Goal: Transaction & Acquisition: Purchase product/service

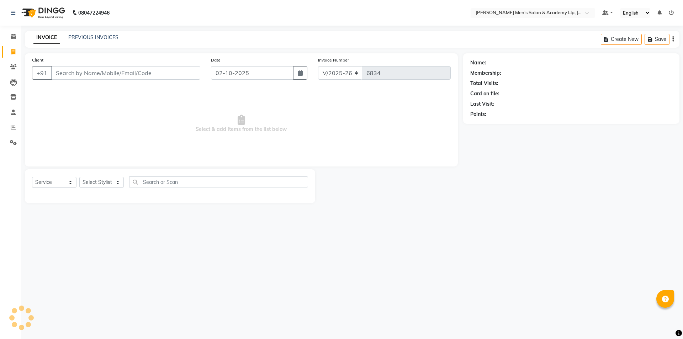
select select "8248"
select select "service"
click at [90, 74] on input "Client" at bounding box center [125, 73] width 149 height 14
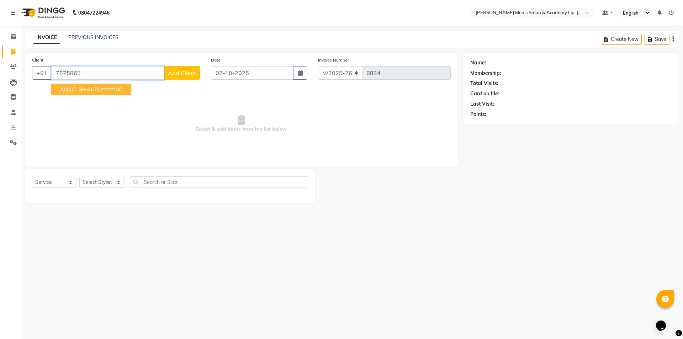
click at [119, 90] on ngb-highlight "75******00" at bounding box center [107, 89] width 29 height 7
type input "75******00"
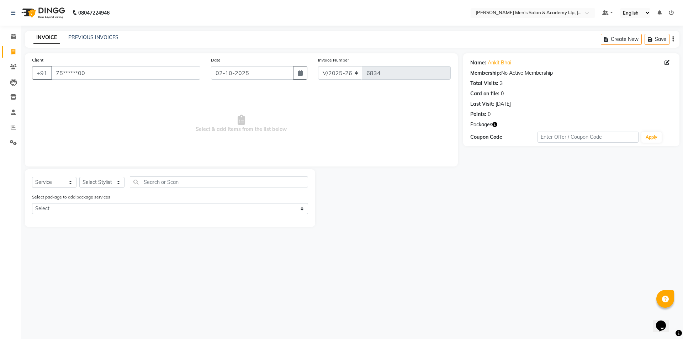
click at [496, 125] on icon "button" at bounding box center [494, 124] width 5 height 5
click at [123, 201] on div "Select package to add package services Select COOLER JUNIOR PACKAGE" at bounding box center [170, 205] width 287 height 24
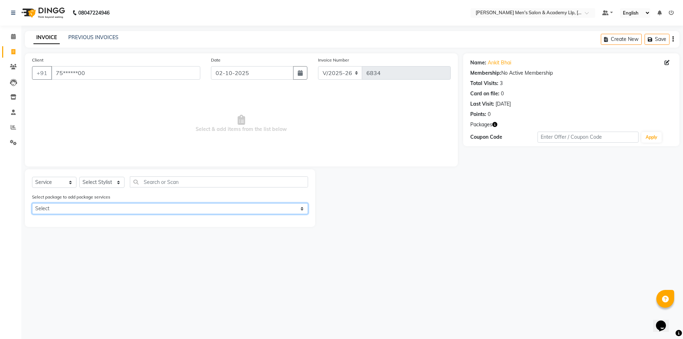
click at [126, 209] on select "Select COOLER JUNIOR PACKAGE" at bounding box center [170, 208] width 276 height 11
select select "1: Object"
click at [32, 203] on select "Select COOLER JUNIOR PACKAGE" at bounding box center [170, 208] width 276 height 11
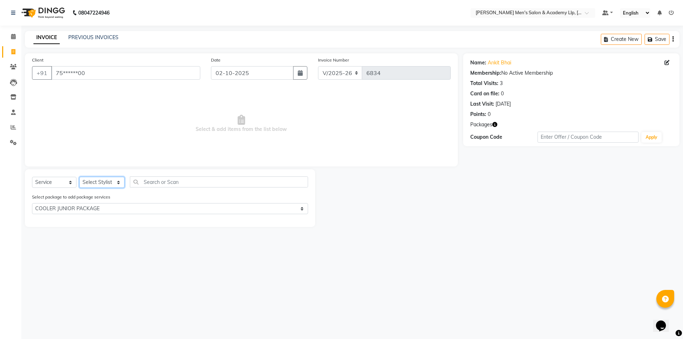
click at [101, 182] on select "Select Stylist ABHISHEK SEN AKKI SEN [PERSON_NAME] [PERSON_NAME] [PERSON_NAME] …" at bounding box center [101, 182] width 45 height 11
select select "78791"
click at [79, 177] on select "Select Stylist ABHISHEK SEN AKKI SEN [PERSON_NAME] [PERSON_NAME] [PERSON_NAME] …" at bounding box center [101, 182] width 45 height 11
click at [304, 223] on div at bounding box center [303, 221] width 10 height 9
click at [300, 222] on label at bounding box center [300, 220] width 5 height 5
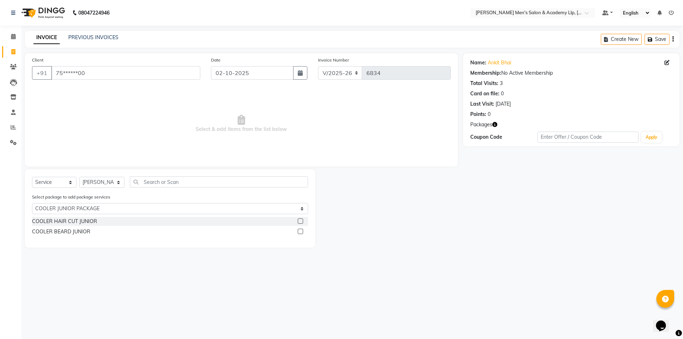
click at [300, 222] on input "checkbox" at bounding box center [300, 221] width 5 height 5
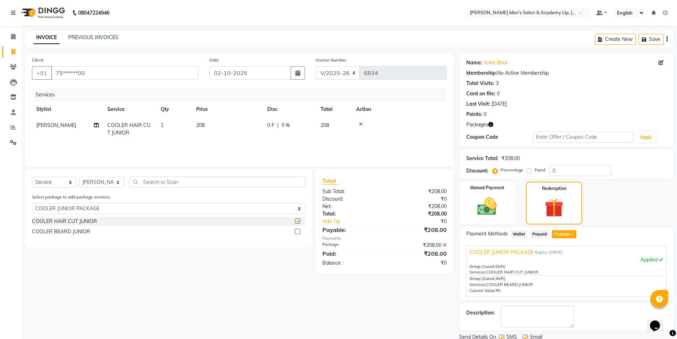
checkbox input "false"
click at [298, 232] on label at bounding box center [297, 231] width 5 height 5
click at [298, 232] on input "checkbox" at bounding box center [297, 231] width 5 height 5
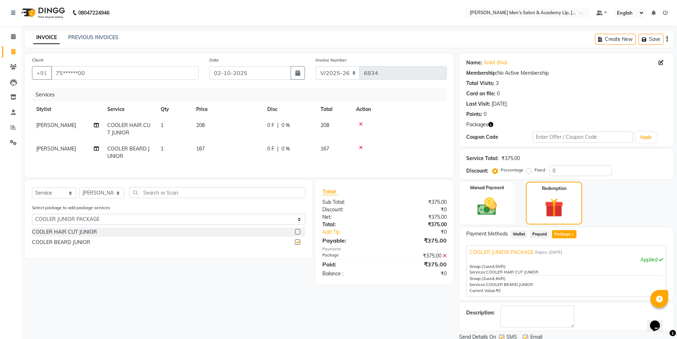
checkbox input "false"
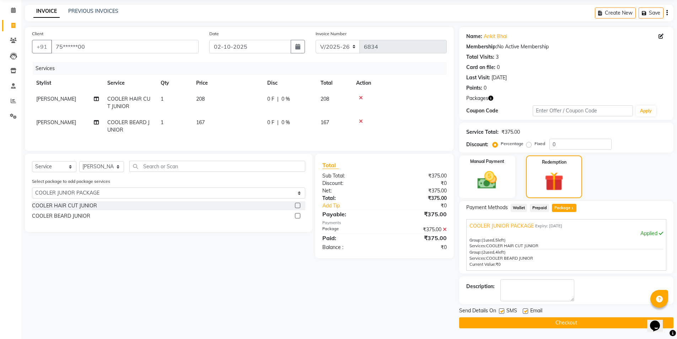
click at [526, 311] on label at bounding box center [525, 310] width 5 height 5
click at [526, 311] on input "checkbox" at bounding box center [525, 311] width 5 height 5
checkbox input "false"
click at [492, 0] on html "08047224946 Select Location × Sandy Men's Salon & Academy Llp, Ravapar Road Def…" at bounding box center [338, 143] width 677 height 339
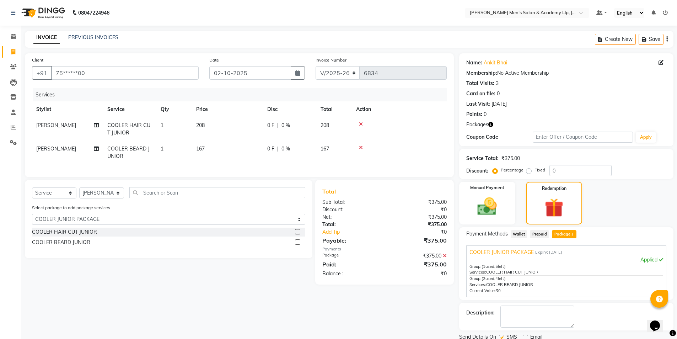
click at [420, 18] on nav "08047224946 Select Location × Sandy Men's Salon & Academy Llp, Ravapar Road Def…" at bounding box center [338, 13] width 677 height 26
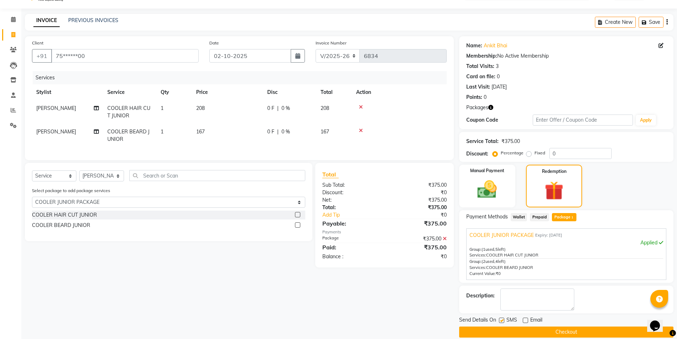
scroll to position [26, 0]
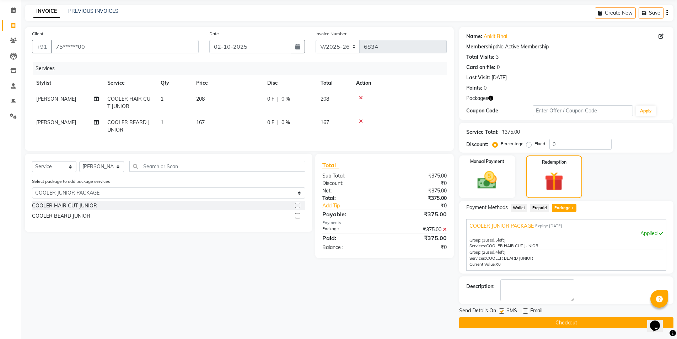
click at [549, 323] on button "Checkout" at bounding box center [566, 322] width 214 height 11
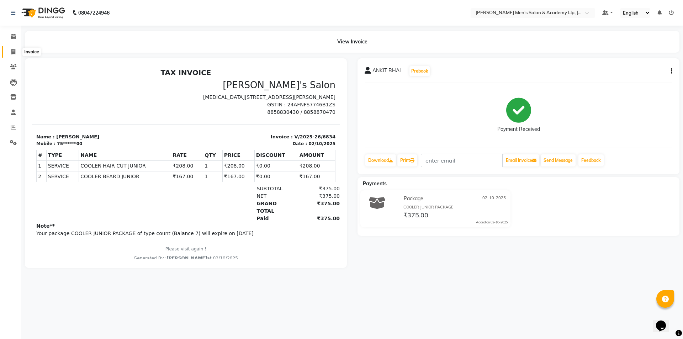
click at [14, 52] on icon at bounding box center [13, 51] width 4 height 5
select select "service"
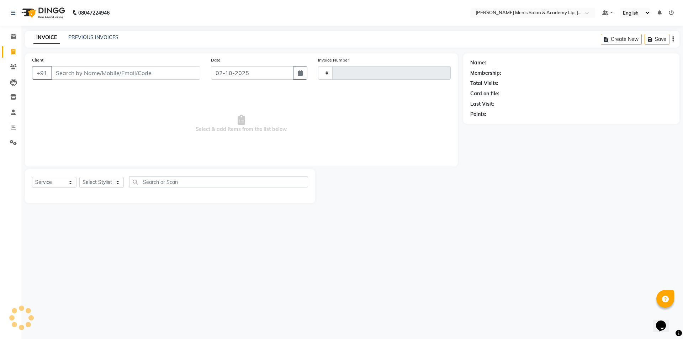
type input "6835"
select select "8248"
click at [95, 39] on link "PREVIOUS INVOICES" at bounding box center [93, 37] width 50 height 6
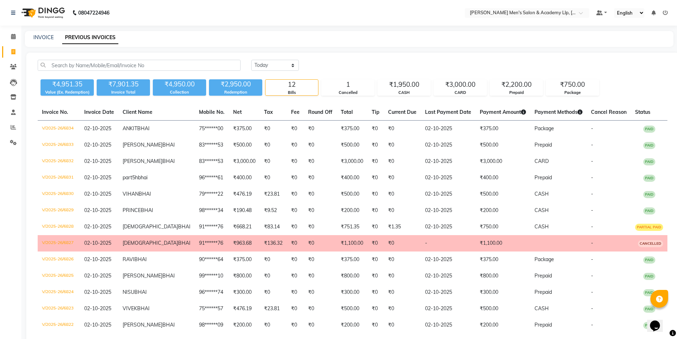
click at [152, 40] on div "INVOICE PREVIOUS INVOICES" at bounding box center [345, 37] width 640 height 7
click at [44, 39] on link "INVOICE" at bounding box center [43, 37] width 20 height 6
select select "service"
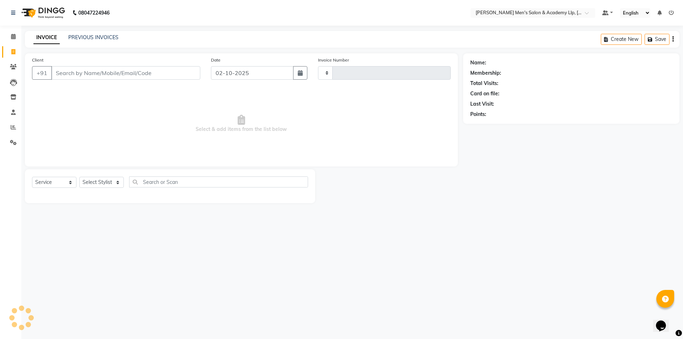
type input "6835"
select select "8248"
click at [95, 36] on link "PREVIOUS INVOICES" at bounding box center [93, 37] width 50 height 6
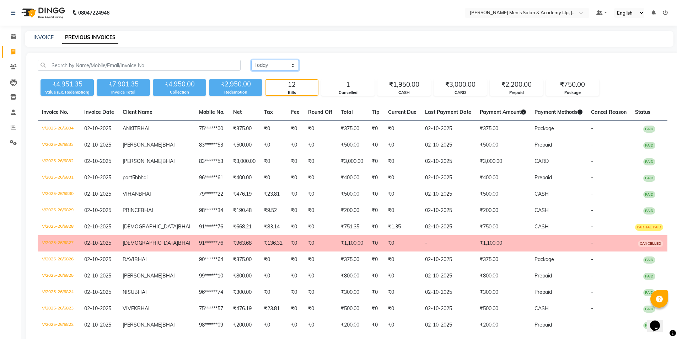
click at [261, 63] on select "Today Yesterday Custom Range" at bounding box center [275, 65] width 48 height 11
select select "range"
click at [251, 60] on select "Today Yesterday Custom Range" at bounding box center [275, 65] width 48 height 11
click at [325, 68] on input "02-10-2025" at bounding box center [333, 65] width 50 height 10
select select "10"
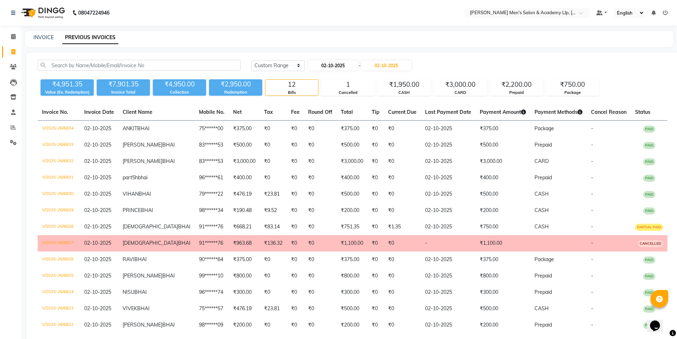
select select "2025"
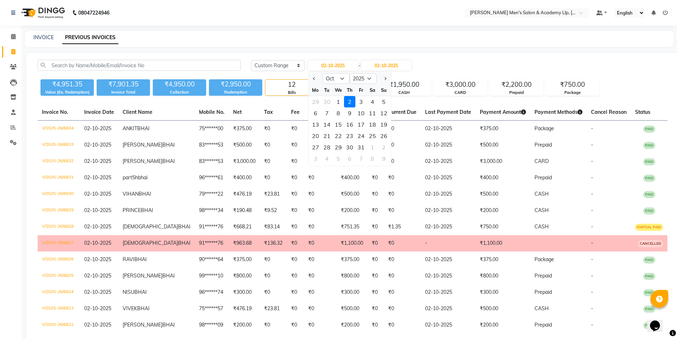
click at [183, 15] on nav "08047224946 Select Location × Sandy Men's Salon & Academy Llp, Ravapar Road Def…" at bounding box center [338, 13] width 677 height 26
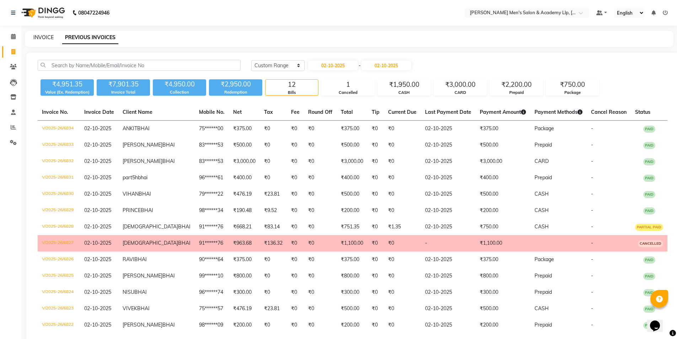
click at [42, 37] on link "INVOICE" at bounding box center [43, 37] width 20 height 6
select select "service"
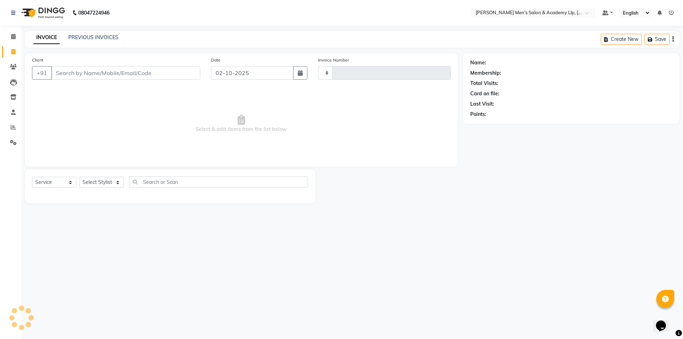
type input "6835"
select select "8248"
click at [99, 39] on link "PREVIOUS INVOICES" at bounding box center [93, 37] width 50 height 6
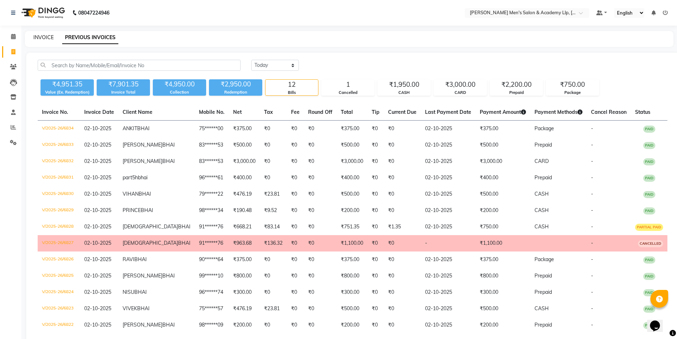
click at [44, 39] on link "INVOICE" at bounding box center [43, 37] width 20 height 6
select select "service"
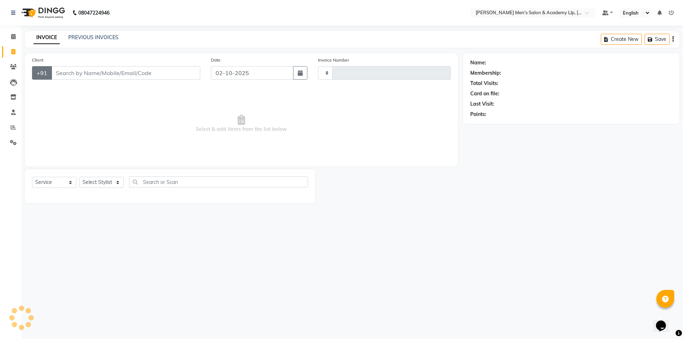
type input "6835"
select select "8248"
click at [13, 129] on icon at bounding box center [13, 126] width 5 height 5
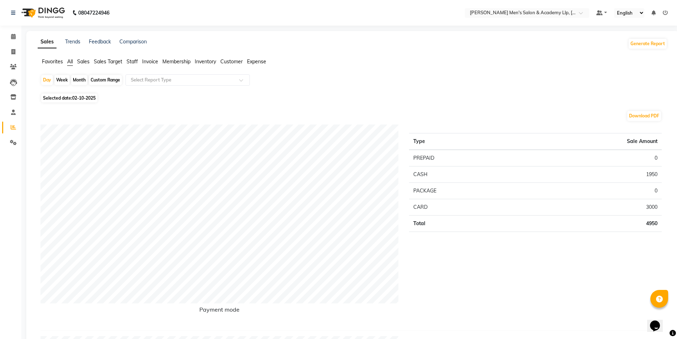
click at [101, 82] on div "Custom Range" at bounding box center [105, 80] width 33 height 10
select select "10"
select select "2025"
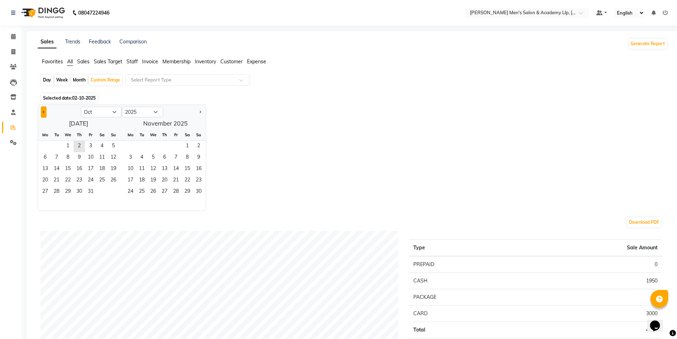
click at [42, 111] on button "Previous month" at bounding box center [44, 111] width 6 height 11
select select "9"
click at [47, 149] on span "1" at bounding box center [44, 146] width 11 height 11
click at [58, 194] on span "30" at bounding box center [56, 191] width 11 height 11
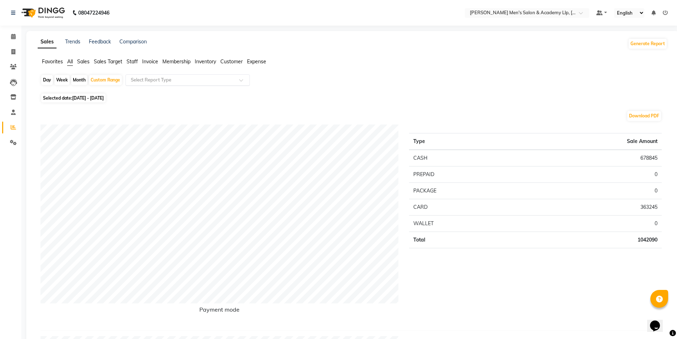
click at [170, 83] on input "text" at bounding box center [180, 79] width 102 height 7
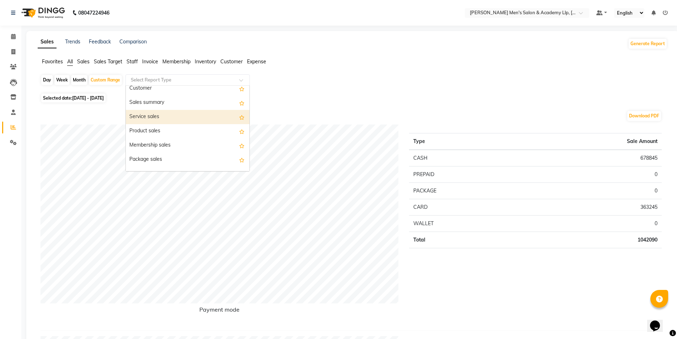
scroll to position [36, 0]
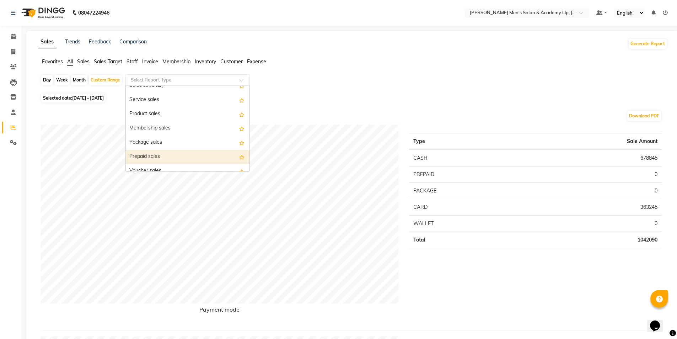
click at [167, 155] on div "Prepaid sales" at bounding box center [188, 157] width 124 height 14
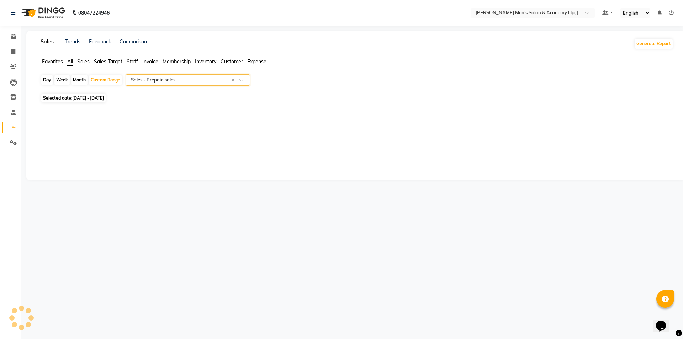
select select "full_report"
select select "csv"
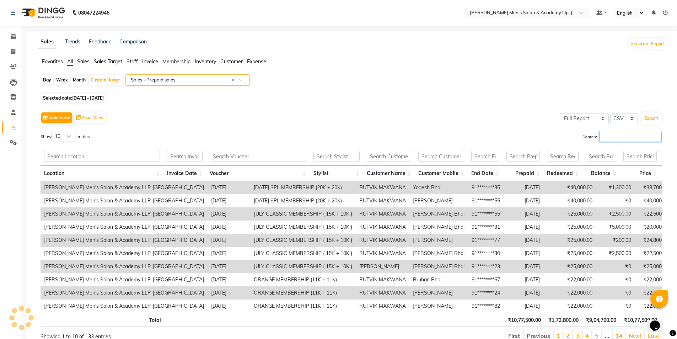
click at [626, 141] on input "Search:" at bounding box center [631, 136] width 62 height 11
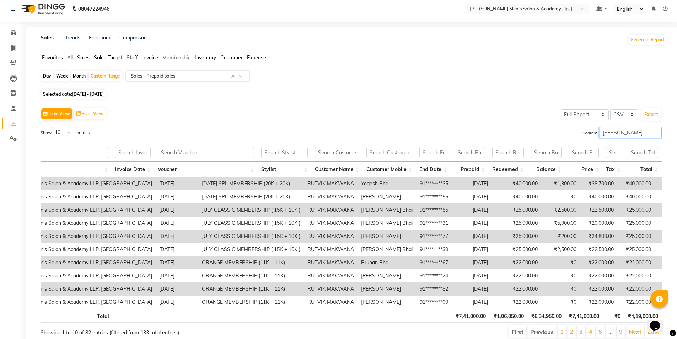
scroll to position [0, 0]
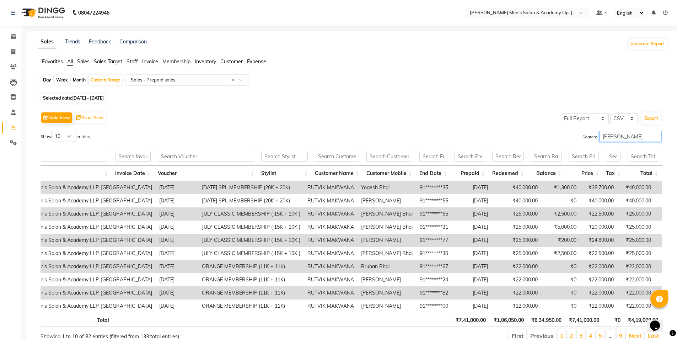
type input "RUTVIK"
click at [133, 61] on span "Staff" at bounding box center [132, 61] width 11 height 6
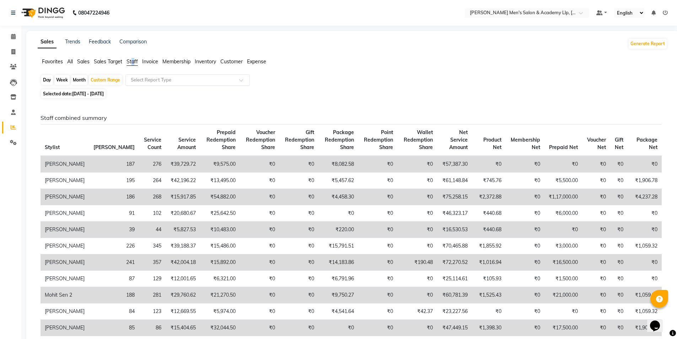
click at [149, 80] on input "text" at bounding box center [180, 79] width 102 height 7
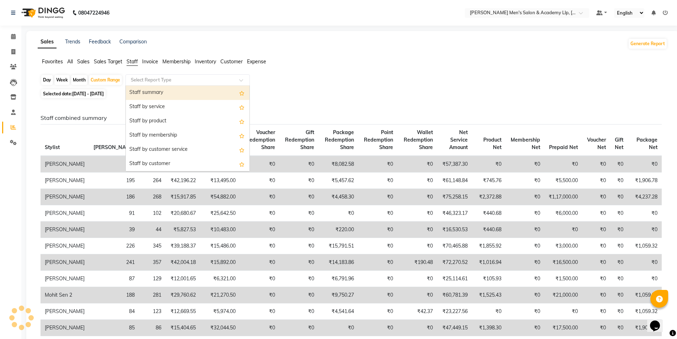
drag, startPoint x: 155, startPoint y: 89, endPoint x: 154, endPoint y: 84, distance: 4.6
click at [155, 89] on div "Staff summary" at bounding box center [188, 93] width 124 height 14
select select "full_report"
select select "csv"
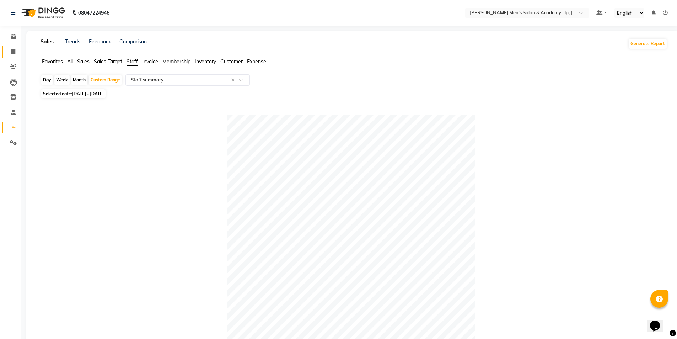
click at [15, 56] on link "Invoice" at bounding box center [10, 52] width 17 height 12
select select "service"
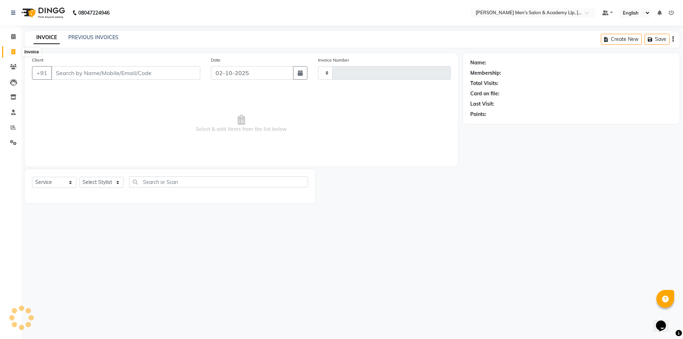
type input "6835"
select select "8248"
click at [96, 36] on link "PREVIOUS INVOICES" at bounding box center [93, 37] width 50 height 6
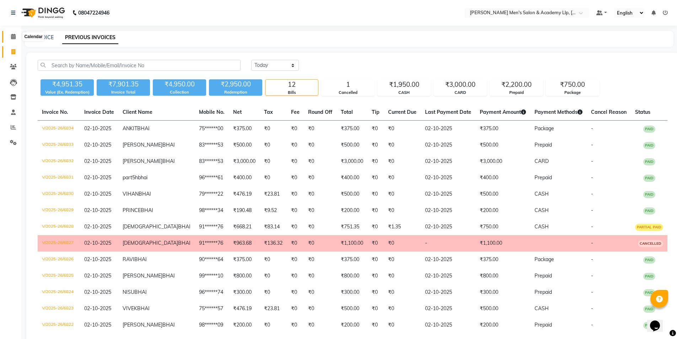
click at [13, 37] on icon at bounding box center [13, 36] width 5 height 5
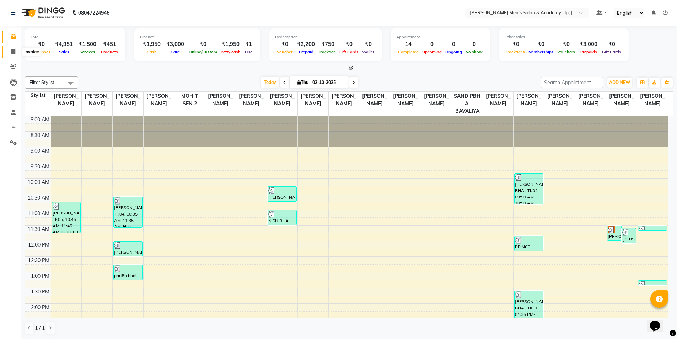
click at [12, 53] on icon at bounding box center [13, 51] width 4 height 5
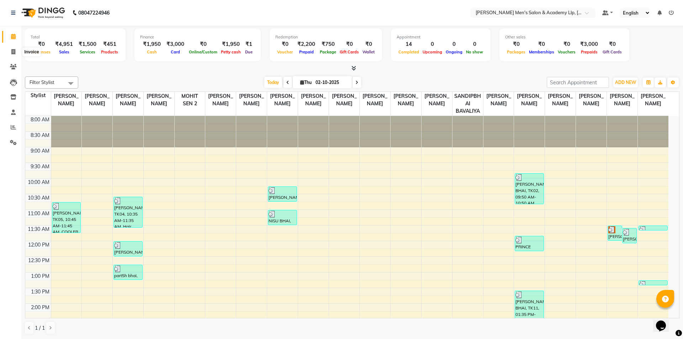
select select "service"
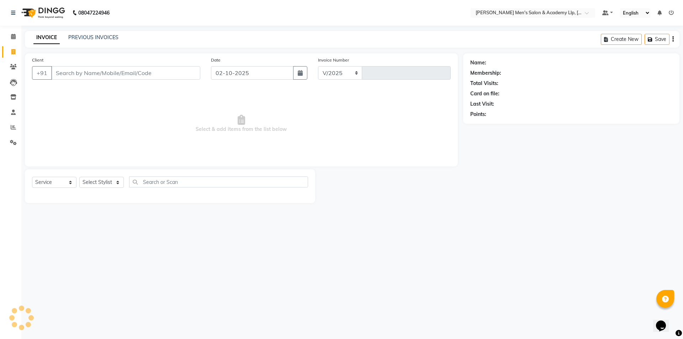
select select "8248"
type input "6835"
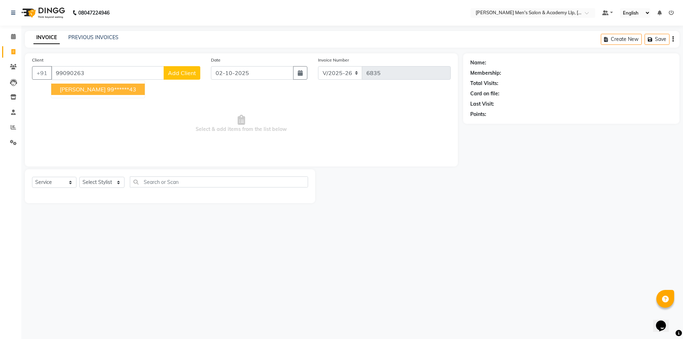
click at [109, 87] on ngb-highlight "99******43" at bounding box center [121, 89] width 29 height 7
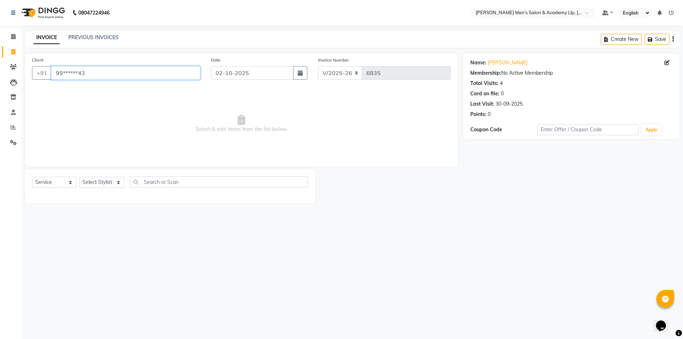
click at [108, 76] on input "99******43" at bounding box center [125, 73] width 149 height 14
type input "9"
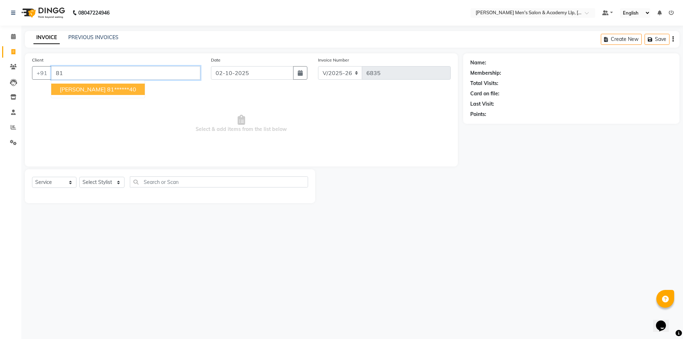
type input "8"
click at [91, 36] on link "PREVIOUS INVOICES" at bounding box center [93, 37] width 50 height 6
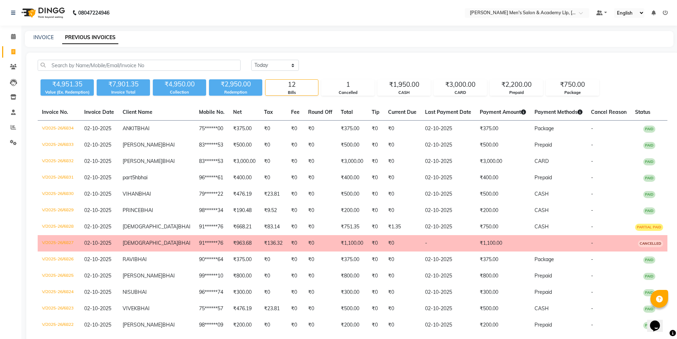
click at [41, 33] on div "INVOICE PREVIOUS INVOICES" at bounding box center [349, 39] width 649 height 16
click at [40, 38] on link "INVOICE" at bounding box center [43, 37] width 20 height 6
select select "service"
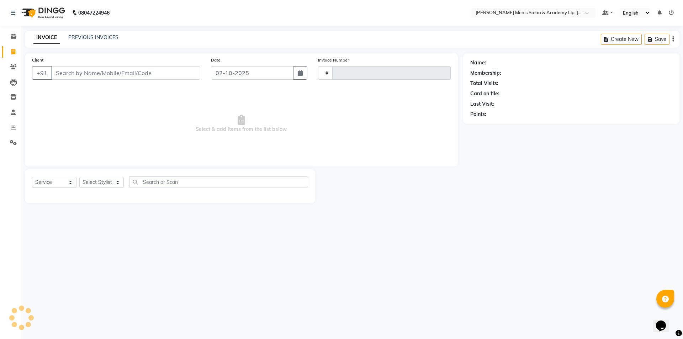
type input "6835"
select select "8248"
click at [16, 38] on span at bounding box center [13, 37] width 12 height 8
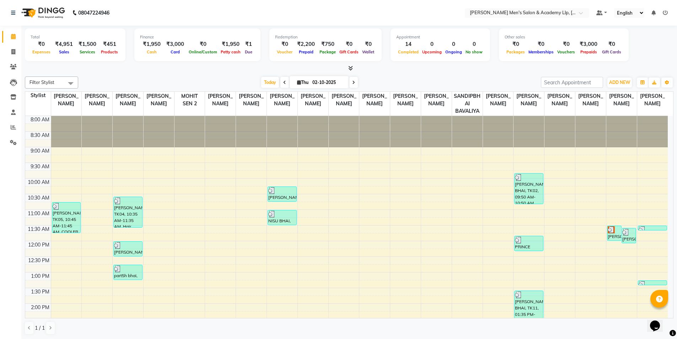
click at [347, 68] on span at bounding box center [349, 68] width 7 height 7
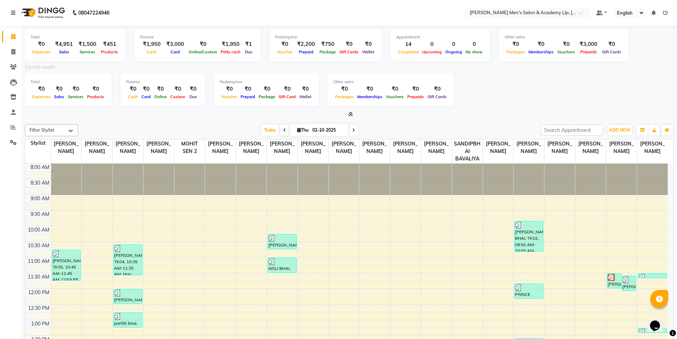
click at [347, 68] on div "Current month" at bounding box center [349, 68] width 659 height 10
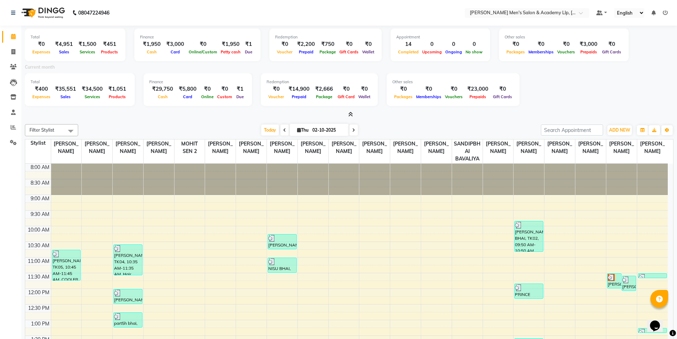
click at [283, 128] on icon at bounding box center [284, 130] width 3 height 4
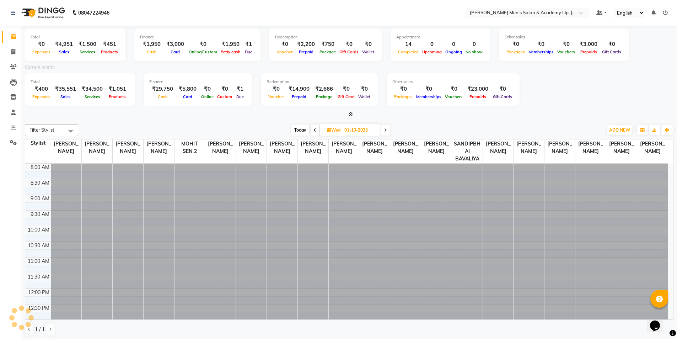
scroll to position [251, 0]
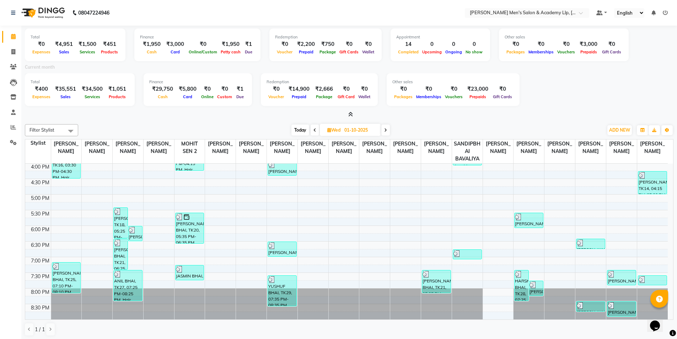
click at [315, 130] on icon at bounding box center [315, 130] width 3 height 4
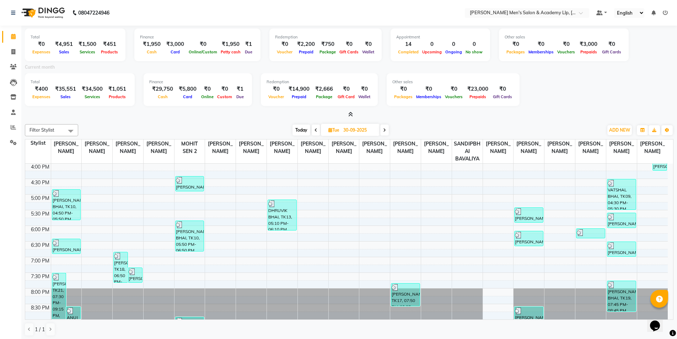
click at [301, 131] on span "Today" at bounding box center [302, 129] width 18 height 11
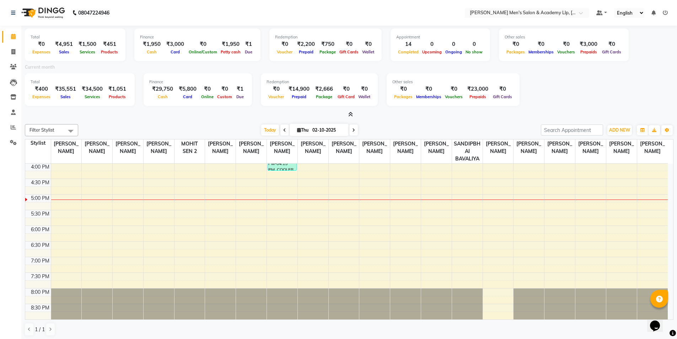
click at [351, 115] on icon at bounding box center [350, 114] width 5 height 5
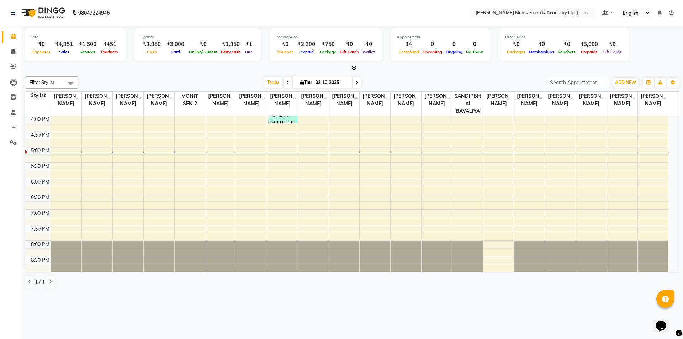
click at [353, 68] on icon at bounding box center [353, 67] width 5 height 5
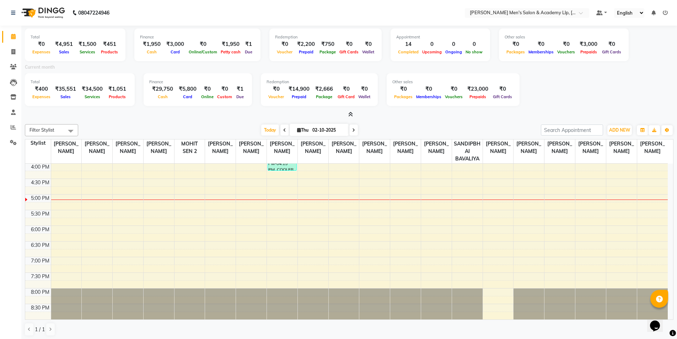
click at [281, 130] on span at bounding box center [284, 129] width 9 height 11
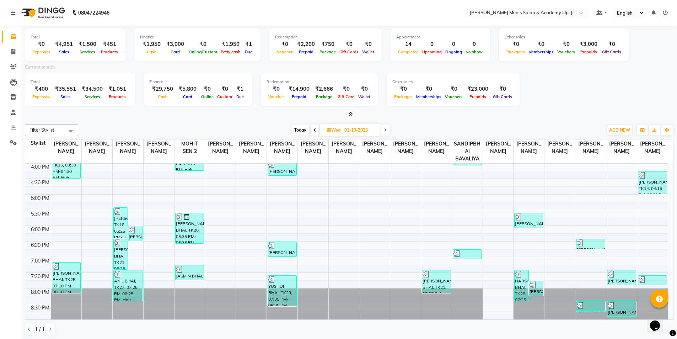
click at [314, 131] on icon at bounding box center [315, 130] width 3 height 4
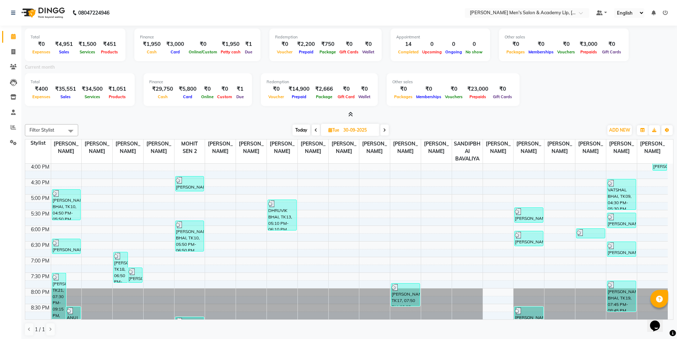
click at [316, 128] on icon at bounding box center [316, 130] width 3 height 4
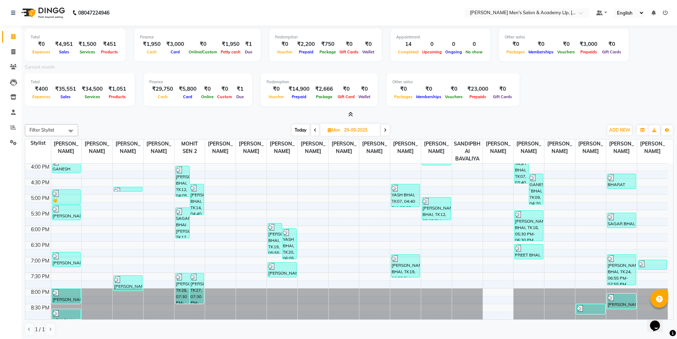
click at [316, 128] on icon at bounding box center [315, 130] width 3 height 4
type input "28-09-2025"
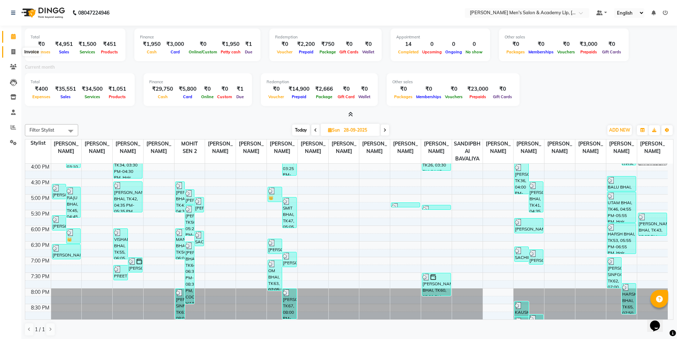
click at [14, 54] on span at bounding box center [13, 52] width 12 height 8
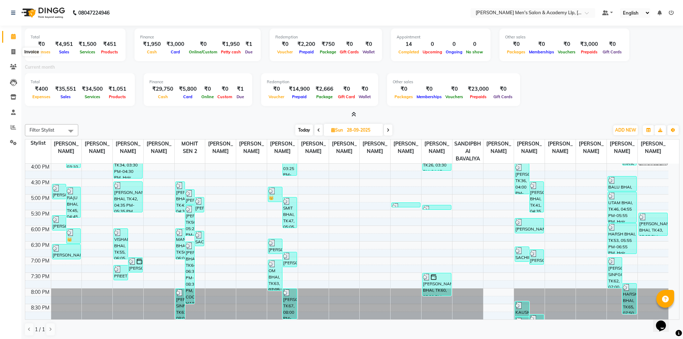
select select "8248"
select select "service"
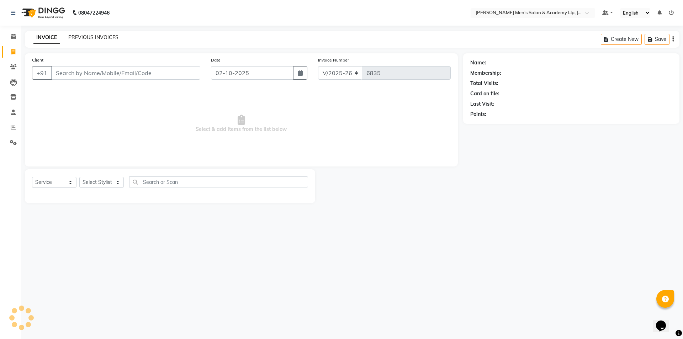
click at [101, 36] on link "PREVIOUS INVOICES" at bounding box center [93, 37] width 50 height 6
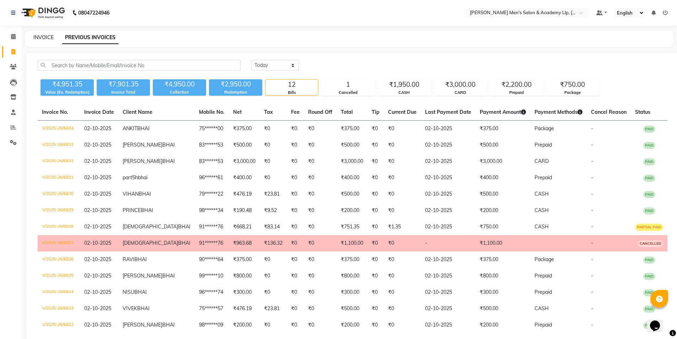
click at [37, 37] on link "INVOICE" at bounding box center [43, 37] width 20 height 6
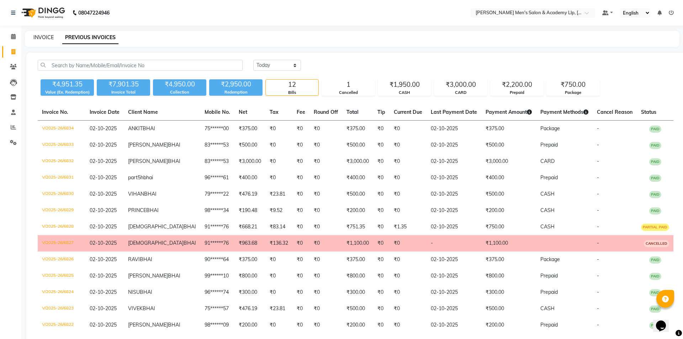
select select "8248"
select select "service"
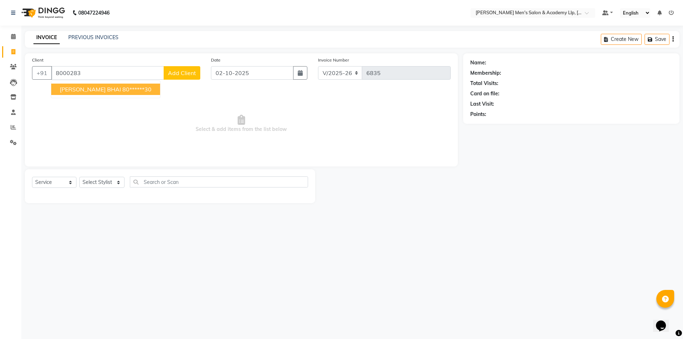
click at [122, 89] on ngb-highlight "80******30" at bounding box center [136, 89] width 29 height 7
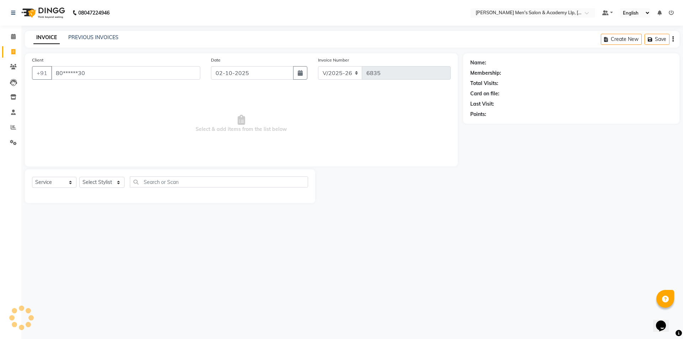
type input "80******30"
click at [491, 125] on icon "button" at bounding box center [489, 124] width 5 height 5
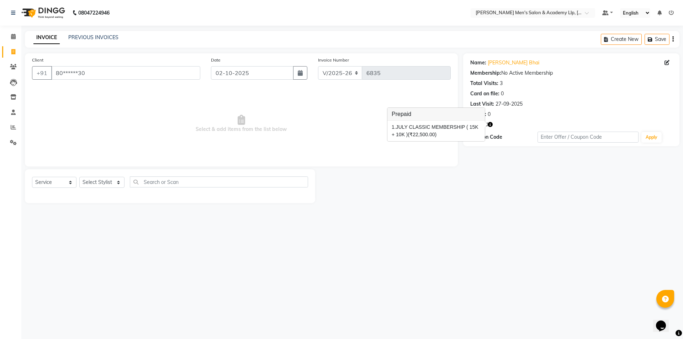
click at [379, 161] on div "Client +91 80******30 Date 02-10-2025 Invoice Number V/2025 V/2025-26 6835 Sele…" at bounding box center [241, 109] width 433 height 113
click at [9, 142] on span at bounding box center [13, 143] width 12 height 8
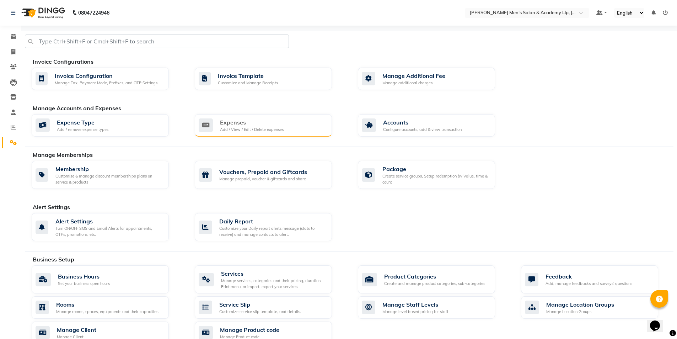
click at [301, 124] on div "Expenses Add / View / Edit / Delete expenses" at bounding box center [263, 125] width 128 height 15
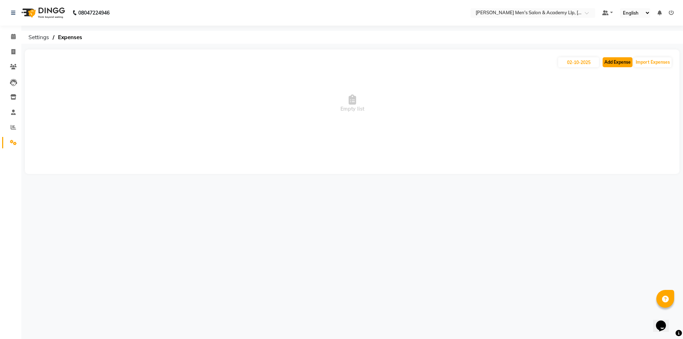
click at [612, 60] on button "Add Expense" at bounding box center [617, 62] width 30 height 10
select select "1"
select select "7378"
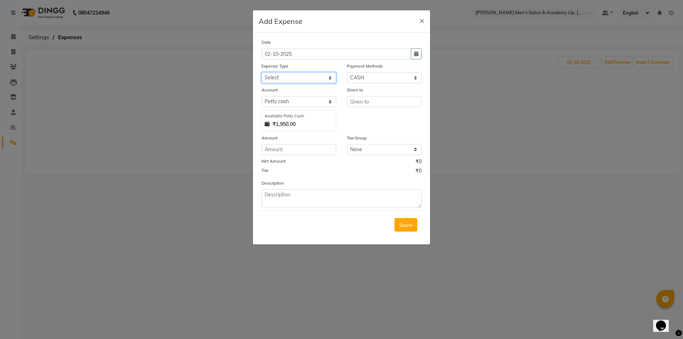
click at [294, 78] on select "Select ADVANCE RUPEES FOR STAFF CLEANING GROSSERY CLENING ITEM HOUSEKEEPIN clie…" at bounding box center [298, 77] width 75 height 11
select select "19507"
click at [261, 72] on select "Select ADVANCE RUPEES FOR STAFF CLEANING GROSSERY CLENING ITEM HOUSEKEEPIN clie…" at bounding box center [298, 77] width 75 height 11
click at [379, 97] on input "text" at bounding box center [384, 101] width 75 height 11
type input "RUTVIK MAKWANA"
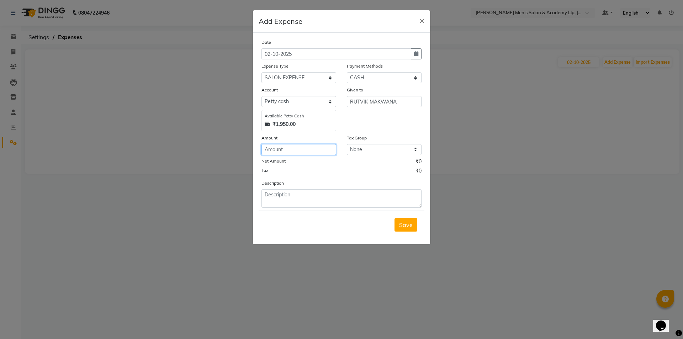
click at [331, 149] on input "number" at bounding box center [298, 149] width 75 height 11
type input "100"
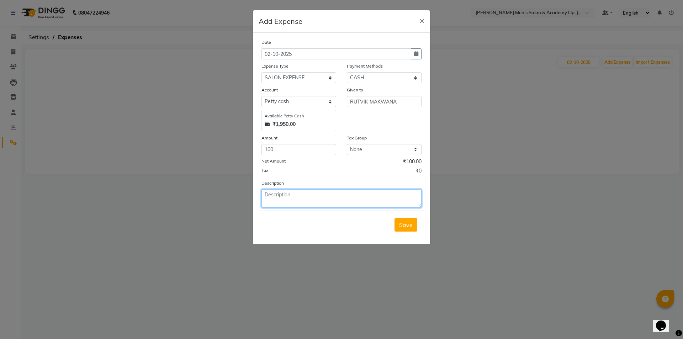
click at [298, 195] on textarea at bounding box center [341, 198] width 160 height 18
type textarea "KACHRA GADI"
click at [418, 228] on div "Save" at bounding box center [341, 224] width 166 height 28
click at [414, 228] on button "Save" at bounding box center [405, 225] width 23 height 14
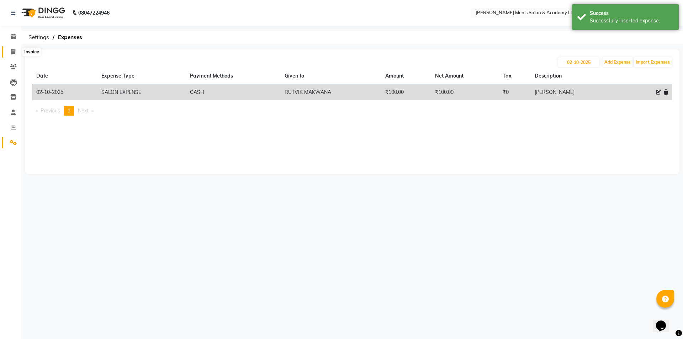
click at [15, 50] on icon at bounding box center [13, 51] width 4 height 5
select select "service"
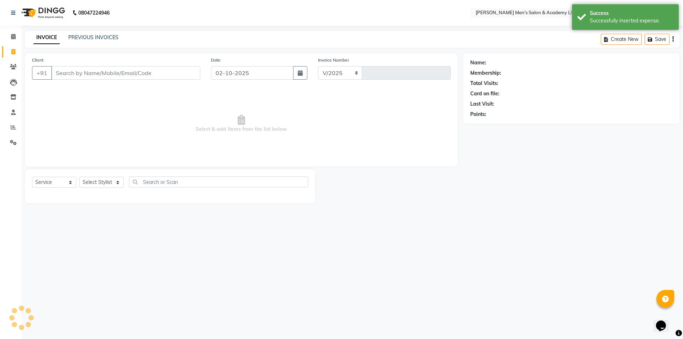
select select "8248"
type input "6835"
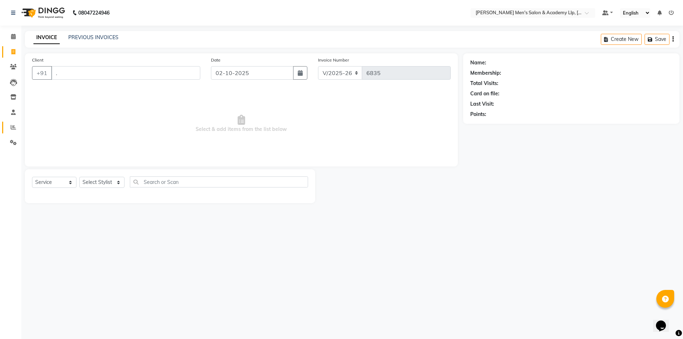
type input "."
click at [15, 125] on icon at bounding box center [13, 126] width 5 height 5
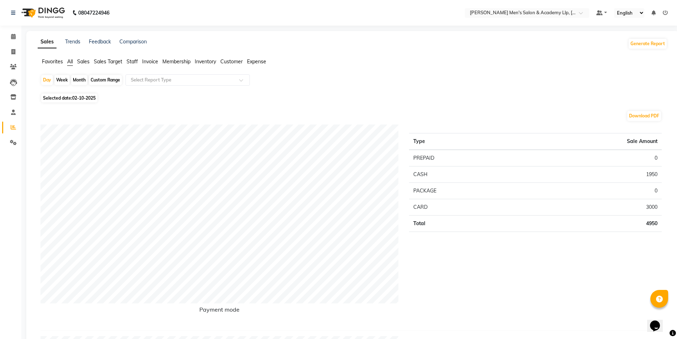
click at [107, 81] on div "Custom Range" at bounding box center [105, 80] width 33 height 10
select select "10"
select select "2025"
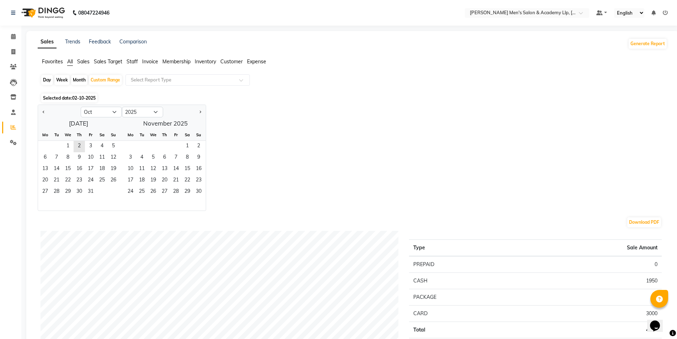
click at [47, 113] on div at bounding box center [59, 111] width 43 height 11
click at [43, 111] on span "Previous month" at bounding box center [44, 111] width 2 height 2
click at [43, 111] on button "Previous month" at bounding box center [44, 111] width 6 height 11
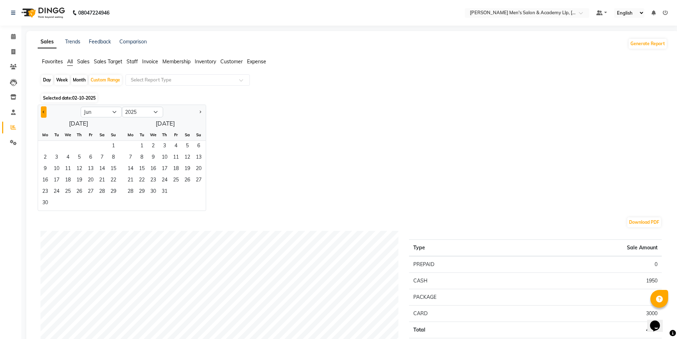
click at [43, 111] on button "Previous month" at bounding box center [44, 111] width 6 height 11
click at [80, 144] on span "1" at bounding box center [79, 146] width 11 height 11
click at [198, 113] on button "Next month" at bounding box center [200, 111] width 6 height 11
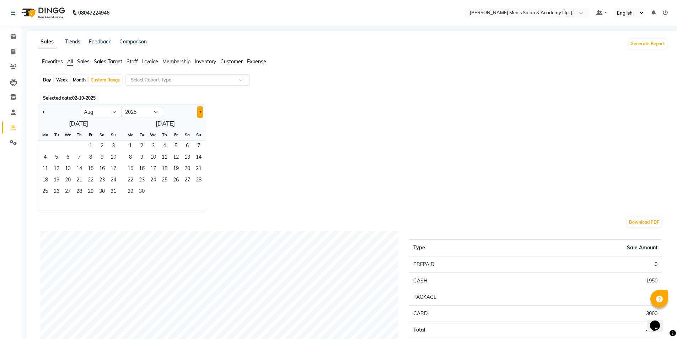
click at [202, 116] on button "Next month" at bounding box center [200, 111] width 6 height 11
select select "9"
click at [175, 192] on span "31" at bounding box center [175, 191] width 11 height 11
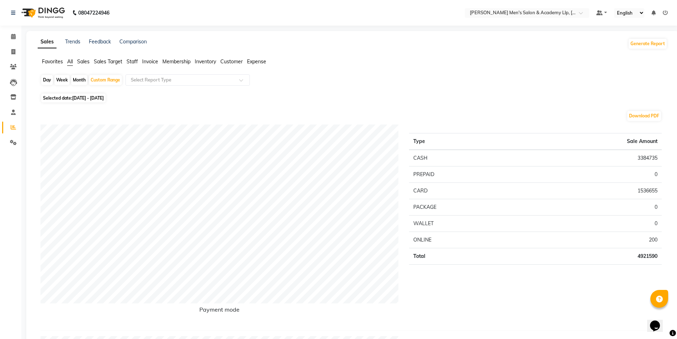
click at [136, 62] on span "Staff" at bounding box center [132, 61] width 11 height 6
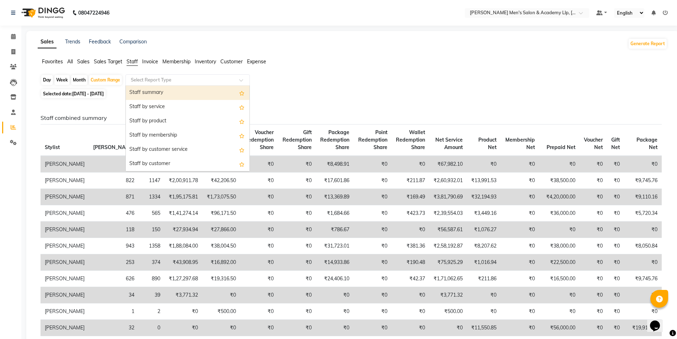
click at [144, 80] on input "text" at bounding box center [180, 79] width 102 height 7
click at [146, 93] on div "Staff summary" at bounding box center [188, 93] width 124 height 14
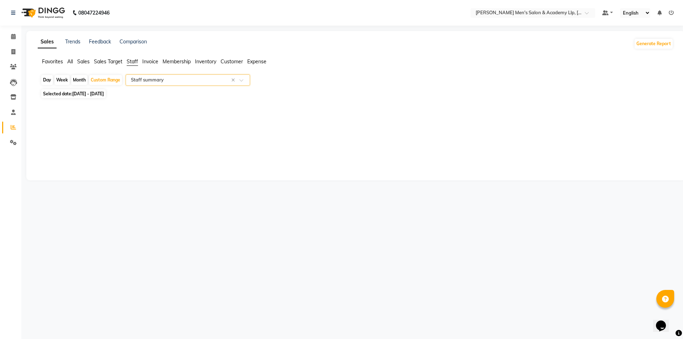
select select "full_report"
select select "csv"
click at [11, 53] on icon at bounding box center [13, 51] width 4 height 5
select select "service"
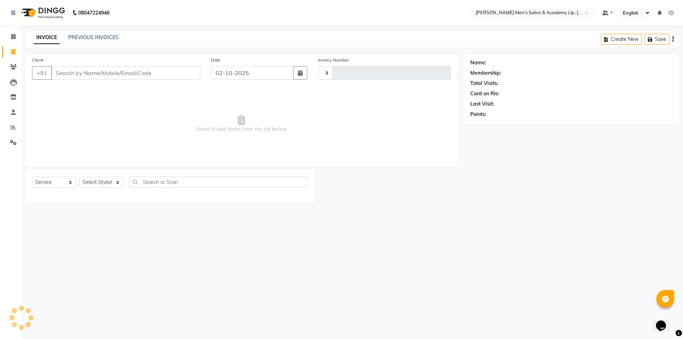
type input "6835"
select select "8248"
click at [71, 71] on input "Client" at bounding box center [125, 73] width 149 height 14
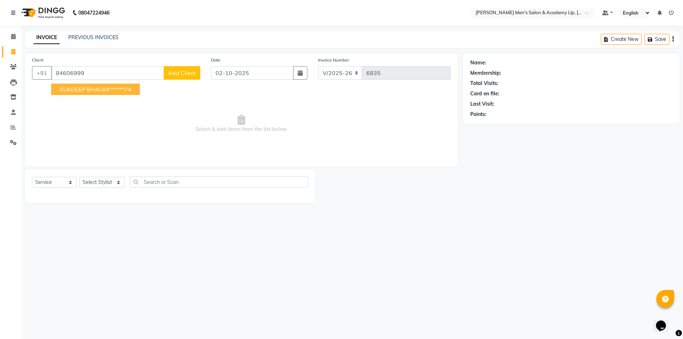
click at [81, 91] on span "KUKDEEP BHAI" at bounding box center [80, 89] width 41 height 7
type input "84******74"
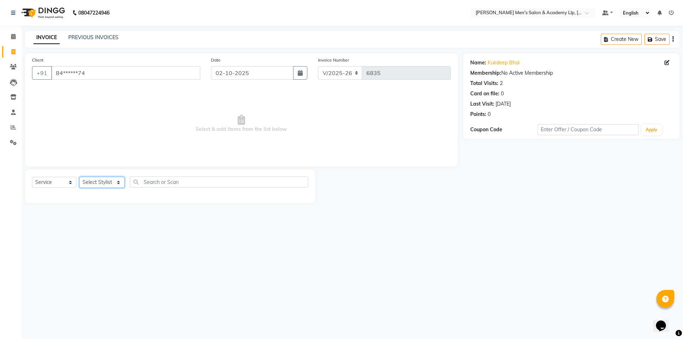
drag, startPoint x: 103, startPoint y: 183, endPoint x: 104, endPoint y: 178, distance: 4.3
click at [103, 183] on select "Select Stylist ABHISHEK SEN AKKI SEN [PERSON_NAME] [PERSON_NAME] [PERSON_NAME] …" at bounding box center [101, 182] width 45 height 11
select select "78784"
click at [79, 177] on select "Select Stylist ABHISHEK SEN AKKI SEN [PERSON_NAME] [PERSON_NAME] [PERSON_NAME] …" at bounding box center [101, 182] width 45 height 11
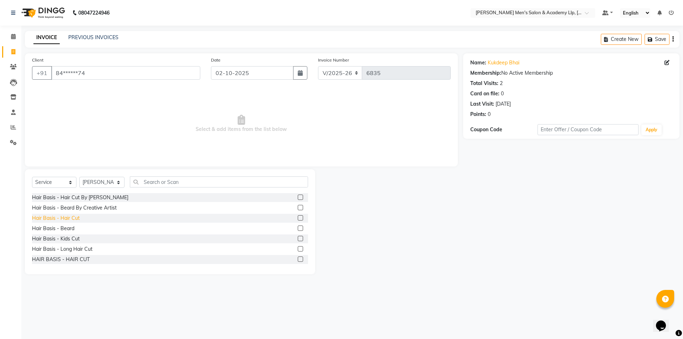
click at [76, 216] on div "Hair Basis - Hair Cut" at bounding box center [56, 217] width 48 height 7
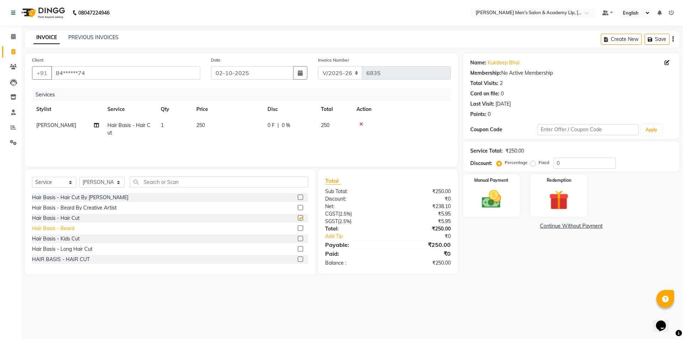
checkbox input "false"
click at [63, 232] on div "Hair Basis - Beard" at bounding box center [170, 228] width 276 height 9
click at [65, 230] on div "Hair Basis - Beard" at bounding box center [53, 228] width 42 height 7
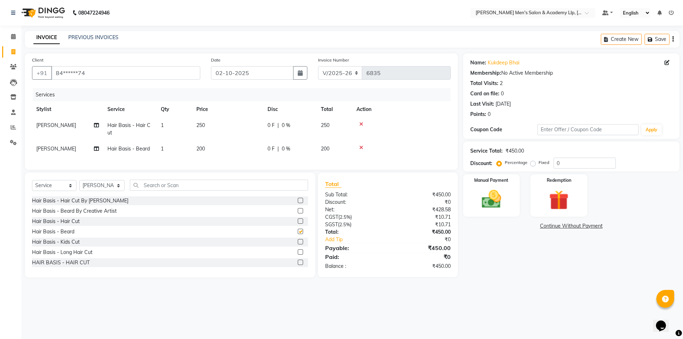
checkbox input "false"
click at [236, 124] on td "250" at bounding box center [227, 128] width 71 height 23
select select "78784"
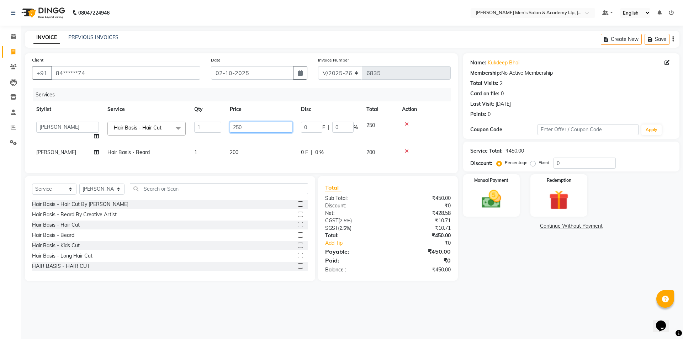
click at [246, 122] on input "250" at bounding box center [261, 127] width 63 height 11
type input "2"
type input "300"
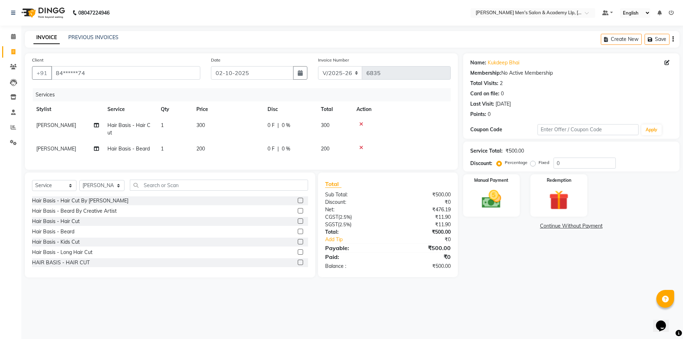
click at [584, 273] on div "Name: Kukdeep Bhai Membership: No Active Membership Total Visits: 2 Card on fil…" at bounding box center [573, 165] width 221 height 224
click at [497, 208] on img at bounding box center [491, 198] width 33 height 23
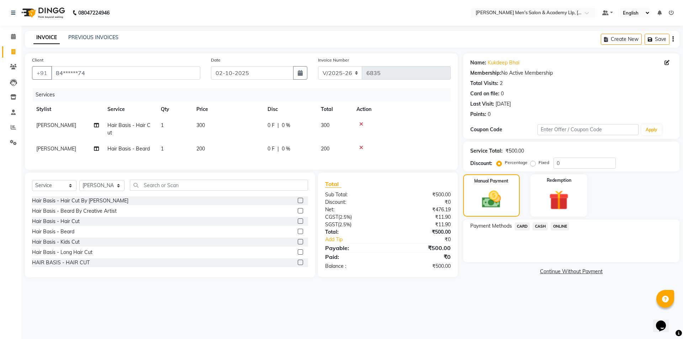
click at [544, 226] on span "CASH" at bounding box center [539, 226] width 15 height 8
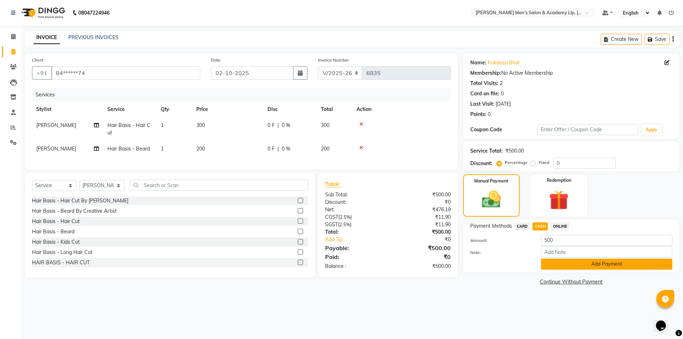
click at [560, 268] on button "Add Payment" at bounding box center [606, 263] width 131 height 11
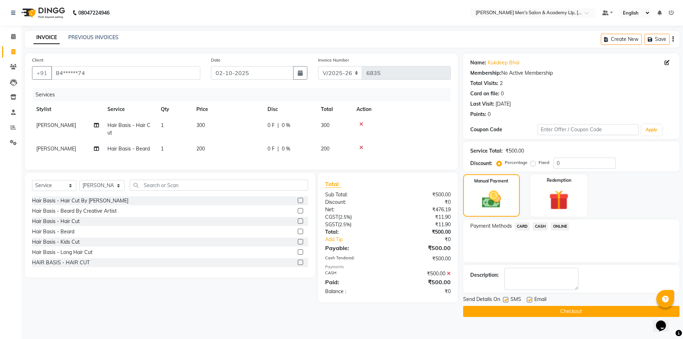
click at [529, 299] on label at bounding box center [528, 299] width 5 height 5
click at [529, 299] on input "checkbox" at bounding box center [528, 300] width 5 height 5
checkbox input "false"
click at [503, 300] on label at bounding box center [505, 299] width 5 height 5
click at [503, 300] on input "checkbox" at bounding box center [505, 300] width 5 height 5
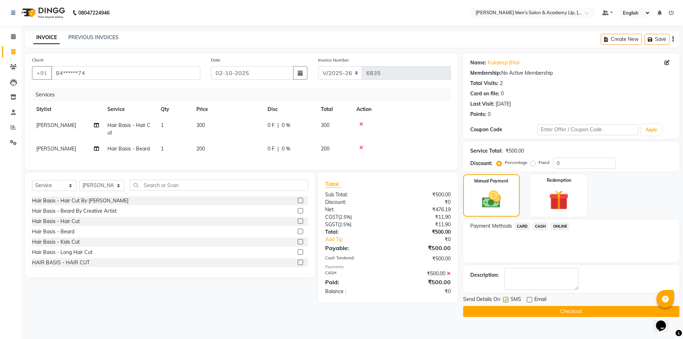
checkbox input "false"
click at [508, 312] on button "Checkout" at bounding box center [571, 311] width 216 height 11
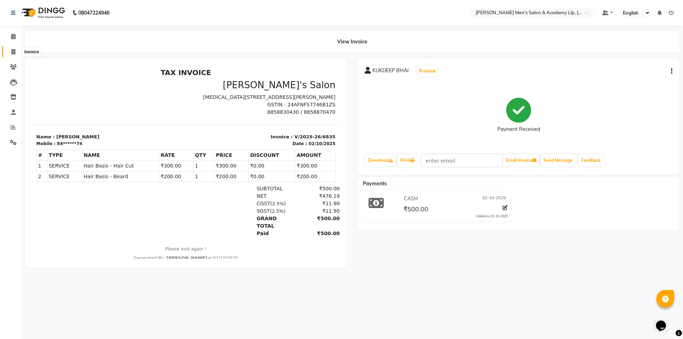
click at [10, 52] on span at bounding box center [13, 52] width 12 height 8
select select "service"
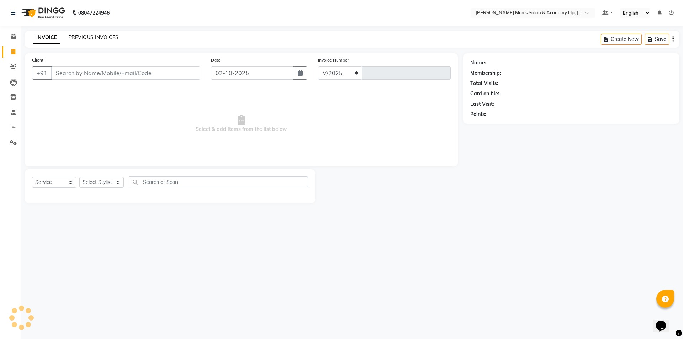
select select "8248"
type input "6836"
click at [85, 39] on link "PREVIOUS INVOICES" at bounding box center [93, 37] width 50 height 6
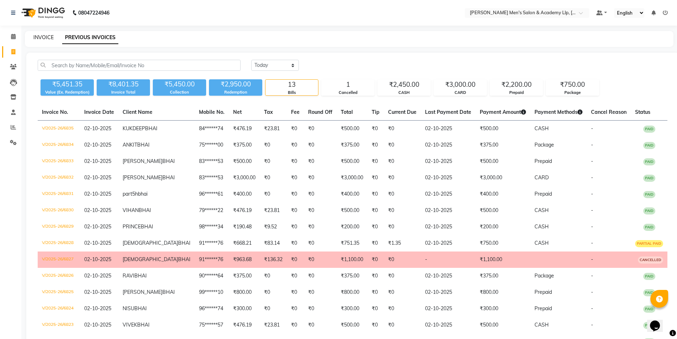
click at [47, 37] on link "INVOICE" at bounding box center [43, 37] width 20 height 6
select select "service"
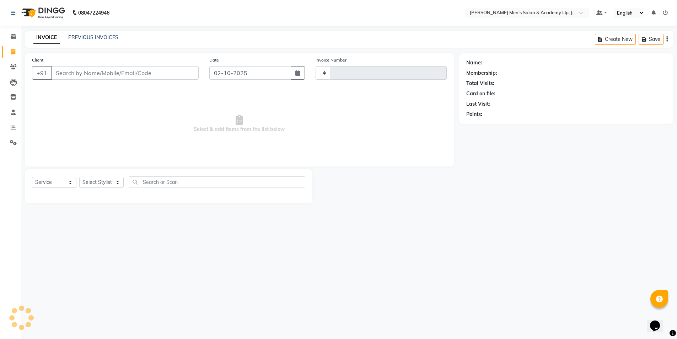
type input "6836"
select select "8248"
click at [12, 35] on icon at bounding box center [13, 36] width 5 height 5
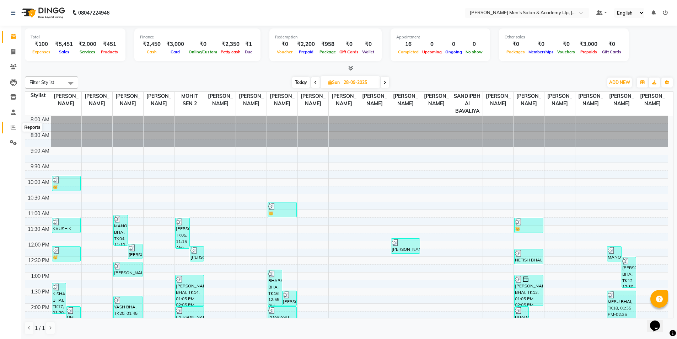
click at [15, 125] on icon at bounding box center [13, 126] width 5 height 5
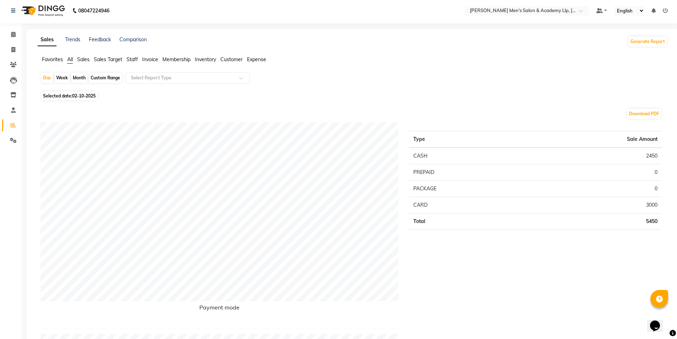
scroll to position [284, 0]
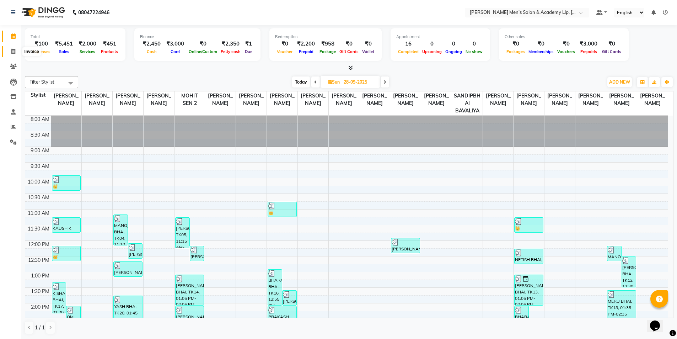
click at [12, 49] on icon at bounding box center [13, 51] width 4 height 5
select select "service"
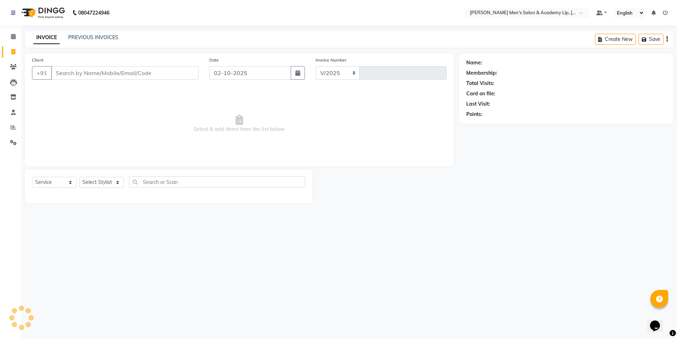
select select "8248"
type input "6837"
click at [112, 35] on link "PREVIOUS INVOICES" at bounding box center [93, 37] width 50 height 6
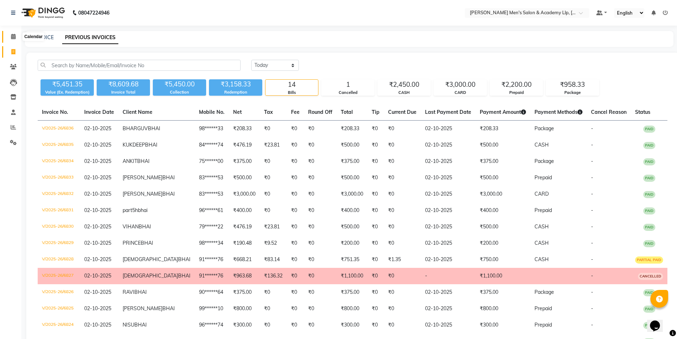
click at [10, 37] on span at bounding box center [13, 37] width 12 height 8
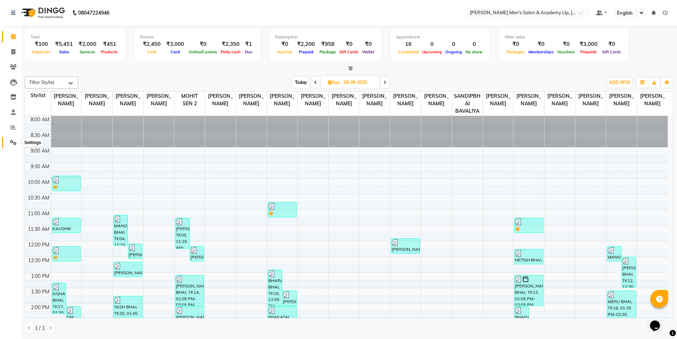
click at [11, 140] on icon at bounding box center [13, 142] width 7 height 5
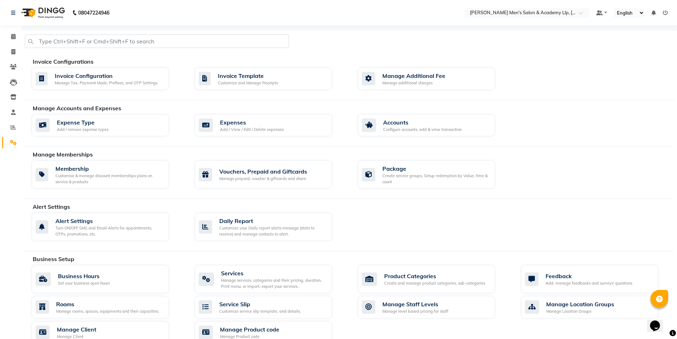
click at [276, 137] on div "Expense Type Add / remove expense types Expenses Add / View / Edit / Delete exp…" at bounding box center [352, 126] width 653 height 25
click at [276, 131] on div "Add / View / Edit / Delete expenses" at bounding box center [252, 130] width 64 height 6
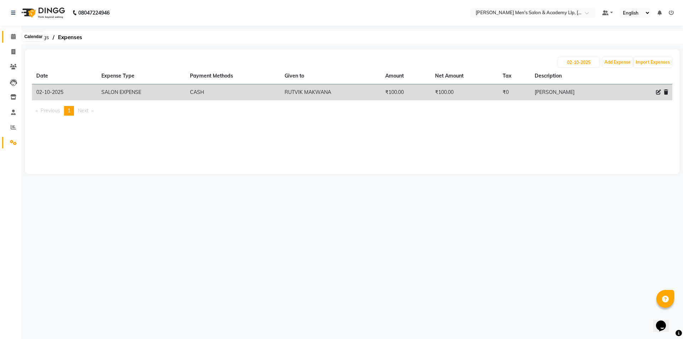
click at [16, 36] on span at bounding box center [13, 37] width 12 height 8
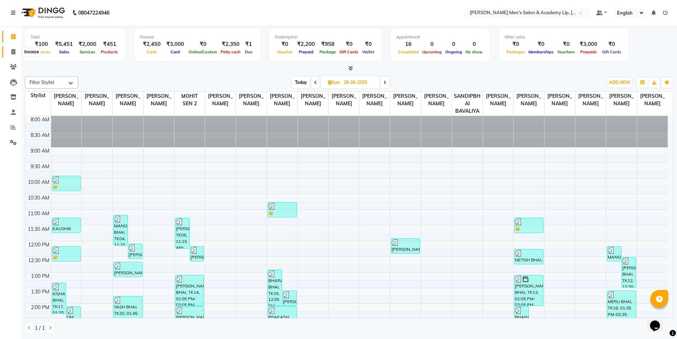
click at [12, 49] on icon at bounding box center [13, 51] width 4 height 5
select select "service"
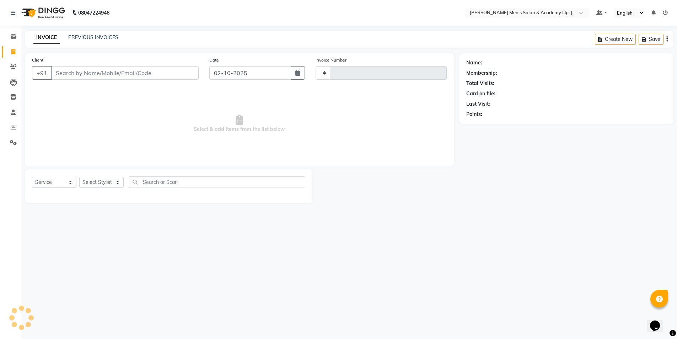
type input "6837"
select select "8248"
click at [92, 36] on link "PREVIOUS INVOICES" at bounding box center [93, 37] width 50 height 6
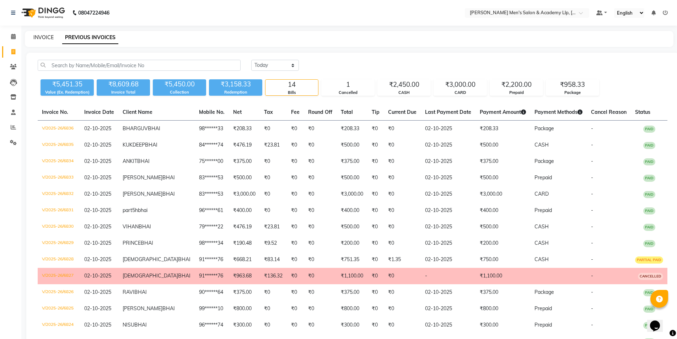
click at [44, 37] on link "INVOICE" at bounding box center [43, 37] width 20 height 6
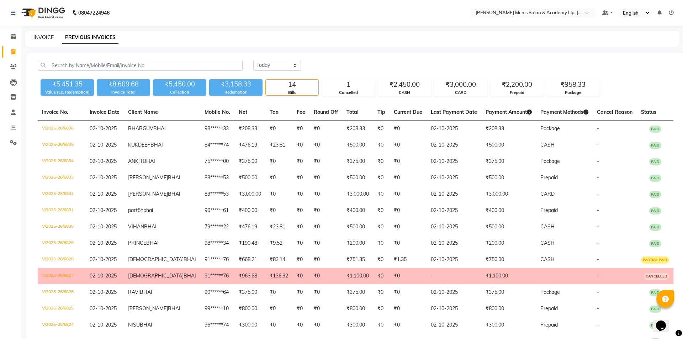
select select "8248"
select select "service"
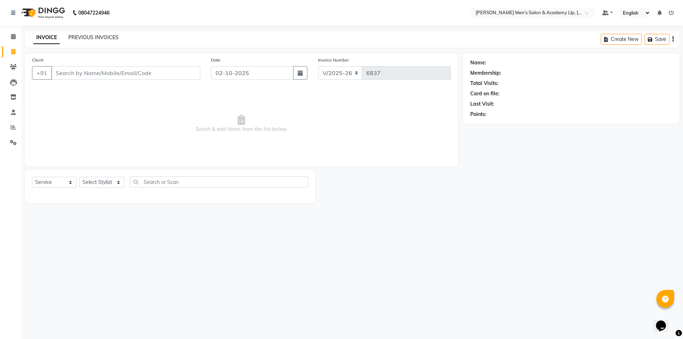
click at [85, 35] on link "PREVIOUS INVOICES" at bounding box center [93, 37] width 50 height 6
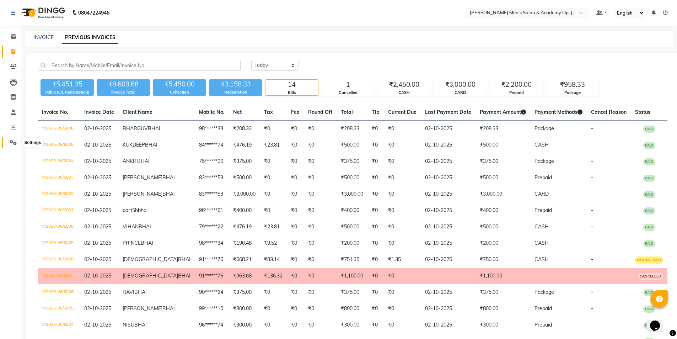
click at [14, 144] on icon at bounding box center [13, 142] width 7 height 5
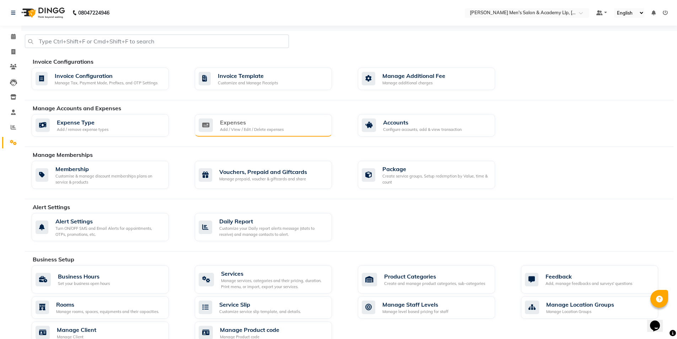
click at [241, 134] on div "Expenses Add / View / Edit / Delete expenses" at bounding box center [263, 125] width 137 height 23
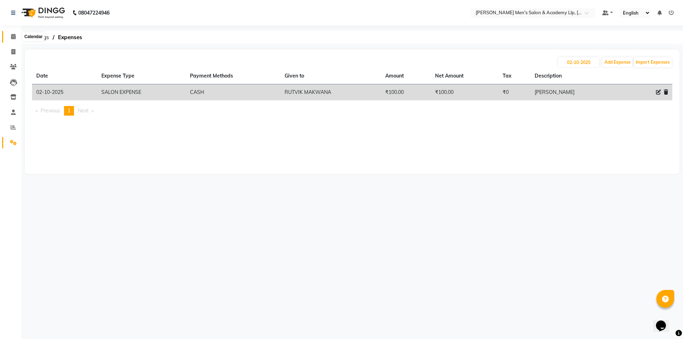
click at [16, 38] on span at bounding box center [13, 37] width 12 height 8
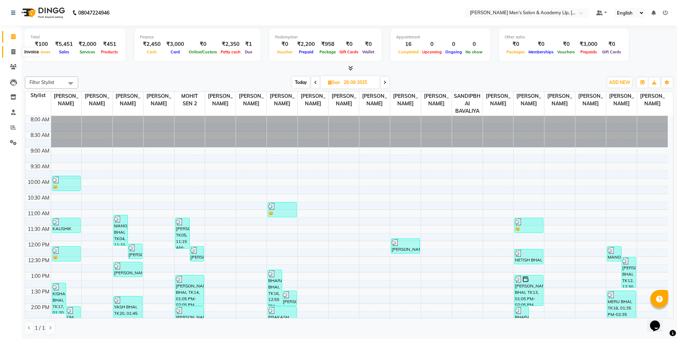
click at [9, 50] on span at bounding box center [13, 52] width 12 height 8
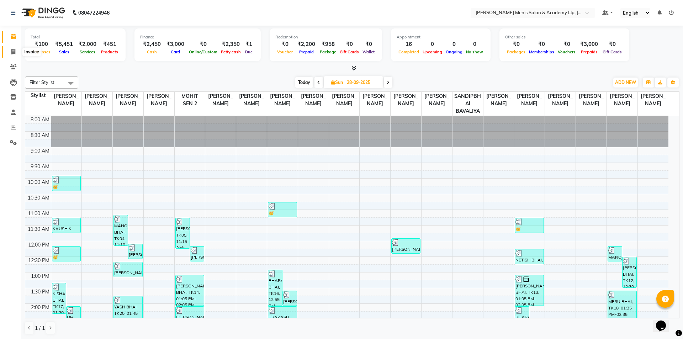
select select "8248"
select select "service"
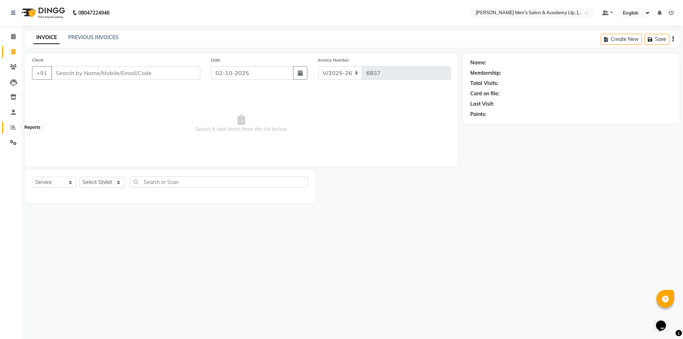
click at [10, 125] on span at bounding box center [13, 127] width 12 height 8
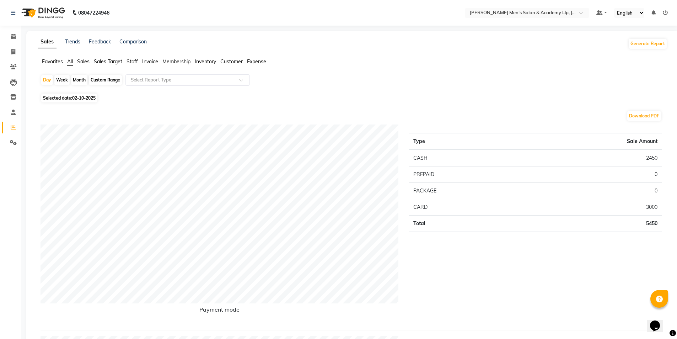
click at [129, 62] on span "Staff" at bounding box center [132, 61] width 11 height 6
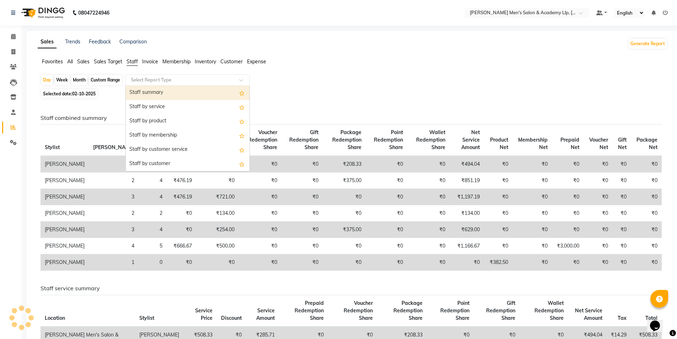
click at [131, 76] on div "Select Report Type" at bounding box center [187, 79] width 124 height 11
click at [127, 94] on div "Staff summary" at bounding box center [188, 93] width 124 height 14
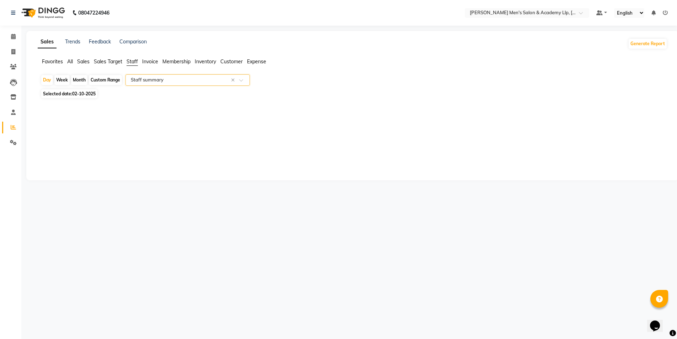
select select "full_report"
select select "csv"
click at [78, 80] on div "Month" at bounding box center [79, 80] width 16 height 10
select select "10"
select select "2025"
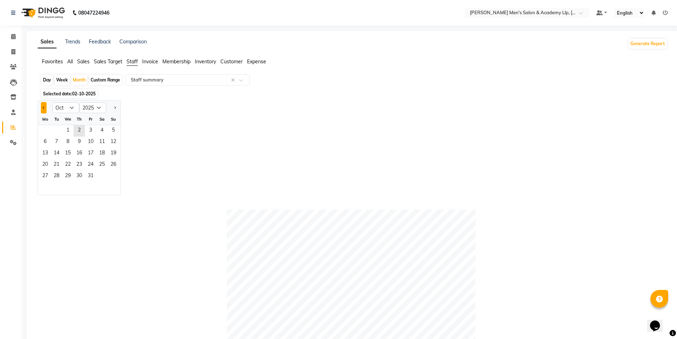
click at [42, 111] on button "Previous month" at bounding box center [44, 107] width 6 height 11
select select "9"
click at [47, 128] on span "1" at bounding box center [44, 130] width 11 height 11
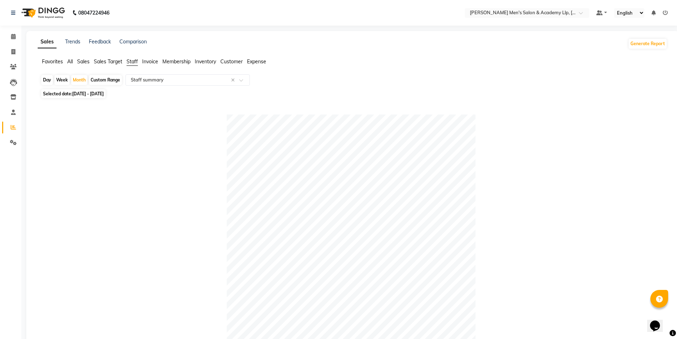
click at [72, 60] on span "All" at bounding box center [70, 61] width 6 height 6
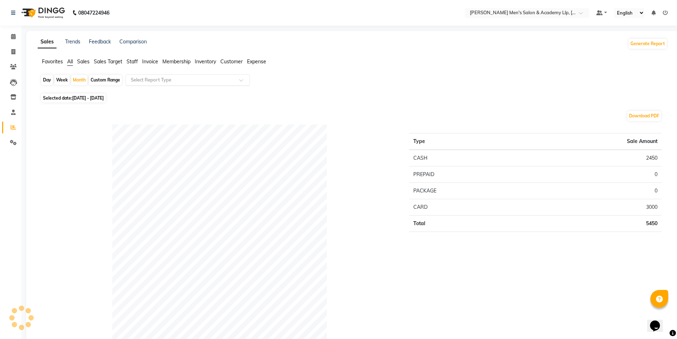
click at [157, 78] on input "text" at bounding box center [180, 79] width 102 height 7
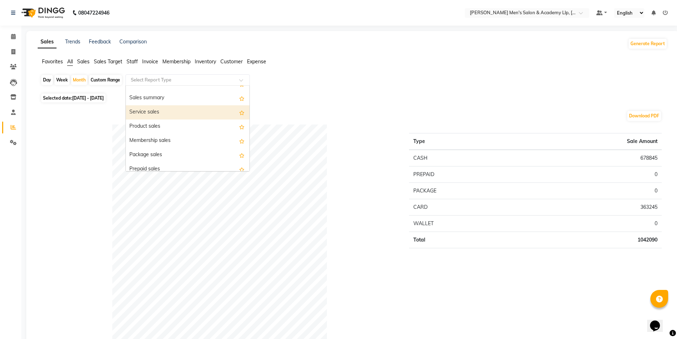
scroll to position [36, 0]
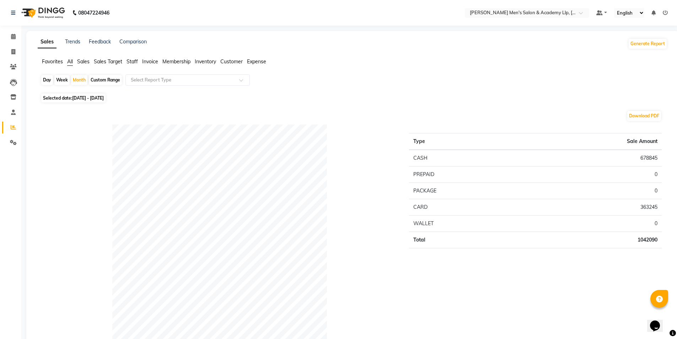
click at [132, 69] on div "Favorites All Sales Sales Target Staff Invoice Membership Inventory Customer Ex…" at bounding box center [352, 65] width 641 height 14
click at [133, 65] on li "Staff" at bounding box center [132, 61] width 11 height 7
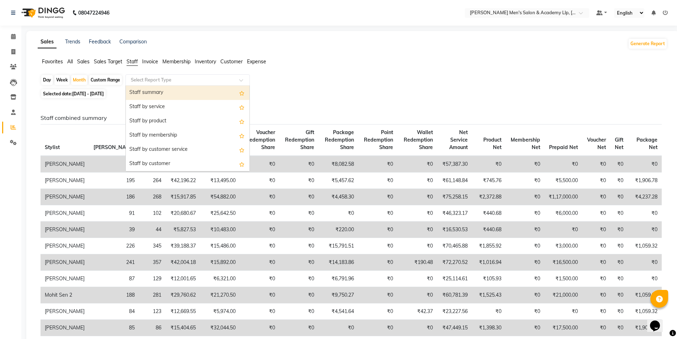
click at [146, 80] on input "text" at bounding box center [180, 79] width 102 height 7
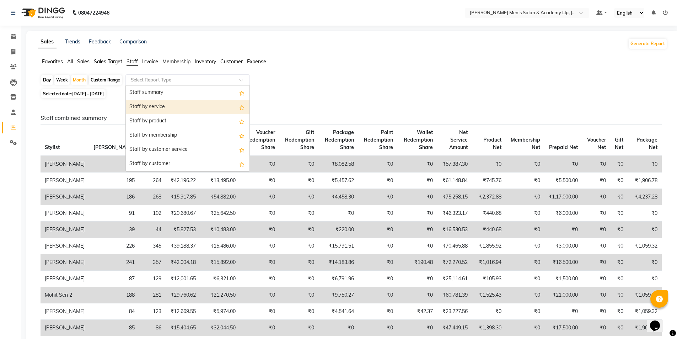
click at [166, 109] on div "Staff by service" at bounding box center [188, 107] width 124 height 14
select select "full_report"
select select "csv"
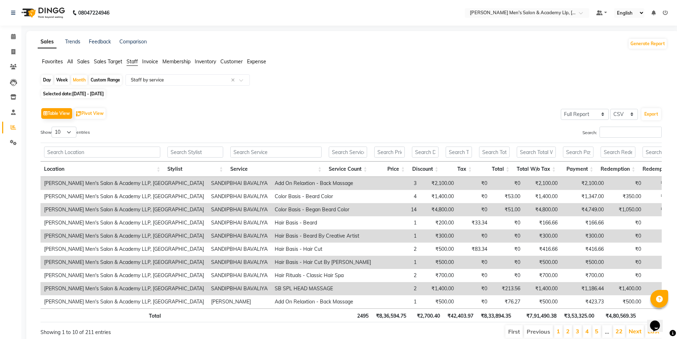
click at [615, 138] on div "Search:" at bounding box center [509, 134] width 305 height 14
click at [611, 131] on input "Search:" at bounding box center [631, 132] width 62 height 11
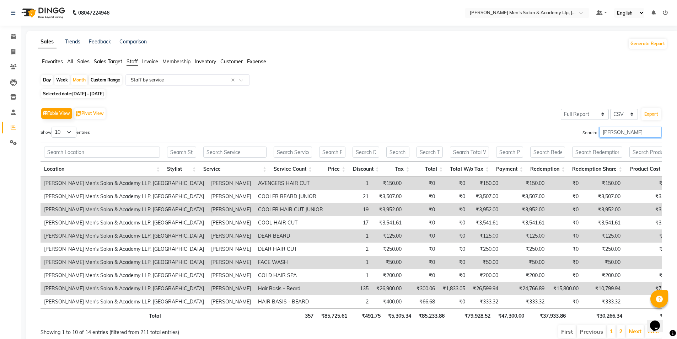
scroll to position [34, 0]
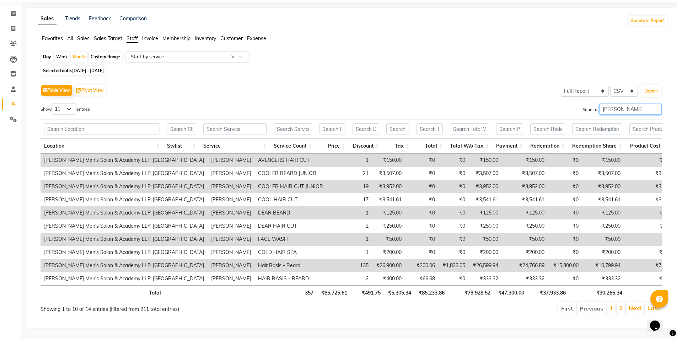
type input "[PERSON_NAME]"
click at [624, 302] on li "2" at bounding box center [621, 308] width 9 height 13
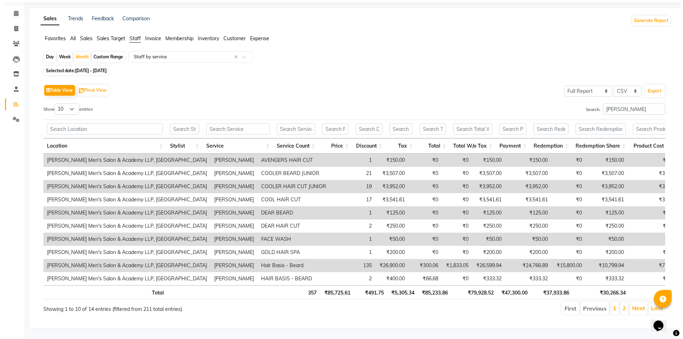
scroll to position [0, 0]
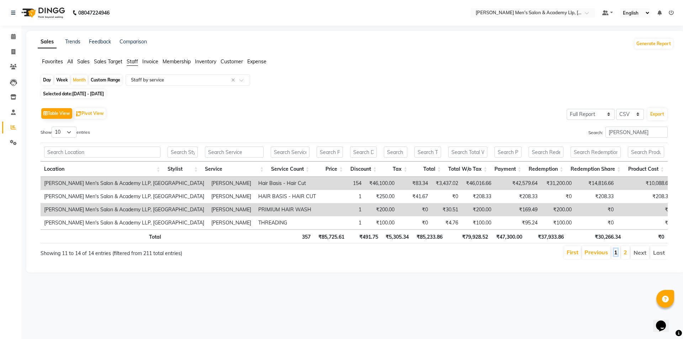
click at [616, 254] on link "1" at bounding box center [616, 251] width 4 height 7
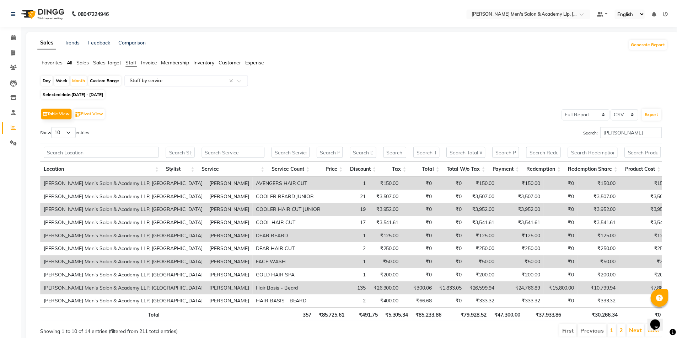
scroll to position [1, 0]
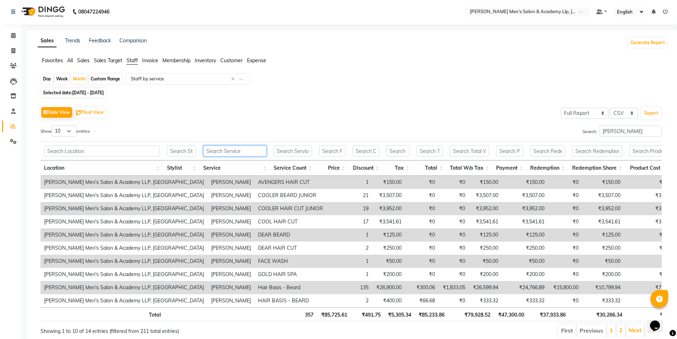
click at [246, 153] on input "text" at bounding box center [234, 150] width 63 height 11
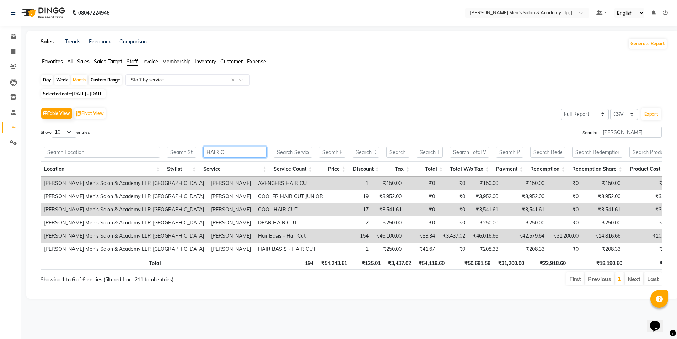
scroll to position [0, 0]
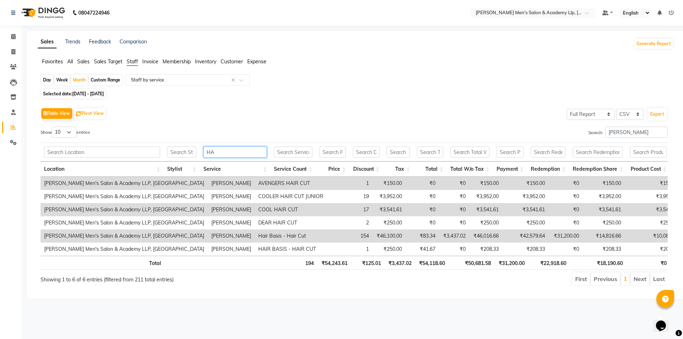
type input "H"
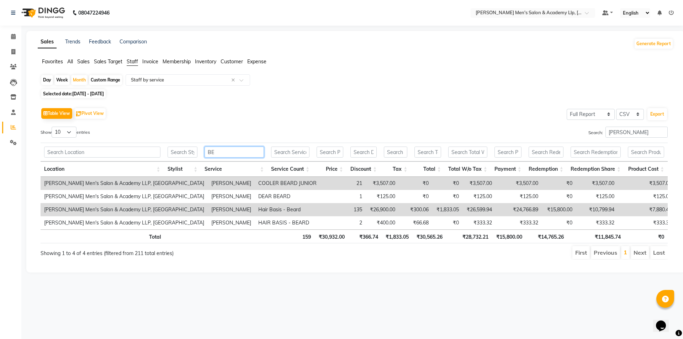
type input "B"
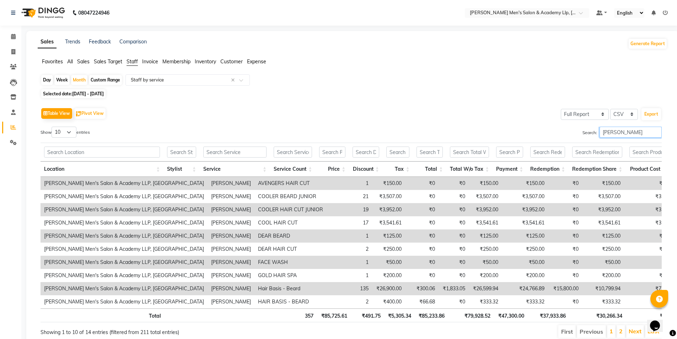
click at [637, 129] on input "[PERSON_NAME]" at bounding box center [631, 132] width 62 height 11
type input "D"
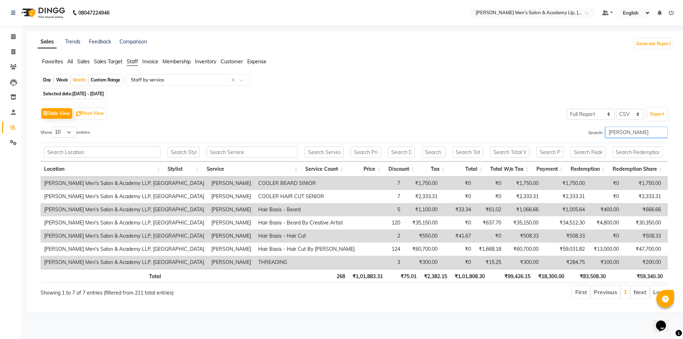
type input "ANKUSH"
click at [246, 152] on input "text" at bounding box center [252, 151] width 91 height 11
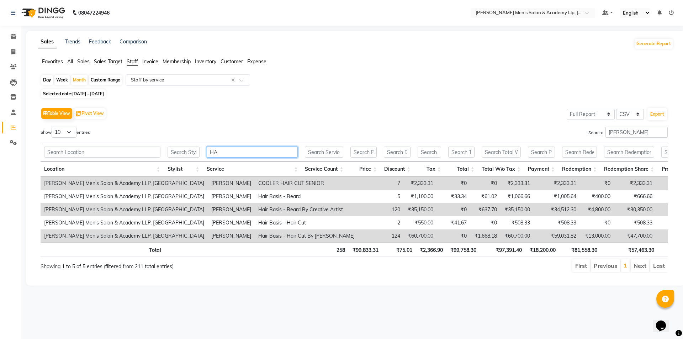
type input "H"
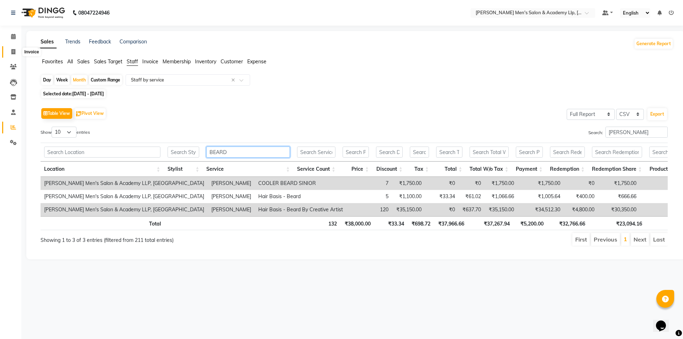
type input "BEARD"
click at [14, 49] on icon at bounding box center [13, 51] width 4 height 5
select select "service"
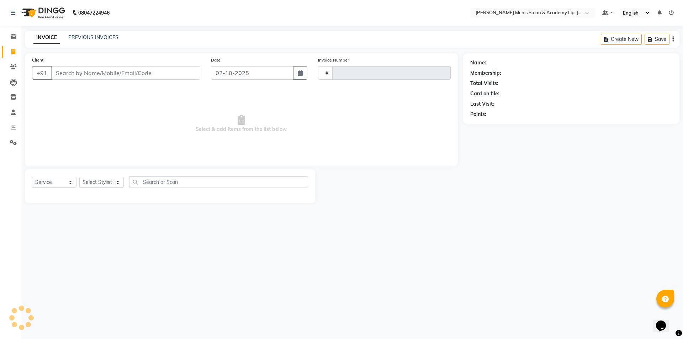
type input "6837"
select select "8248"
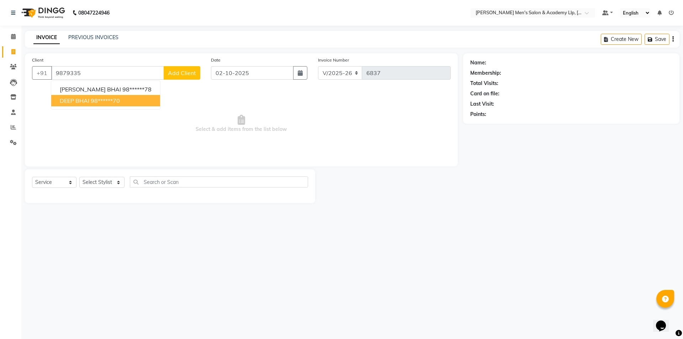
click at [108, 103] on ngb-highlight "98******70" at bounding box center [105, 100] width 29 height 7
type input "98******70"
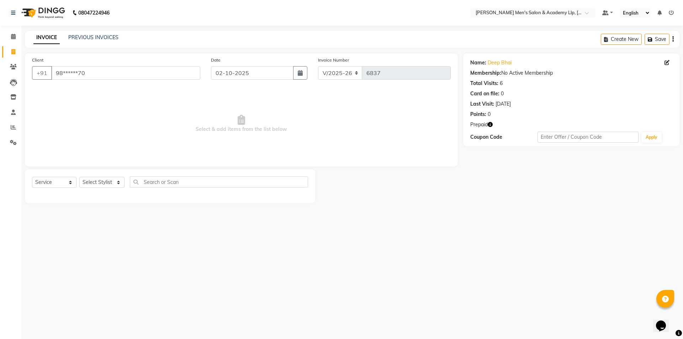
click at [490, 121] on button "button" at bounding box center [489, 124] width 5 height 7
click at [489, 121] on button "button" at bounding box center [489, 124] width 5 height 7
click at [81, 40] on link "PREVIOUS INVOICES" at bounding box center [93, 37] width 50 height 6
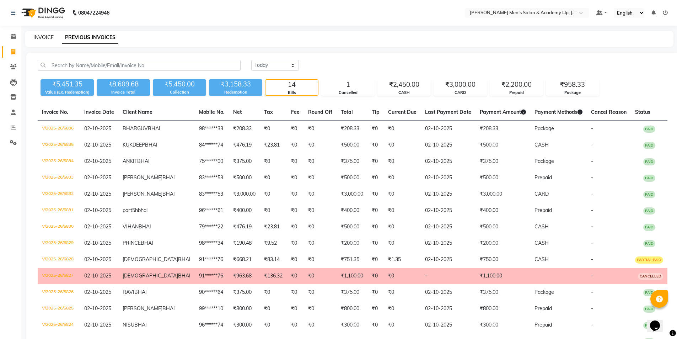
click at [48, 38] on link "INVOICE" at bounding box center [43, 37] width 20 height 6
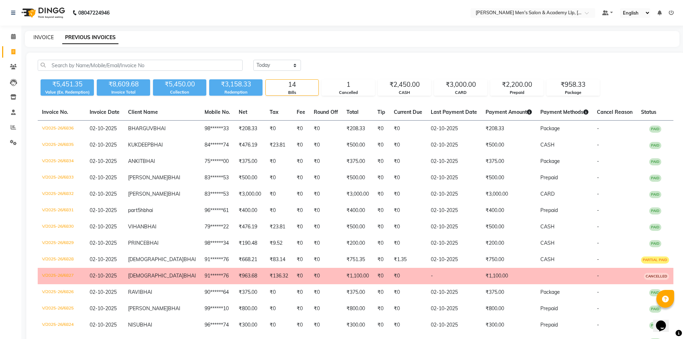
select select "8248"
select select "service"
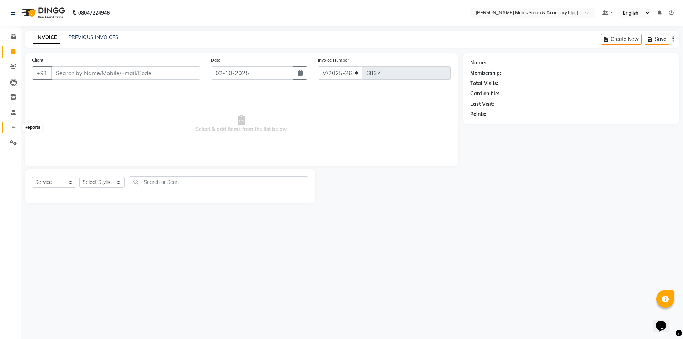
click at [15, 130] on span at bounding box center [13, 127] width 12 height 8
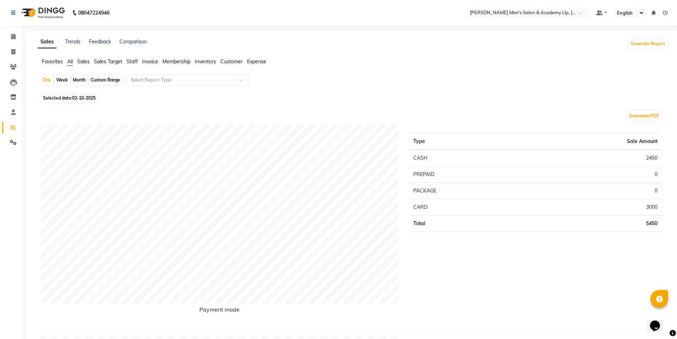
scroll to position [71, 0]
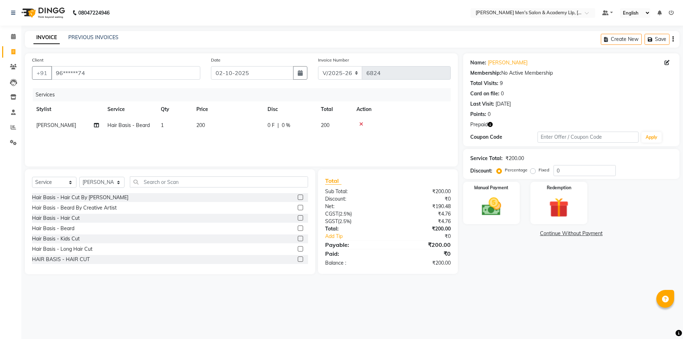
select select "8248"
select select "service"
select select "78791"
click at [358, 125] on div at bounding box center [401, 124] width 90 height 5
click at [360, 122] on icon at bounding box center [361, 124] width 4 height 5
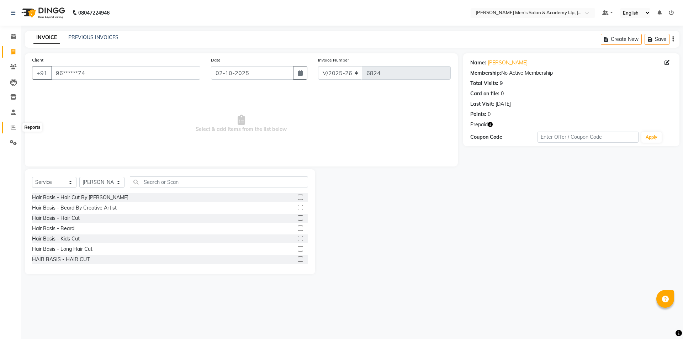
click at [7, 128] on span at bounding box center [13, 127] width 12 height 8
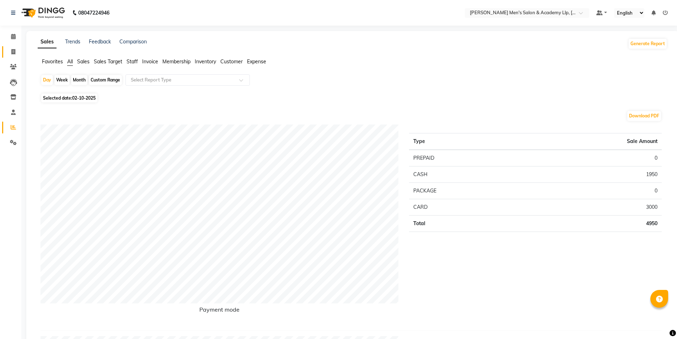
click at [20, 53] on li "Invoice" at bounding box center [10, 51] width 21 height 15
click at [17, 52] on span at bounding box center [13, 52] width 12 height 8
select select "service"
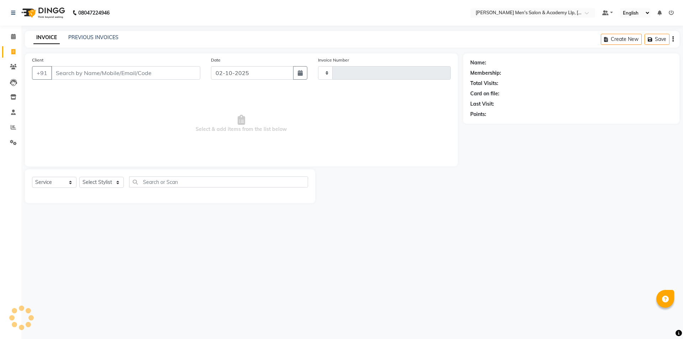
type input "6835"
select select "8248"
click at [12, 130] on span at bounding box center [13, 127] width 12 height 8
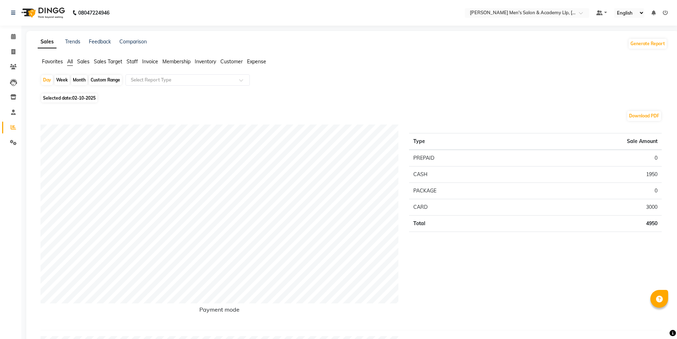
click at [76, 80] on div "Month" at bounding box center [79, 80] width 16 height 10
select select "10"
select select "2025"
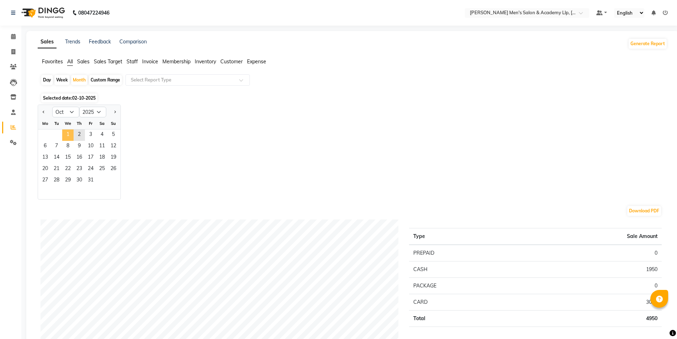
click at [63, 133] on span "1" at bounding box center [67, 134] width 11 height 11
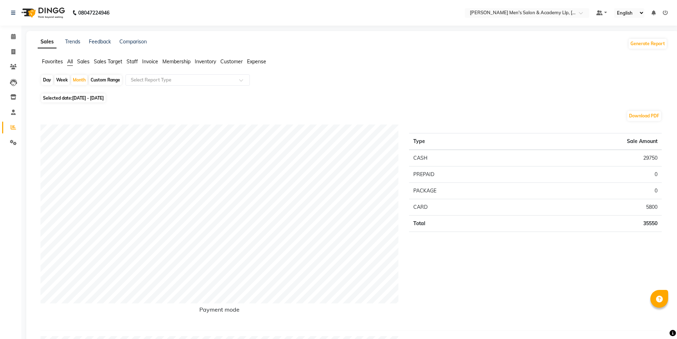
click at [46, 79] on div "Day" at bounding box center [47, 80] width 12 height 10
select select "10"
select select "2025"
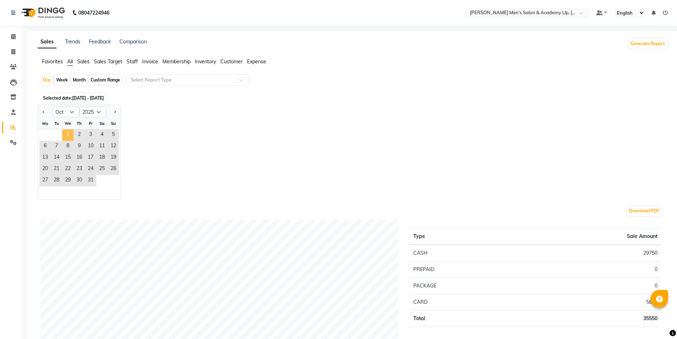
click at [71, 133] on span "1" at bounding box center [67, 134] width 11 height 11
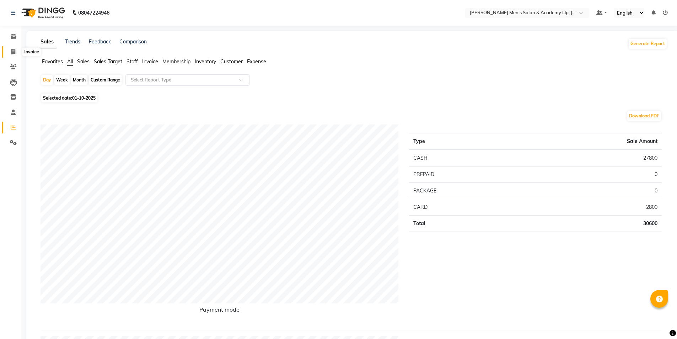
click at [10, 49] on span at bounding box center [13, 52] width 12 height 8
drag, startPoint x: 10, startPoint y: 49, endPoint x: 33, endPoint y: 58, distance: 25.0
click at [10, 48] on span at bounding box center [13, 52] width 12 height 8
select select "service"
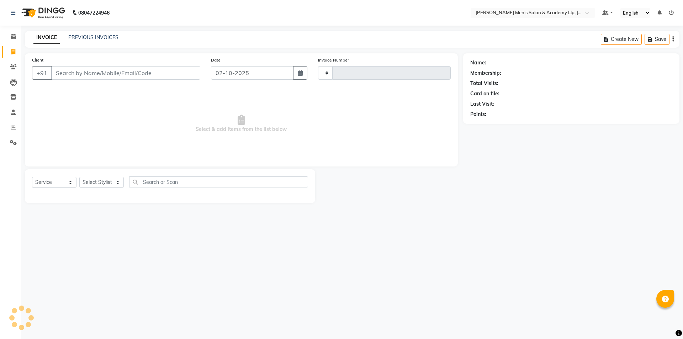
type input "6835"
select select "8248"
click at [133, 76] on input "Client" at bounding box center [125, 73] width 149 height 14
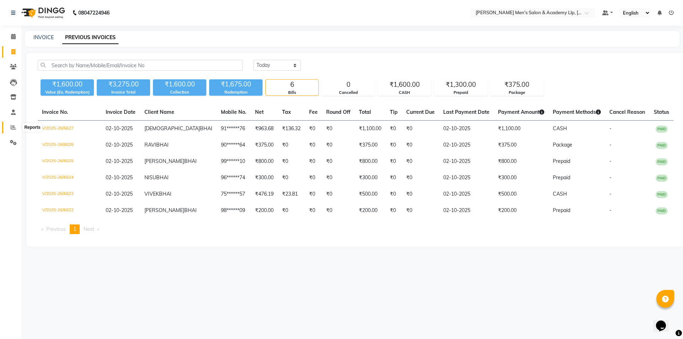
click at [14, 127] on icon at bounding box center [13, 126] width 5 height 5
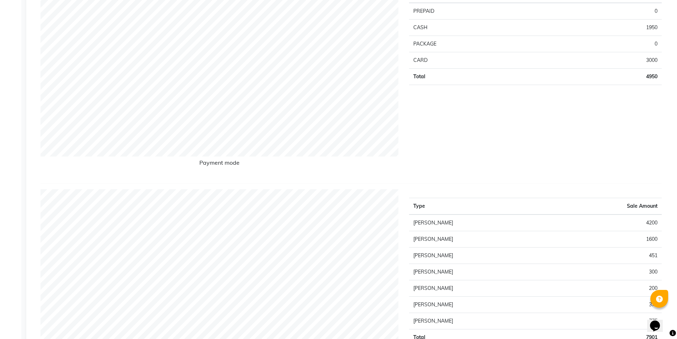
scroll to position [178, 0]
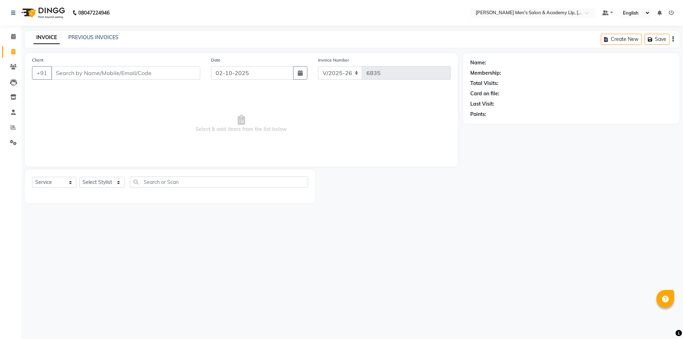
select select "8248"
select select "service"
click at [12, 126] on icon at bounding box center [13, 126] width 5 height 5
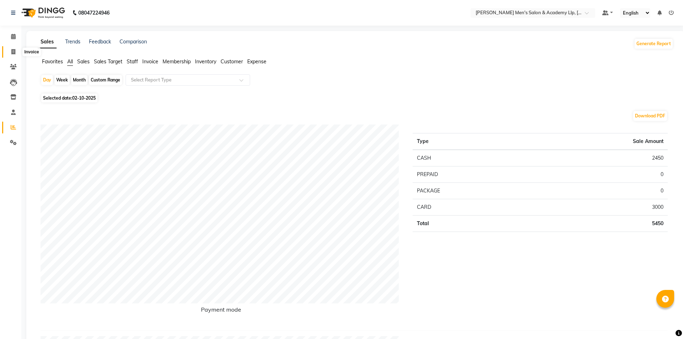
click at [14, 51] on icon at bounding box center [13, 51] width 4 height 5
select select "service"
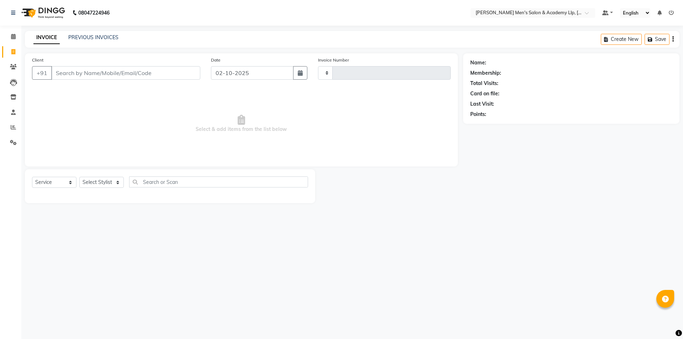
type input "6836"
select select "8248"
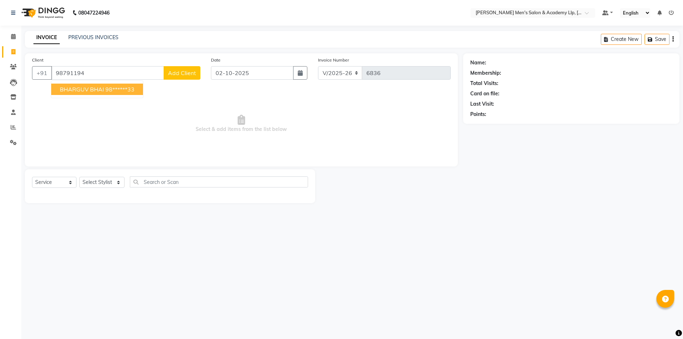
click at [105, 89] on ngb-highlight "98******33" at bounding box center [119, 89] width 29 height 7
type input "98******33"
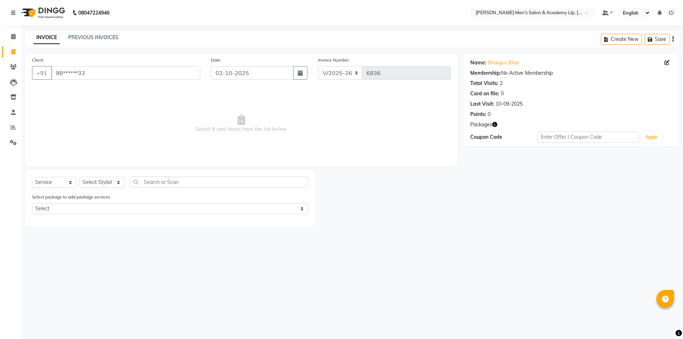
click at [495, 124] on icon "button" at bounding box center [494, 124] width 5 height 5
click at [101, 181] on select "Select Stylist ABHISHEK SEN AKKI SEN ANKUSH SEN ARYAN GOHEL ARYAN SEN CHANDU SE…" at bounding box center [101, 182] width 45 height 11
click at [79, 177] on select "Select Stylist ABHISHEK SEN AKKI SEN [PERSON_NAME] [PERSON_NAME] [PERSON_NAME] …" at bounding box center [101, 182] width 45 height 11
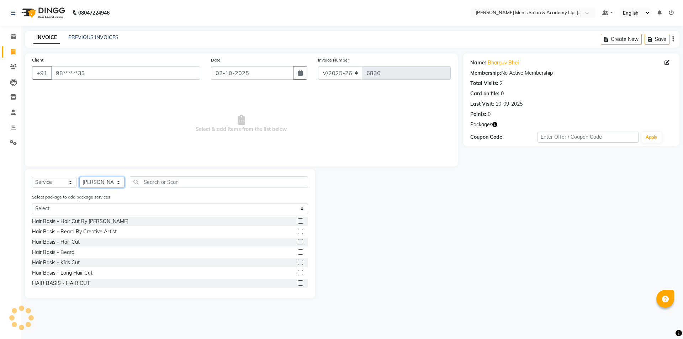
click at [101, 182] on select "Select Stylist ABHISHEK SEN AKKI SEN [PERSON_NAME] [PERSON_NAME] [PERSON_NAME] …" at bounding box center [101, 182] width 45 height 11
select select "90090"
click at [79, 177] on select "Select Stylist ABHISHEK SEN AKKI SEN [PERSON_NAME] [PERSON_NAME] [PERSON_NAME] …" at bounding box center [101, 182] width 45 height 11
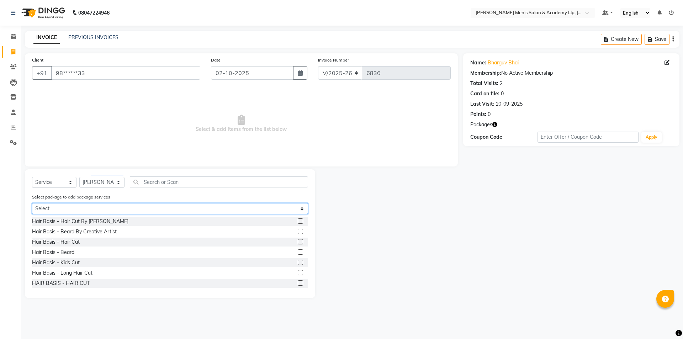
click at [199, 209] on select "Select COOL CUTS JUNIOR PACKAGE" at bounding box center [170, 208] width 276 height 11
select select "1: Object"
click at [32, 203] on select "Select COOL CUTS JUNIOR PACKAGE" at bounding box center [170, 208] width 276 height 11
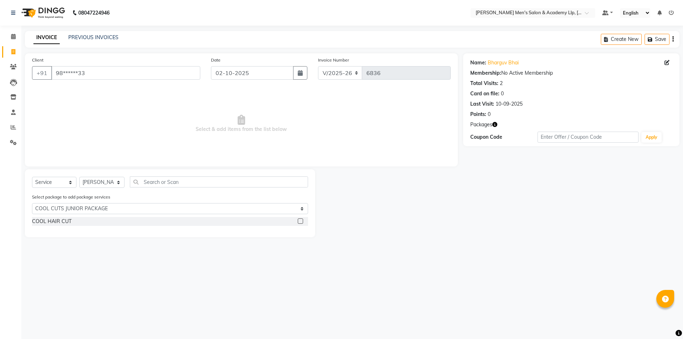
click at [299, 221] on label at bounding box center [300, 220] width 5 height 5
click at [299, 221] on input "checkbox" at bounding box center [300, 221] width 5 height 5
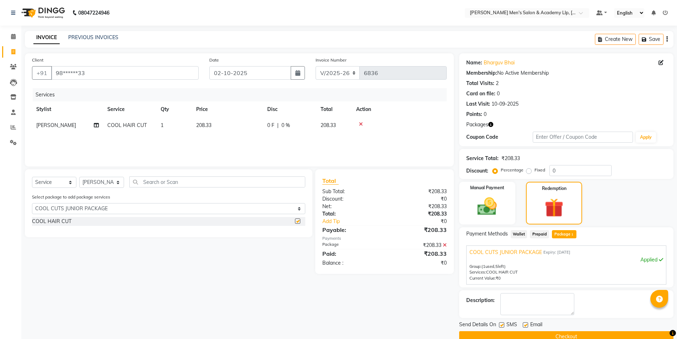
checkbox input "false"
click at [490, 124] on icon "button" at bounding box center [490, 124] width 5 height 5
click at [489, 124] on icon "button" at bounding box center [490, 124] width 5 height 5
click at [524, 322] on label at bounding box center [525, 324] width 5 height 5
click at [524, 323] on input "checkbox" at bounding box center [525, 325] width 5 height 5
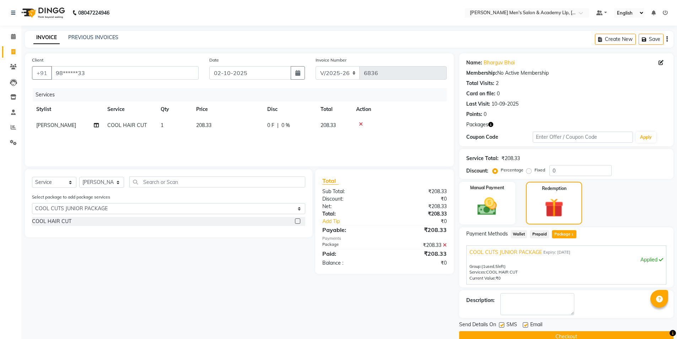
checkbox input "false"
click at [516, 332] on button "Checkout" at bounding box center [566, 336] width 214 height 11
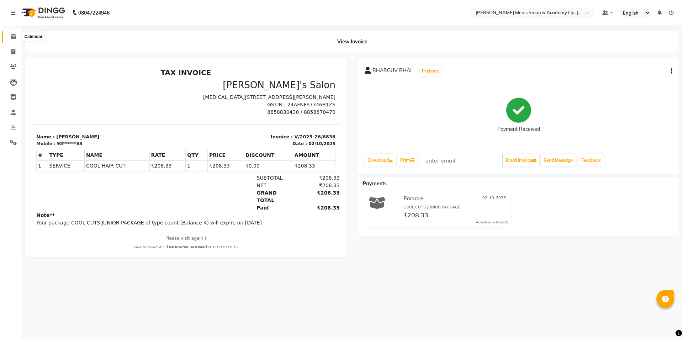
click at [12, 39] on span at bounding box center [13, 37] width 12 height 8
click at [12, 38] on span at bounding box center [13, 37] width 12 height 8
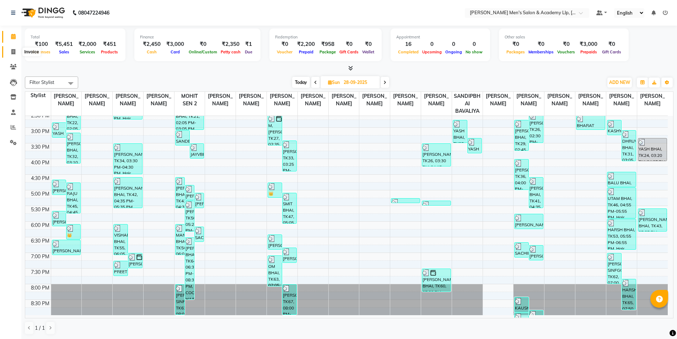
click at [15, 55] on span at bounding box center [13, 52] width 12 height 8
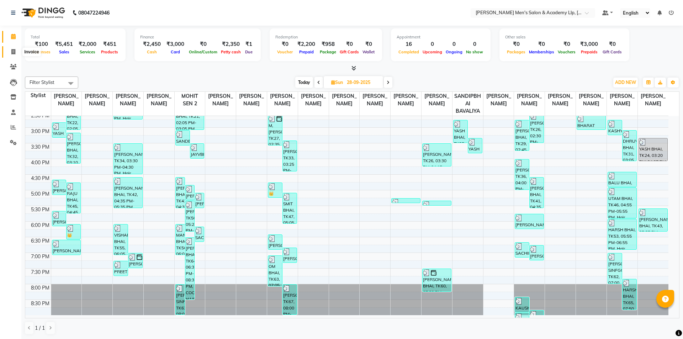
select select "8248"
select select "service"
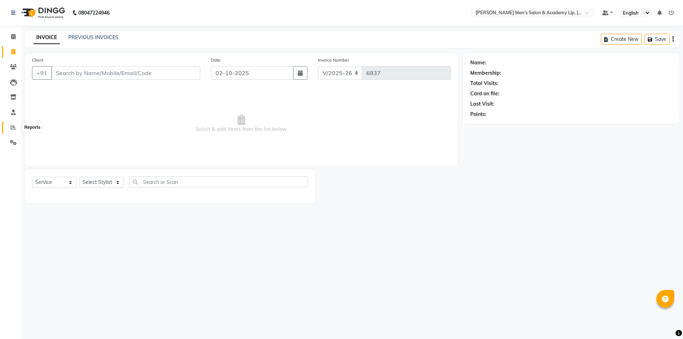
click at [12, 128] on icon at bounding box center [13, 126] width 5 height 5
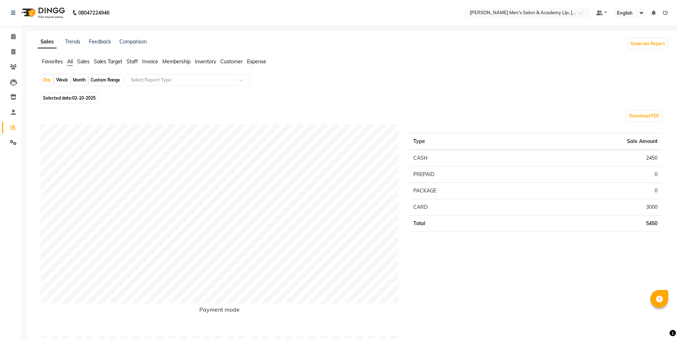
click at [125, 60] on ul "Favorites All Sales Sales Target Staff Invoice Membership Inventory Customer Ex…" at bounding box center [353, 62] width 630 height 8
click at [129, 59] on span "Staff" at bounding box center [132, 61] width 11 height 6
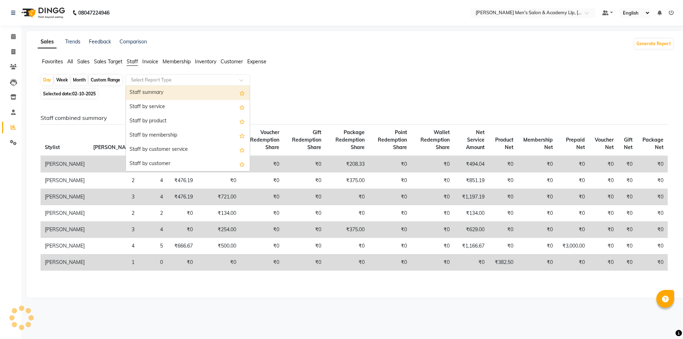
click at [145, 79] on input "text" at bounding box center [180, 79] width 102 height 7
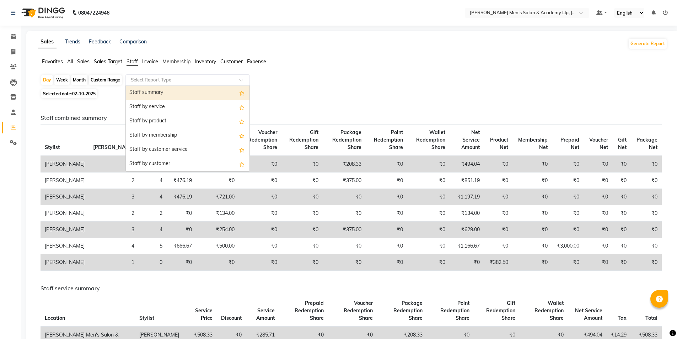
click at [153, 89] on div "Staff summary" at bounding box center [188, 93] width 124 height 14
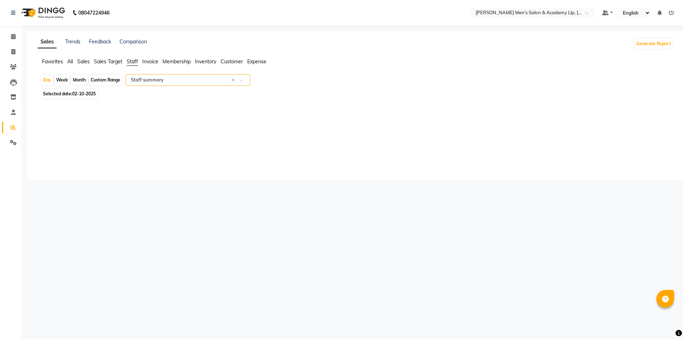
select select "full_report"
select select "csv"
click at [102, 77] on div "Custom Range" at bounding box center [105, 80] width 33 height 10
select select "10"
select select "2025"
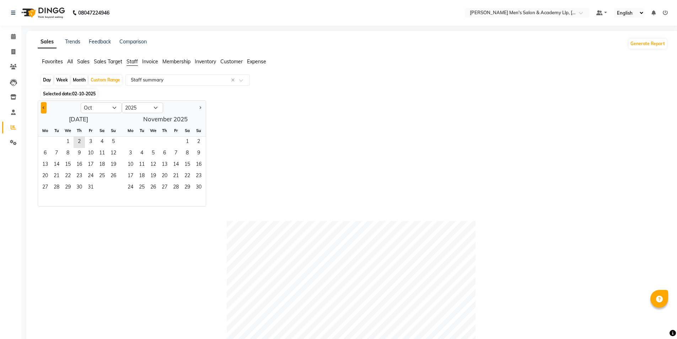
click at [45, 108] on button "Previous month" at bounding box center [44, 107] width 6 height 11
select select "9"
click at [46, 141] on span "1" at bounding box center [44, 142] width 11 height 11
click at [55, 185] on span "30" at bounding box center [56, 187] width 11 height 11
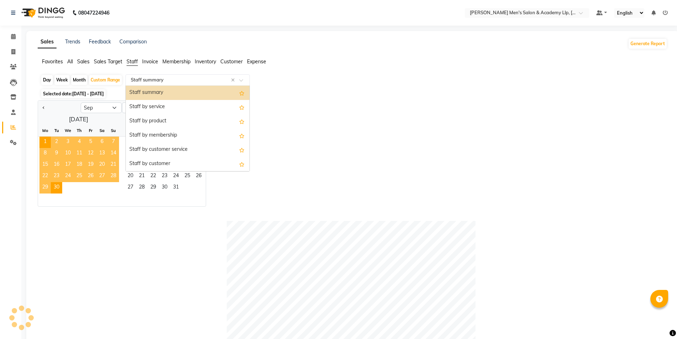
click at [148, 75] on div "Select Report Type × Staff summary ×" at bounding box center [187, 79] width 124 height 11
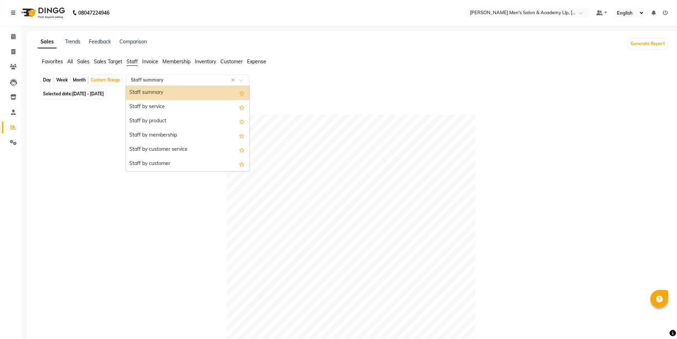
click at [146, 90] on div "Staff summary" at bounding box center [188, 93] width 124 height 14
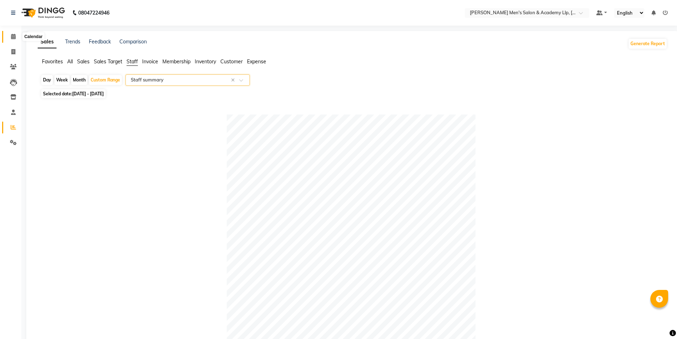
click at [11, 35] on icon at bounding box center [13, 36] width 5 height 5
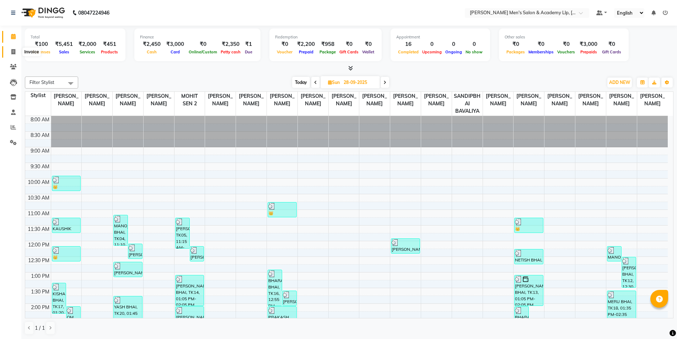
click at [9, 51] on span at bounding box center [13, 52] width 12 height 8
select select "service"
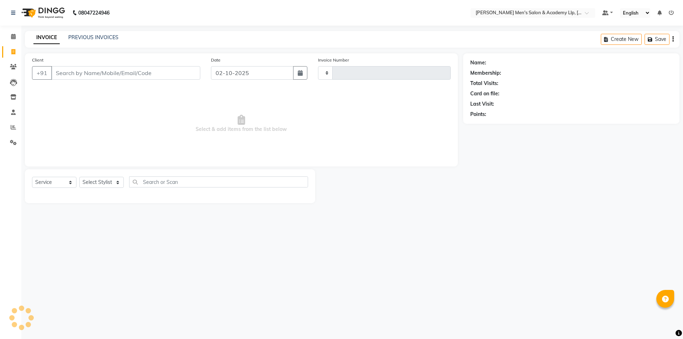
type input "6837"
select select "8248"
click at [7, 141] on span at bounding box center [13, 143] width 12 height 8
click at [8, 141] on span at bounding box center [13, 143] width 12 height 8
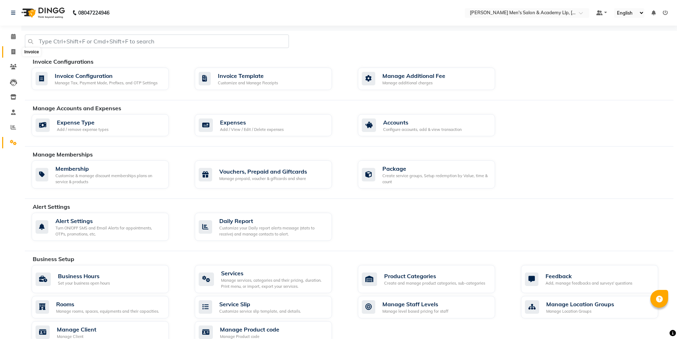
click at [19, 52] on span at bounding box center [13, 52] width 12 height 8
select select "8248"
select select "service"
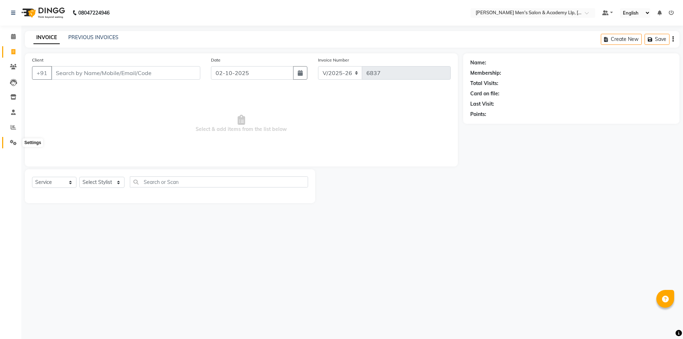
click at [8, 140] on span at bounding box center [13, 143] width 12 height 8
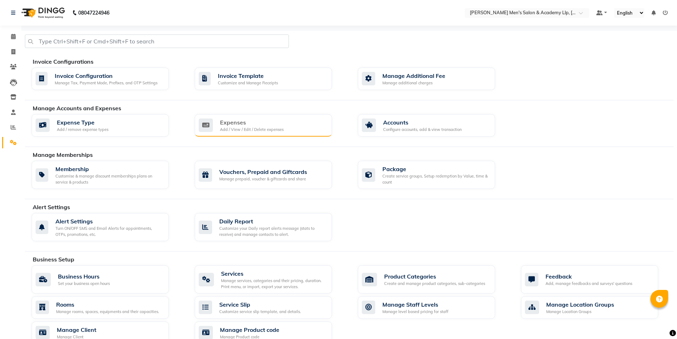
click at [280, 128] on div "Add / View / Edit / Delete expenses" at bounding box center [252, 130] width 64 height 6
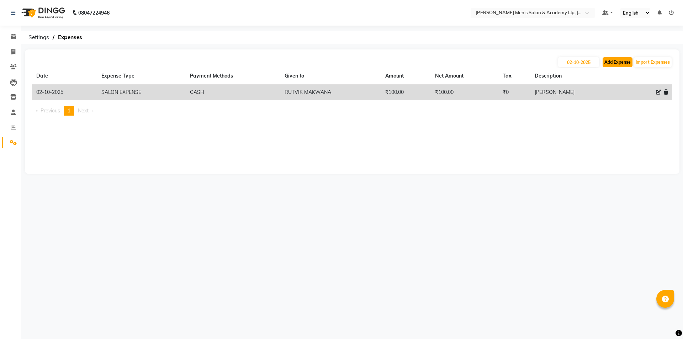
click at [620, 64] on button "Add Expense" at bounding box center [617, 62] width 30 height 10
select select "1"
select select "7378"
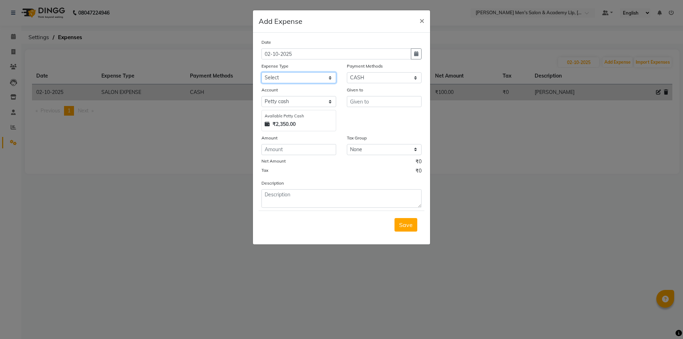
click at [272, 78] on select "Select ADVANCE RUPEES FOR STAFF CLEANING GROSSERY CLENING ITEM HOUSEKEEPIN clie…" at bounding box center [298, 77] width 75 height 11
select select "15466"
click at [261, 72] on select "Select ADVANCE RUPEES FOR STAFF CLEANING GROSSERY CLENING ITEM HOUSEKEEPIN clie…" at bounding box center [298, 77] width 75 height 11
click at [384, 105] on input "text" at bounding box center [384, 101] width 75 height 11
click at [422, 23] on span "×" at bounding box center [421, 20] width 5 height 11
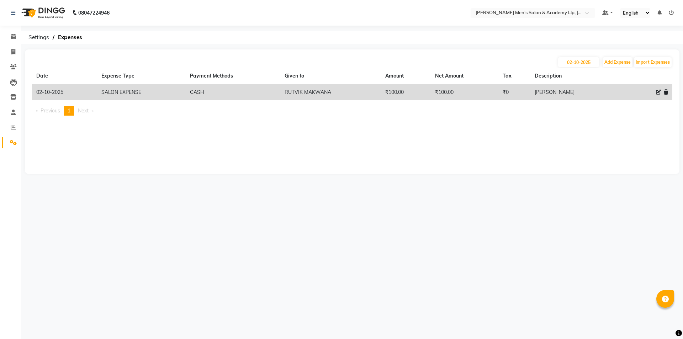
drag, startPoint x: 416, startPoint y: 31, endPoint x: 408, endPoint y: 31, distance: 7.8
click at [409, 31] on ol "Settings Expenses" at bounding box center [351, 37] width 652 height 13
click at [8, 50] on span at bounding box center [13, 52] width 12 height 8
select select "service"
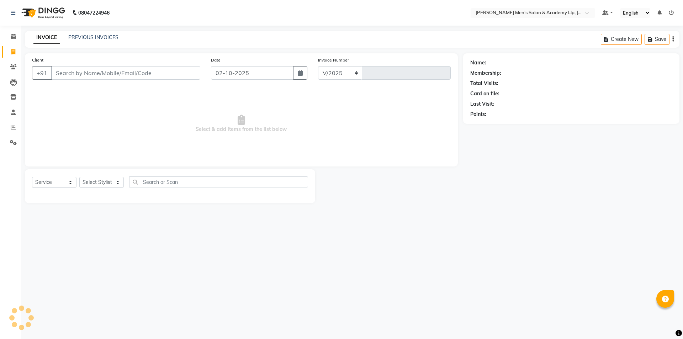
select select "8248"
type input "6837"
type input "."
click at [7, 68] on span at bounding box center [13, 67] width 12 height 8
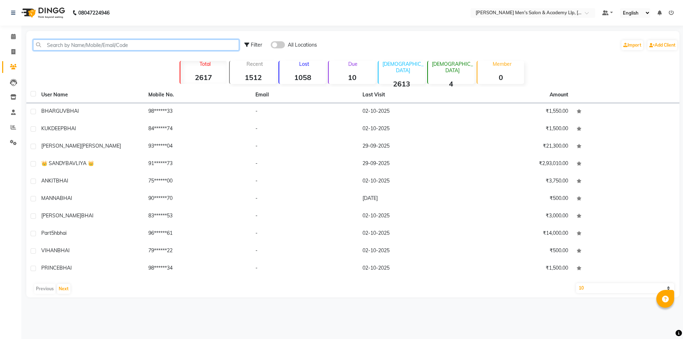
click at [70, 43] on input "text" at bounding box center [136, 44] width 206 height 11
type input "DEEP BHAI"
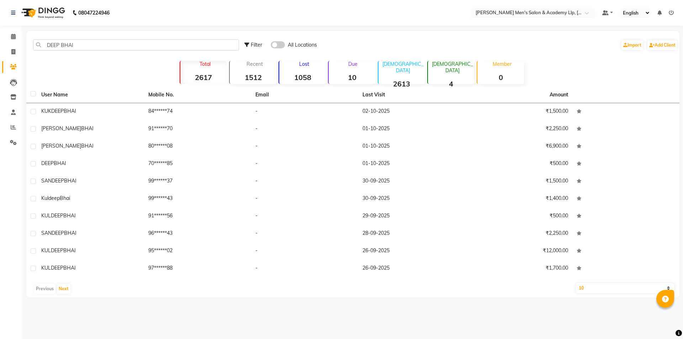
click at [599, 288] on select "10 50 100" at bounding box center [625, 288] width 98 height 10
select select "100"
click at [576, 283] on select "10 50 100" at bounding box center [625, 288] width 98 height 10
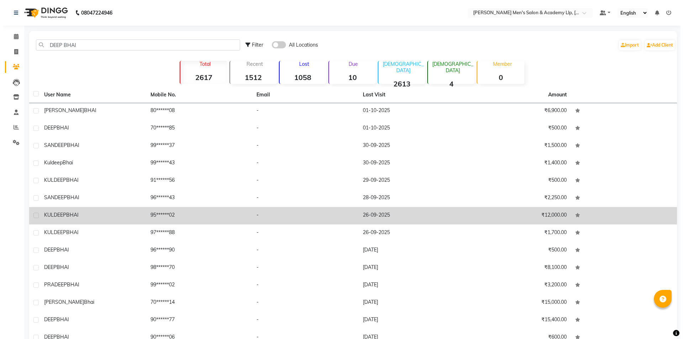
scroll to position [71, 0]
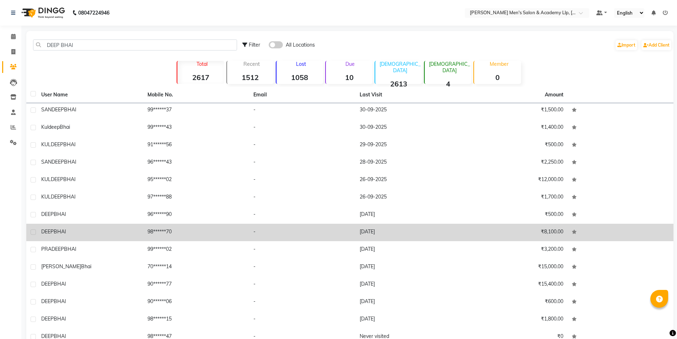
click at [293, 231] on td "-" at bounding box center [302, 232] width 106 height 17
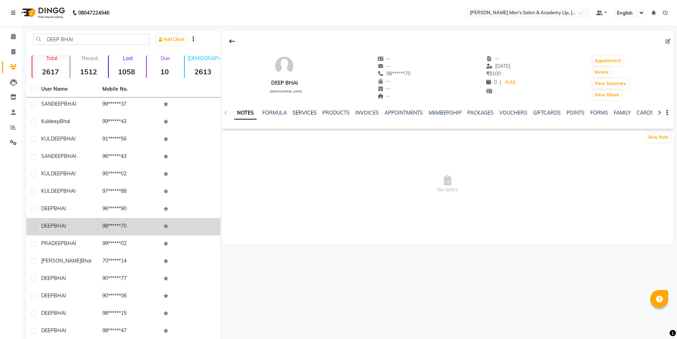
click at [308, 114] on link "SERVICES" at bounding box center [305, 112] width 24 height 6
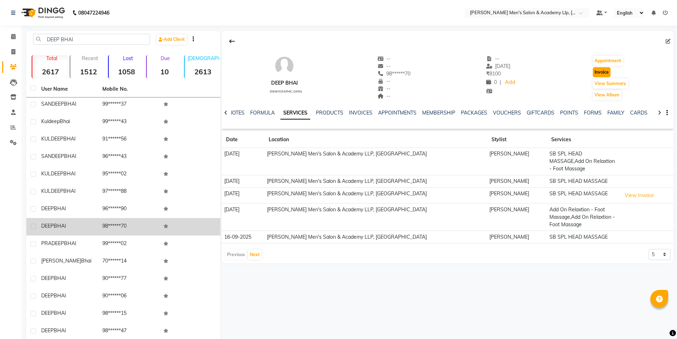
click at [606, 71] on button "Invoice" at bounding box center [602, 72] width 18 height 10
select select "service"
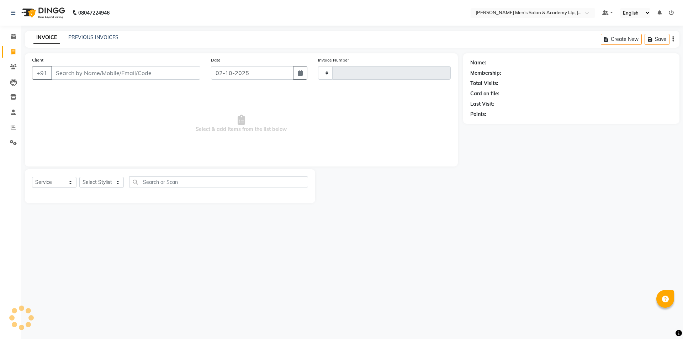
type input "6837"
select select "8248"
type input "98******70"
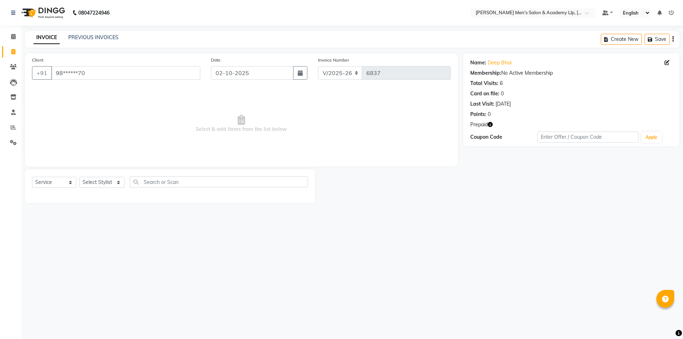
click at [488, 124] on icon "button" at bounding box center [489, 124] width 5 height 5
click at [97, 183] on select "Select Stylist ABHISHEK SEN AKKI SEN [PERSON_NAME] [PERSON_NAME] [PERSON_NAME] …" at bounding box center [101, 182] width 45 height 11
select select "91758"
click at [79, 177] on select "Select Stylist ABHISHEK SEN AKKI SEN [PERSON_NAME] [PERSON_NAME] [PERSON_NAME] …" at bounding box center [101, 182] width 45 height 11
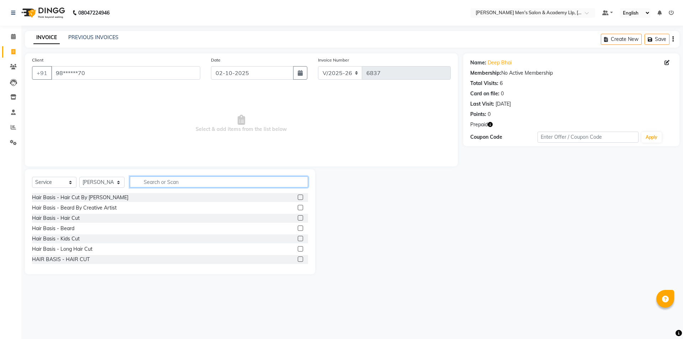
click at [172, 183] on input "text" at bounding box center [219, 181] width 178 height 11
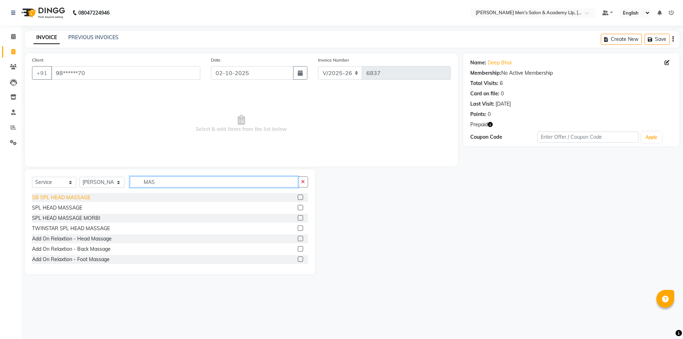
type input "MAS"
drag, startPoint x: 78, startPoint y: 198, endPoint x: 92, endPoint y: 194, distance: 14.3
click at [77, 198] on div "SB SPL HEAD MASSAGE" at bounding box center [61, 197] width 58 height 7
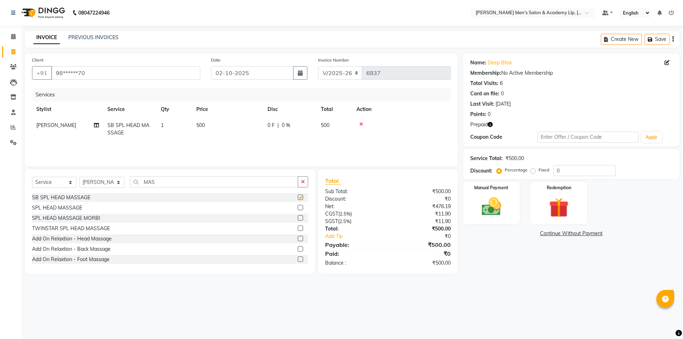
checkbox input "false"
click at [90, 260] on div "Add On Relaxtion - Foot Massage" at bounding box center [70, 259] width 77 height 7
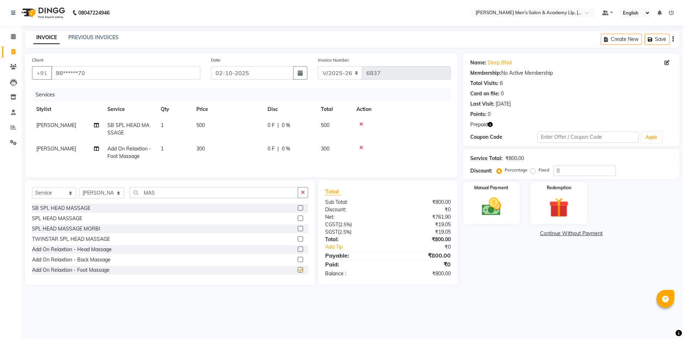
checkbox input "false"
click at [69, 149] on td "[PERSON_NAME]" at bounding box center [67, 152] width 71 height 23
select select "91758"
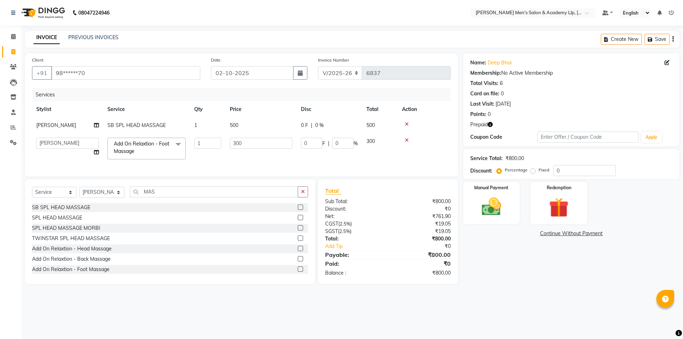
click at [69, 149] on td "ABHISHEK SEN AKKI SEN ANKUSH SEN ARYAN GOHEL ARYAN SEN CHANDU SEN DIPESH SEN HA…" at bounding box center [67, 148] width 71 height 30
click at [68, 146] on select "ABHISHEK SEN AKKI SEN ANKUSH SEN ARYAN GOHEL ARYAN SEN CHANDU SEN DIPESH SEN HA…" at bounding box center [67, 143] width 63 height 11
select select "78793"
click at [281, 139] on input "300" at bounding box center [261, 143] width 63 height 11
type input "3"
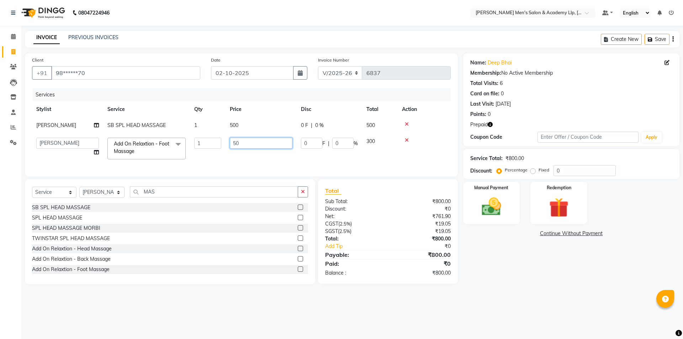
type input "500"
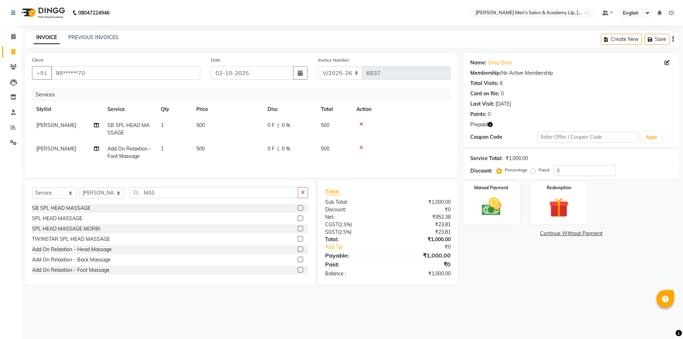
drag, startPoint x: 565, startPoint y: 282, endPoint x: 563, endPoint y: 237, distance: 44.5
click at [564, 282] on div "Name: Deep Bhai Membership: No Active Membership Total Visits: 6 Card on file: …" at bounding box center [573, 168] width 221 height 231
click at [556, 198] on img at bounding box center [558, 207] width 33 height 25
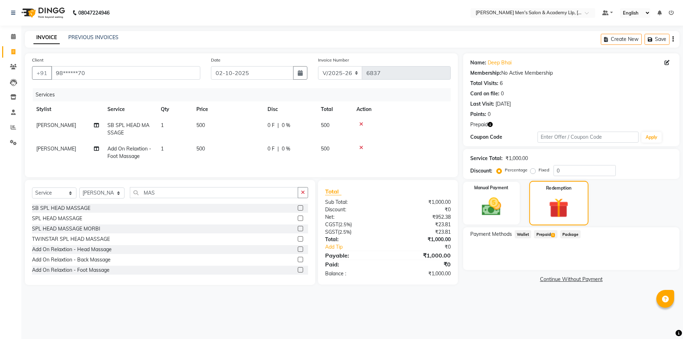
drag, startPoint x: 556, startPoint y: 198, endPoint x: 547, endPoint y: 224, distance: 28.1
click at [556, 198] on img at bounding box center [558, 208] width 32 height 25
click at [541, 235] on span "Prepaid 1" at bounding box center [545, 234] width 23 height 8
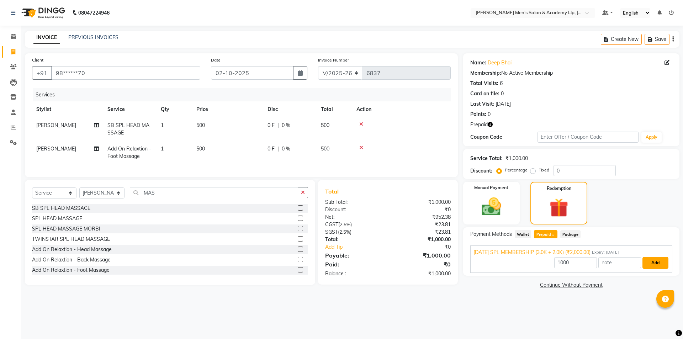
click at [651, 262] on button "Add" at bounding box center [655, 263] width 26 height 12
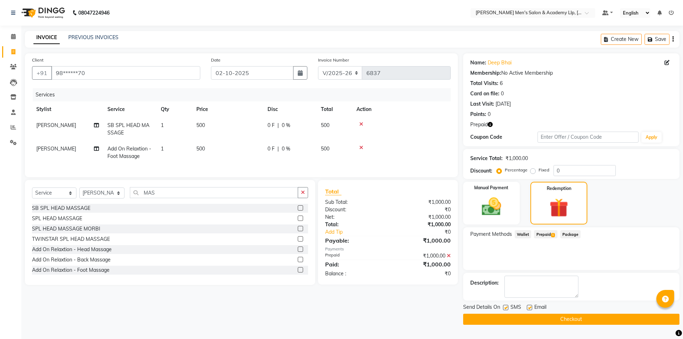
click at [527, 308] on label at bounding box center [528, 307] width 5 height 5
click at [527, 308] on input "checkbox" at bounding box center [528, 307] width 5 height 5
checkbox input "false"
click at [506, 307] on label at bounding box center [505, 307] width 5 height 5
click at [506, 307] on input "checkbox" at bounding box center [505, 307] width 5 height 5
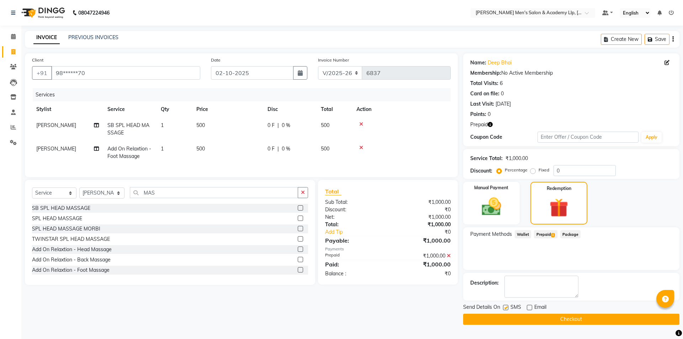
checkbox input "false"
click at [516, 320] on button "Checkout" at bounding box center [571, 319] width 216 height 11
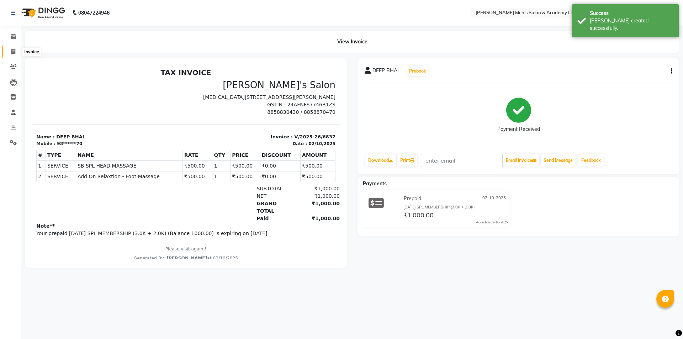
click at [16, 50] on span at bounding box center [13, 52] width 12 height 8
select select "service"
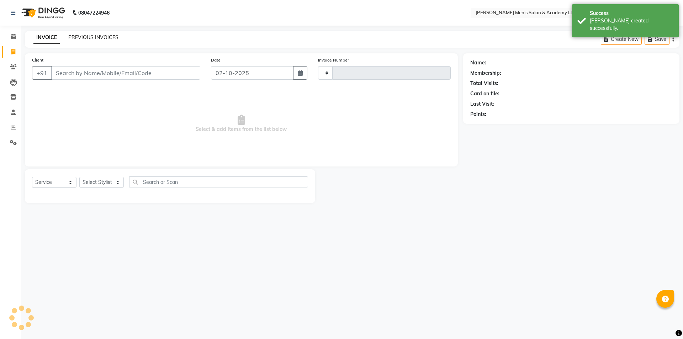
type input "6838"
select select "8248"
click at [80, 35] on link "PREVIOUS INVOICES" at bounding box center [93, 37] width 50 height 6
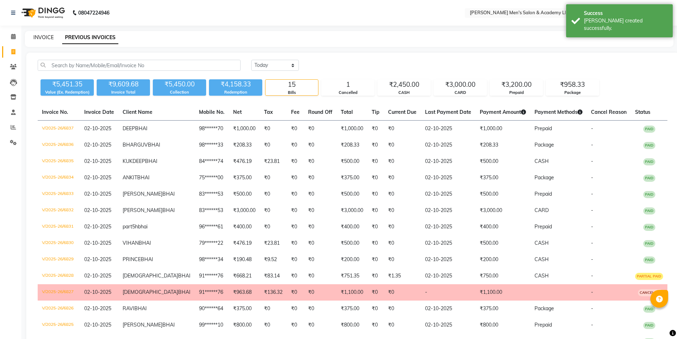
click at [47, 36] on link "INVOICE" at bounding box center [43, 37] width 20 height 6
select select "8248"
select select "service"
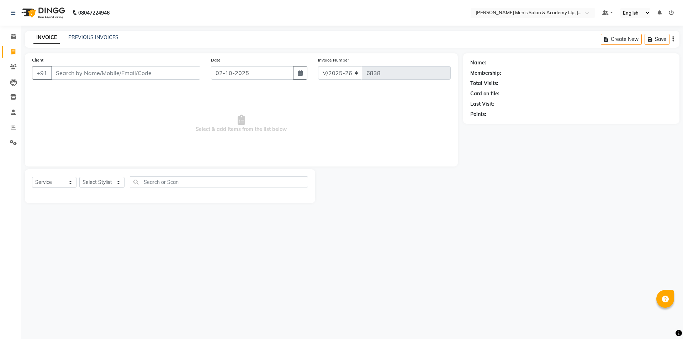
drag, startPoint x: 26, startPoint y: 78, endPoint x: 20, endPoint y: 111, distance: 33.9
click at [24, 80] on div "Client +91 Date 02-10-2025 Invoice Number V/2025 V/2025-26 6838 Select & add it…" at bounding box center [241, 128] width 443 height 150
drag, startPoint x: 20, startPoint y: 111, endPoint x: 175, endPoint y: 336, distance: 272.9
click at [46, 163] on div "Client +91 Date 02-10-2025 Invoice Number V/2025 V/2025-26 6838 Select & add it…" at bounding box center [241, 128] width 443 height 150
click at [454, 32] on div "INVOICE PREVIOUS INVOICES Create New Save" at bounding box center [352, 39] width 654 height 17
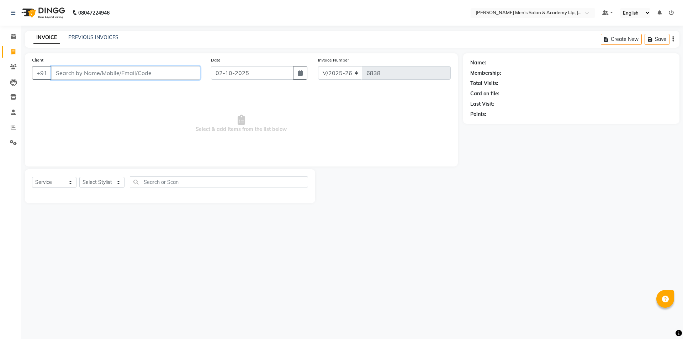
click at [94, 75] on input "Client" at bounding box center [125, 73] width 149 height 14
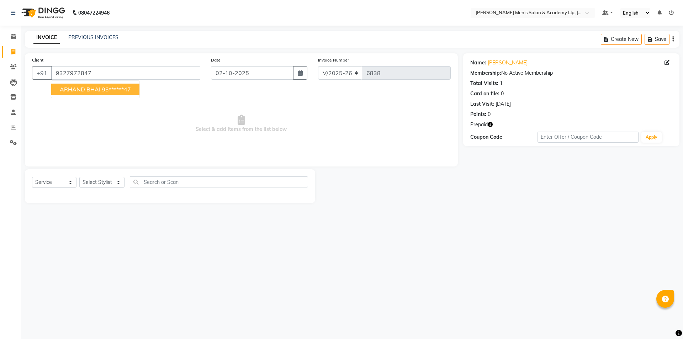
click at [90, 89] on span "ARHAND BHAI" at bounding box center [80, 89] width 41 height 7
type input "93******47"
click at [490, 124] on icon "button" at bounding box center [489, 124] width 5 height 5
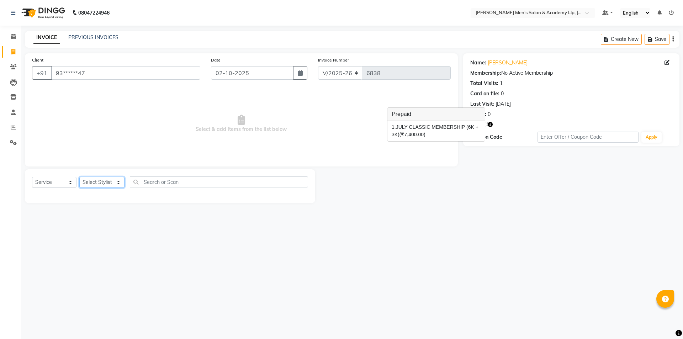
click at [117, 183] on select "Select Stylist ABHISHEK SEN AKKI SEN [PERSON_NAME] [PERSON_NAME] [PERSON_NAME] …" at bounding box center [101, 182] width 45 height 11
click at [118, 183] on select "Select Stylist ABHISHEK SEN AKKI SEN [PERSON_NAME] [PERSON_NAME] [PERSON_NAME] …" at bounding box center [101, 182] width 45 height 11
click at [117, 180] on select "Select Stylist ABHISHEK SEN AKKI SEN [PERSON_NAME] [PERSON_NAME] [PERSON_NAME] …" at bounding box center [101, 182] width 45 height 11
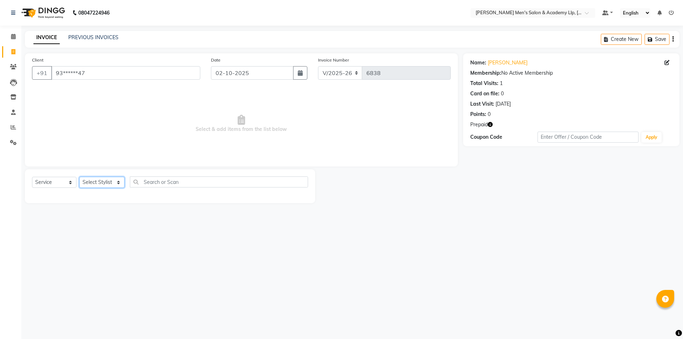
select select "78786"
click at [79, 177] on select "Select Stylist ABHISHEK SEN AKKI SEN [PERSON_NAME] [PERSON_NAME] [PERSON_NAME] …" at bounding box center [101, 182] width 45 height 11
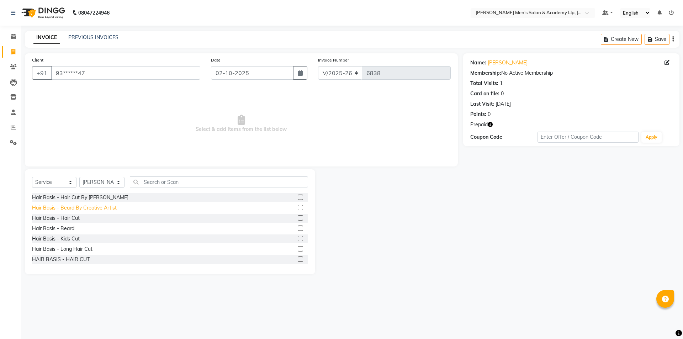
click at [107, 207] on div "Hair Basis - Beard By Creative Artist" at bounding box center [74, 207] width 85 height 7
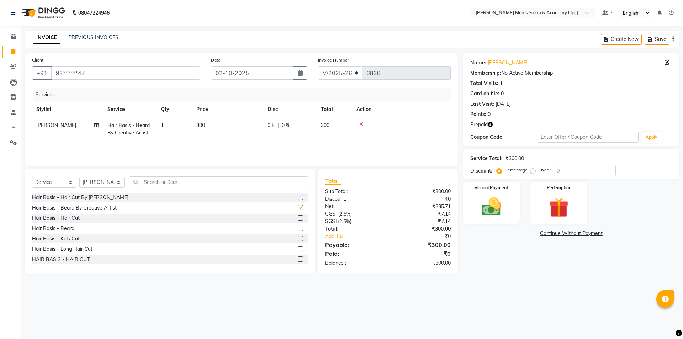
checkbox input "false"
click at [107, 197] on div "Hair Basis - Hair Cut By [PERSON_NAME]" at bounding box center [80, 197] width 96 height 7
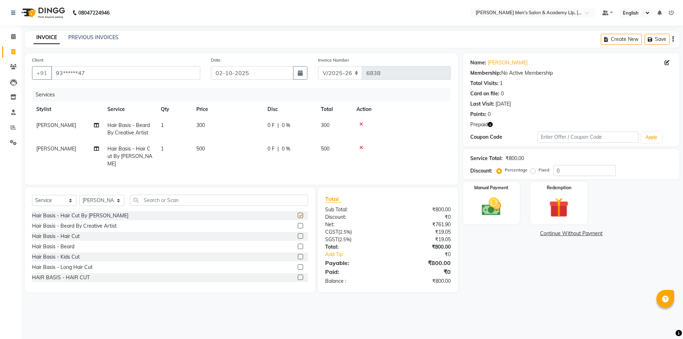
checkbox input "false"
click at [172, 205] on input "text" at bounding box center [219, 199] width 178 height 11
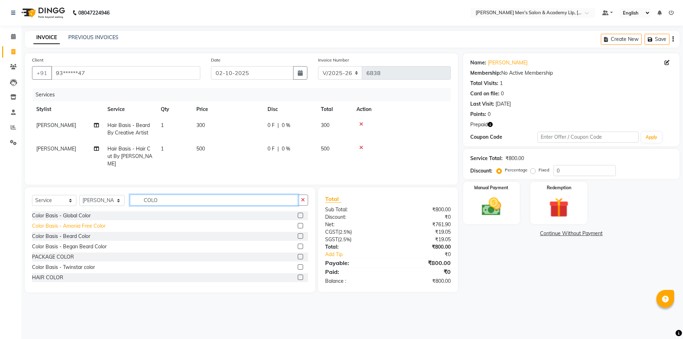
type input "COLO"
click at [72, 230] on div "Color Basis - Amonia Free Color" at bounding box center [69, 225] width 74 height 7
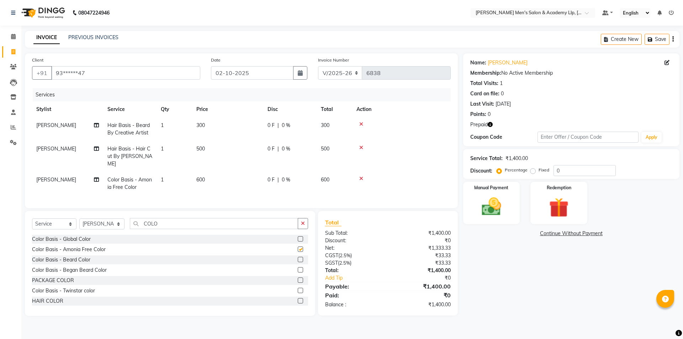
checkbox input "false"
click at [197, 176] on td "600" at bounding box center [227, 183] width 71 height 23
select select "78786"
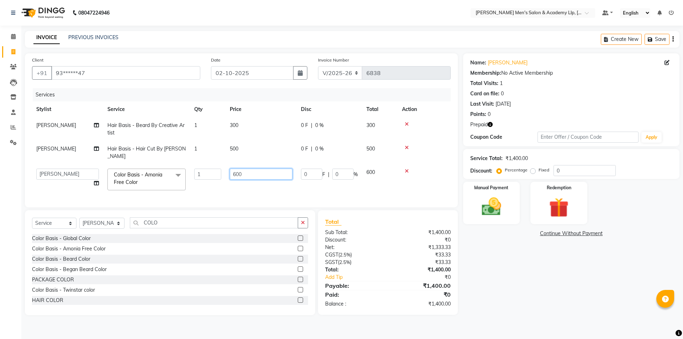
click at [235, 172] on input "600" at bounding box center [261, 174] width 63 height 11
type input "800"
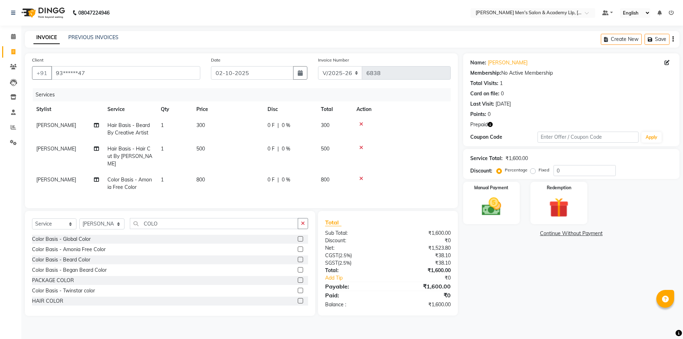
click at [62, 179] on span "[PERSON_NAME]" at bounding box center [56, 179] width 40 height 6
select select "78786"
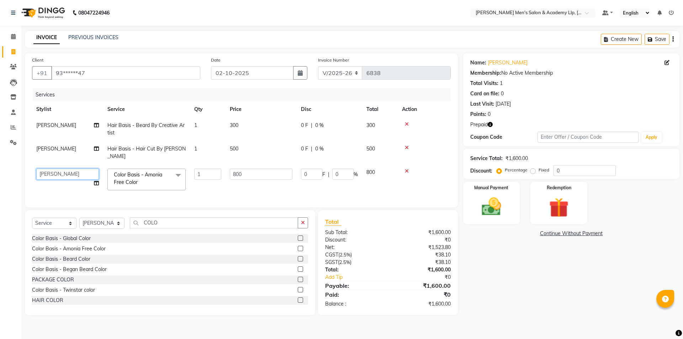
click at [62, 177] on select "ABHISHEK SEN AKKI SEN ANKUSH SEN ARYAN GOHEL ARYAN SEN CHANDU SEN DIPESH SEN HA…" at bounding box center [67, 174] width 63 height 11
select select "78796"
click at [570, 209] on img at bounding box center [558, 207] width 33 height 25
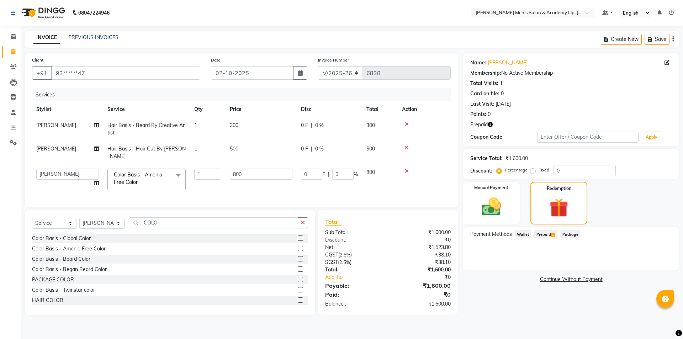
click at [542, 236] on span "Prepaid 1" at bounding box center [545, 234] width 23 height 8
click at [650, 263] on button "Add" at bounding box center [655, 263] width 26 height 12
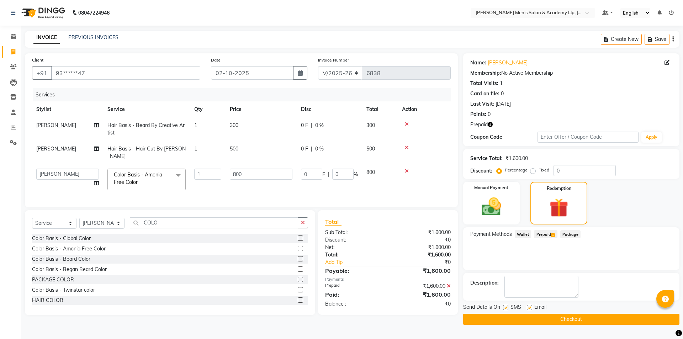
click at [530, 307] on label at bounding box center [528, 307] width 5 height 5
click at [530, 307] on input "checkbox" at bounding box center [528, 307] width 5 height 5
checkbox input "false"
click at [530, 318] on button "Checkout" at bounding box center [571, 319] width 216 height 11
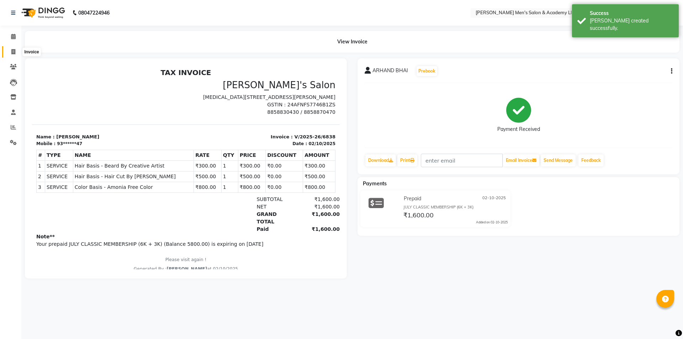
click at [12, 51] on icon at bounding box center [13, 51] width 4 height 5
select select "service"
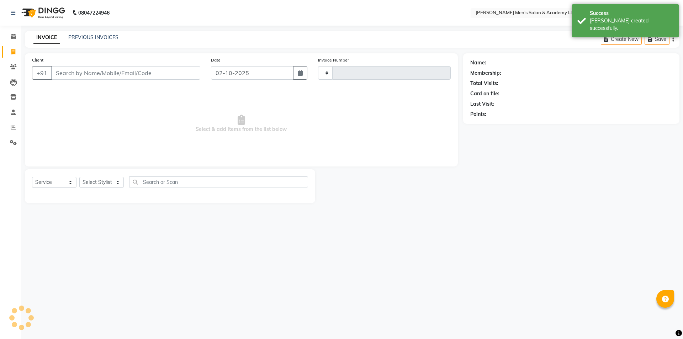
type input "6839"
select select "8248"
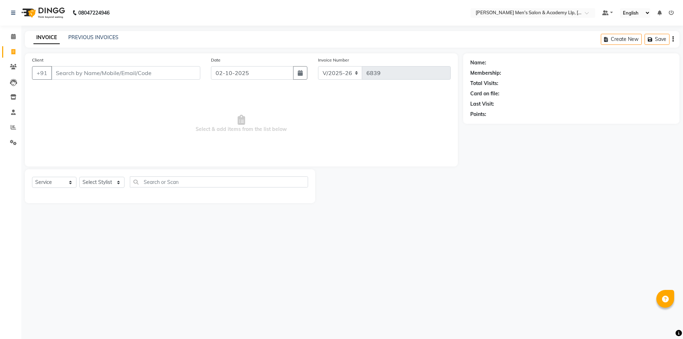
drag, startPoint x: 399, startPoint y: 201, endPoint x: 342, endPoint y: 132, distance: 88.9
click at [397, 200] on div at bounding box center [389, 186] width 148 height 34
click at [100, 39] on link "PREVIOUS INVOICES" at bounding box center [93, 37] width 50 height 6
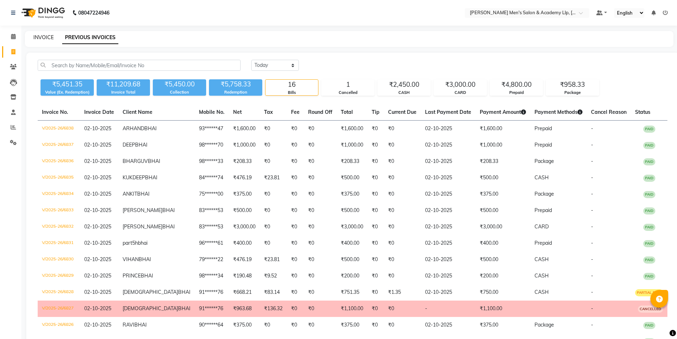
click at [39, 37] on link "INVOICE" at bounding box center [43, 37] width 20 height 6
select select "service"
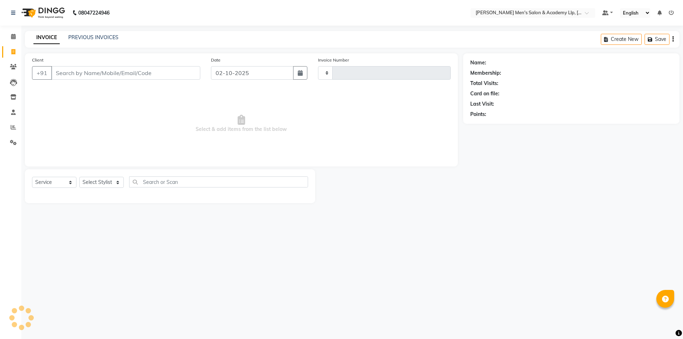
type input "6839"
select select "8248"
type input "9313125604"
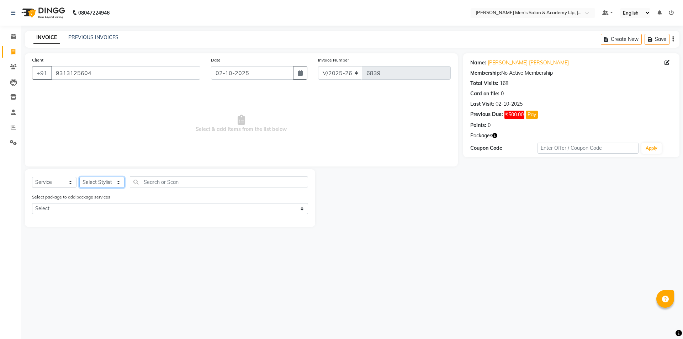
click at [97, 178] on select "Select Stylist ABHISHEK SEN AKKI SEN [PERSON_NAME] [PERSON_NAME] [PERSON_NAME] …" at bounding box center [101, 182] width 45 height 11
select select "78791"
click at [79, 177] on select "Select Stylist ABHISHEK SEN AKKI SEN [PERSON_NAME] [PERSON_NAME] [PERSON_NAME] …" at bounding box center [101, 182] width 45 height 11
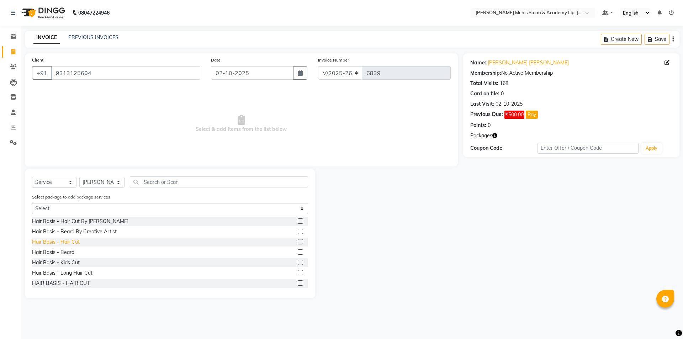
click at [75, 245] on div "Hair Basis - Hair Cut" at bounding box center [56, 241] width 48 height 7
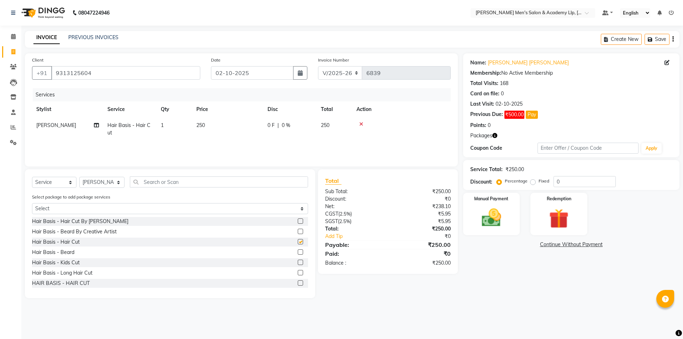
checkbox input "false"
click at [74, 250] on div "Hair Basis - Beard" at bounding box center [170, 252] width 276 height 9
click at [73, 251] on div "Hair Basis - Beard" at bounding box center [53, 251] width 42 height 7
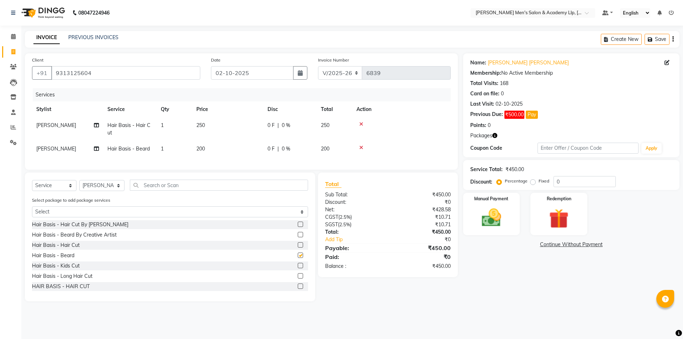
checkbox input "false"
click at [260, 127] on td "250" at bounding box center [227, 128] width 71 height 23
select select "78791"
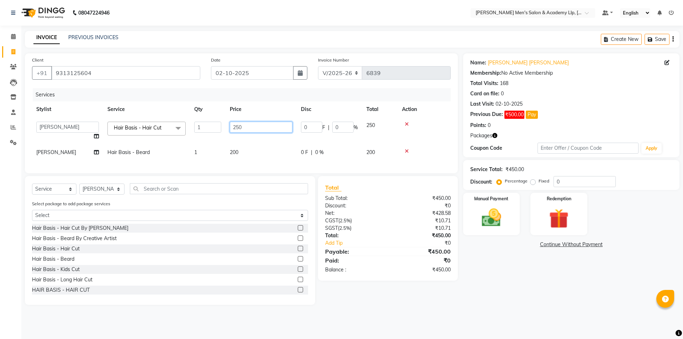
click at [260, 127] on input "250" at bounding box center [261, 127] width 63 height 11
type input "2"
type input "300"
drag, startPoint x: 536, startPoint y: 315, endPoint x: 533, endPoint y: 310, distance: 6.4
click at [536, 315] on main "INVOICE PREVIOUS INVOICES Create New Save Client +91 9313125604 Date 02-10-2025…" at bounding box center [351, 173] width 661 height 284
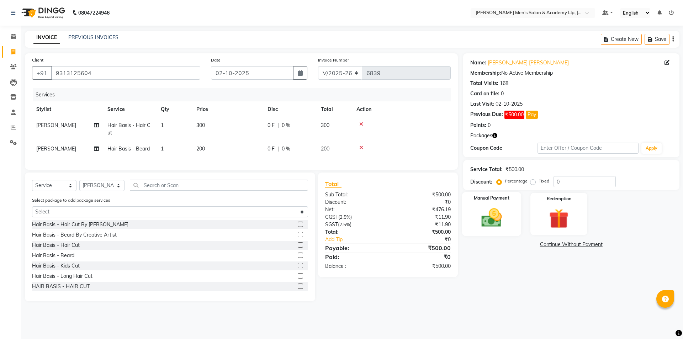
click at [499, 225] on img at bounding box center [491, 217] width 33 height 23
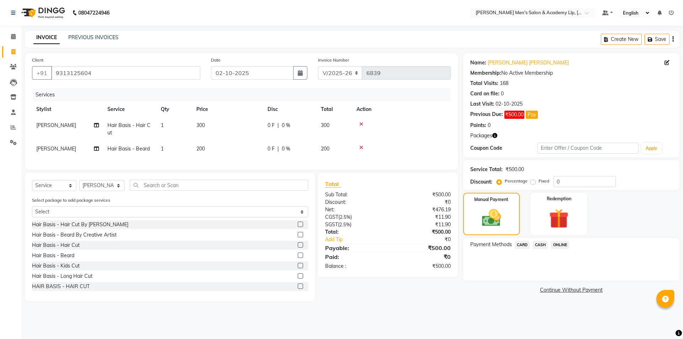
click at [538, 243] on span "CASH" at bounding box center [539, 245] width 15 height 8
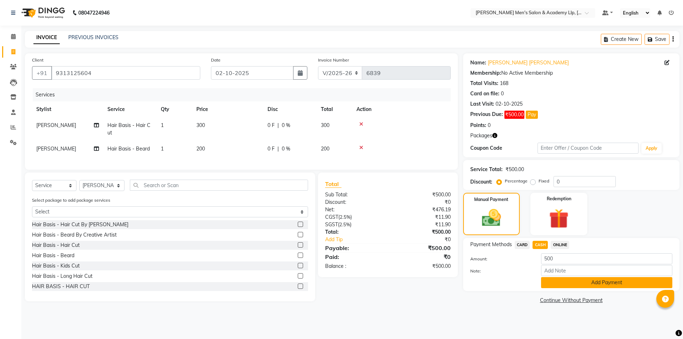
click at [545, 280] on button "Add Payment" at bounding box center [606, 282] width 131 height 11
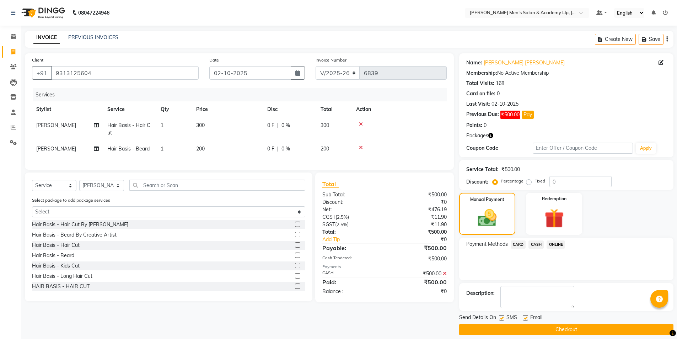
click at [525, 318] on label at bounding box center [525, 317] width 5 height 5
click at [525, 318] on input "checkbox" at bounding box center [525, 318] width 5 height 5
checkbox input "false"
click at [504, 319] on label at bounding box center [501, 317] width 5 height 5
click at [504, 319] on input "checkbox" at bounding box center [501, 318] width 5 height 5
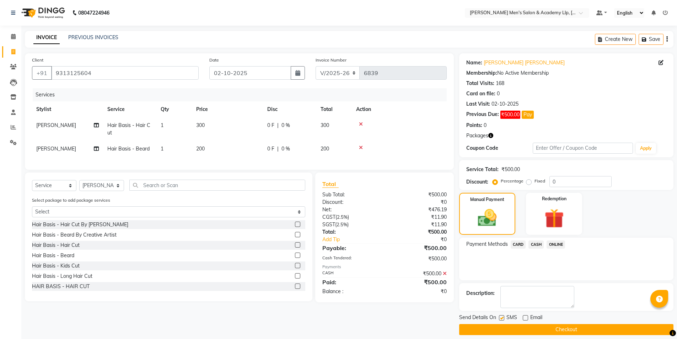
checkbox input "false"
click at [504, 327] on button "Checkout" at bounding box center [566, 329] width 214 height 11
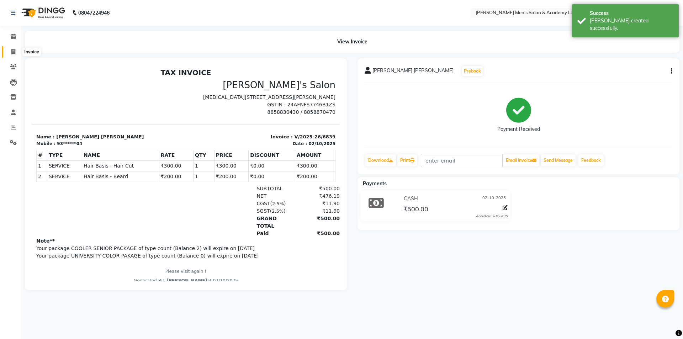
click at [9, 53] on span at bounding box center [13, 52] width 12 height 8
select select "8248"
select select "service"
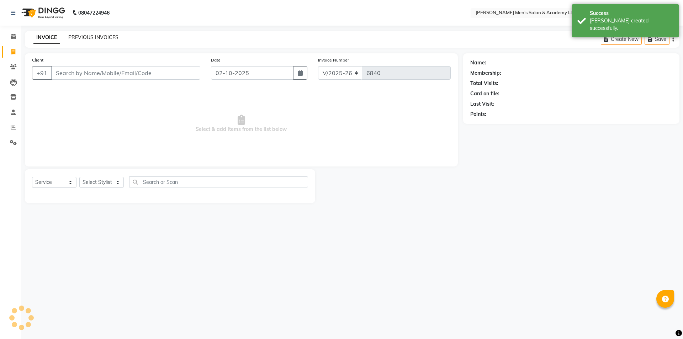
click at [95, 34] on link "PREVIOUS INVOICES" at bounding box center [93, 37] width 50 height 6
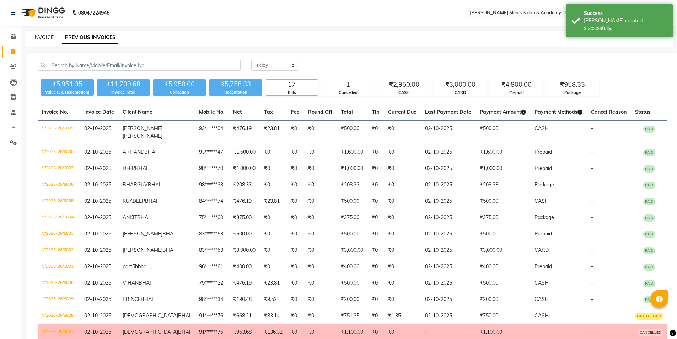
click at [44, 36] on link "INVOICE" at bounding box center [43, 37] width 20 height 6
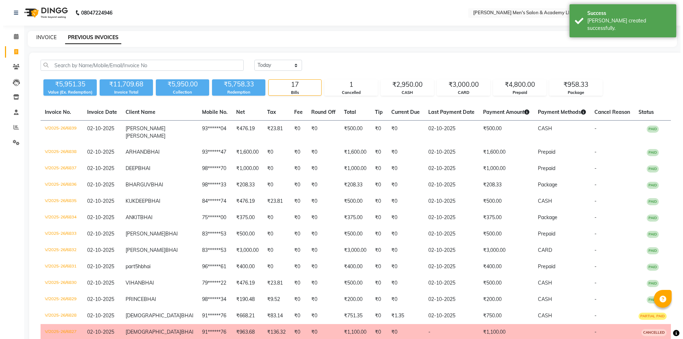
select select "8248"
select select "service"
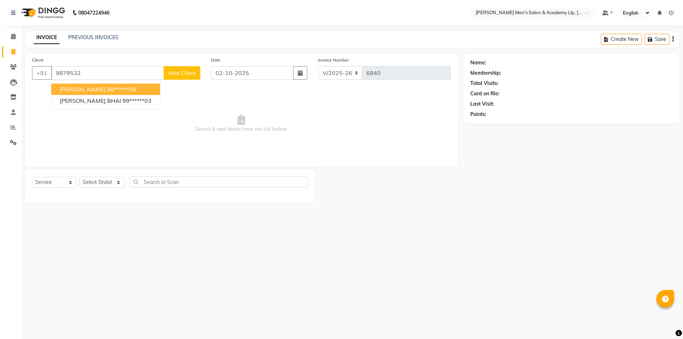
click at [107, 87] on ngb-highlight "98******09" at bounding box center [121, 89] width 29 height 7
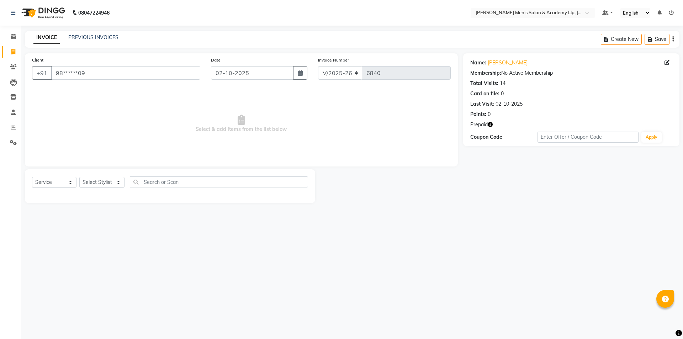
click at [492, 124] on icon "button" at bounding box center [489, 124] width 5 height 5
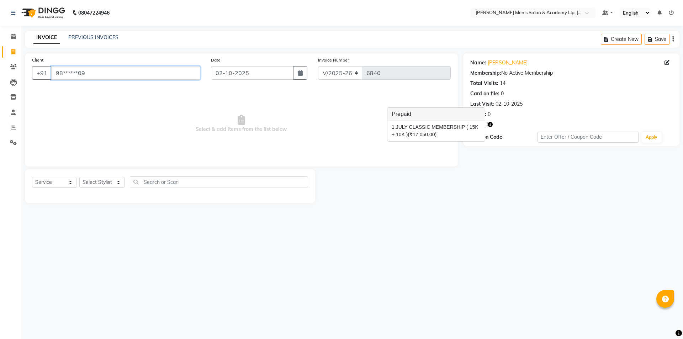
click at [168, 73] on input "98******09" at bounding box center [125, 73] width 149 height 14
type input "9"
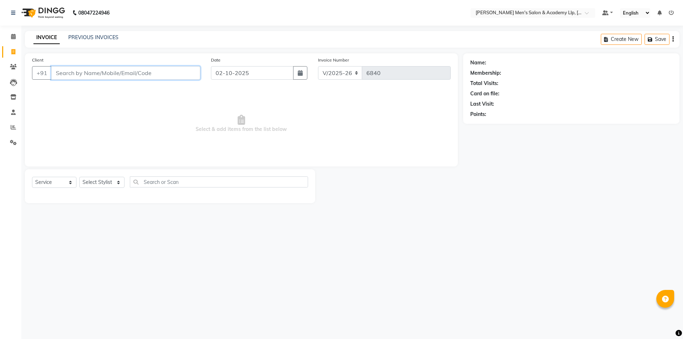
click at [171, 74] on input "Client" at bounding box center [125, 73] width 149 height 14
click at [12, 129] on icon at bounding box center [13, 126] width 5 height 5
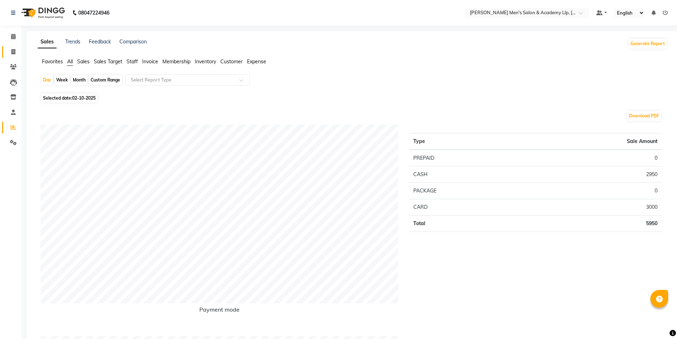
click at [5, 51] on link "Invoice" at bounding box center [10, 52] width 17 height 12
select select "service"
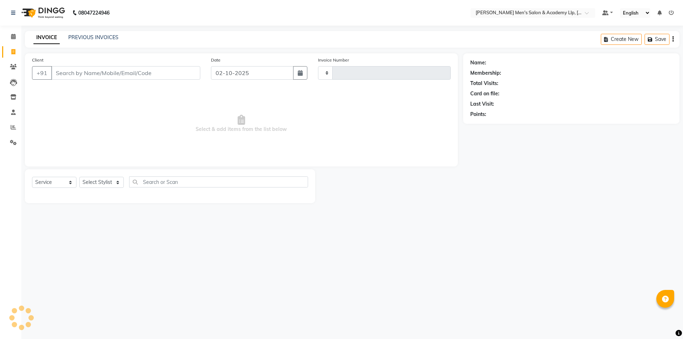
type input "6840"
select select "8248"
drag, startPoint x: 187, startPoint y: 52, endPoint x: 337, endPoint y: 37, distance: 150.7
click at [326, 39] on main "INVOICE PREVIOUS INVOICES Create New Save Client +91 Date 02-10-2025 Invoice Nu…" at bounding box center [351, 122] width 661 height 183
click at [337, 37] on div "INVOICE PREVIOUS INVOICES Create New Save" at bounding box center [352, 39] width 654 height 17
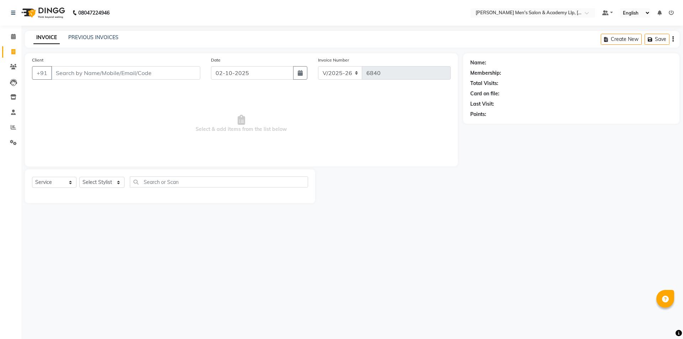
click at [337, 37] on div "INVOICE PREVIOUS INVOICES Create New Save" at bounding box center [352, 39] width 654 height 17
click at [83, 74] on input "Client" at bounding box center [125, 73] width 149 height 14
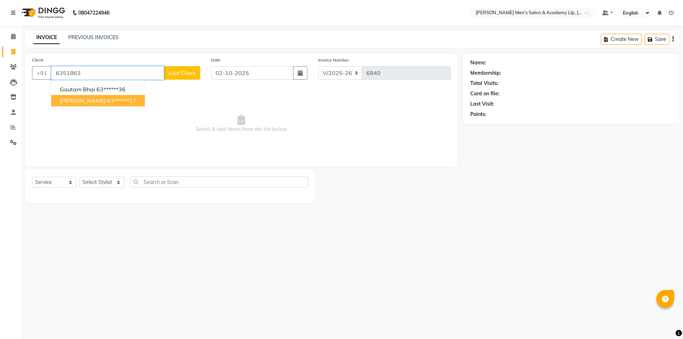
click at [92, 98] on span "[PERSON_NAME]" at bounding box center [83, 100] width 46 height 7
type input "63******17"
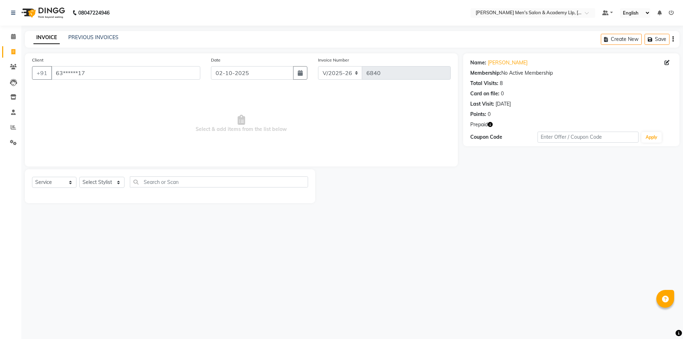
click at [488, 127] on icon "button" at bounding box center [489, 124] width 5 height 5
click at [490, 126] on icon "button" at bounding box center [489, 124] width 5 height 5
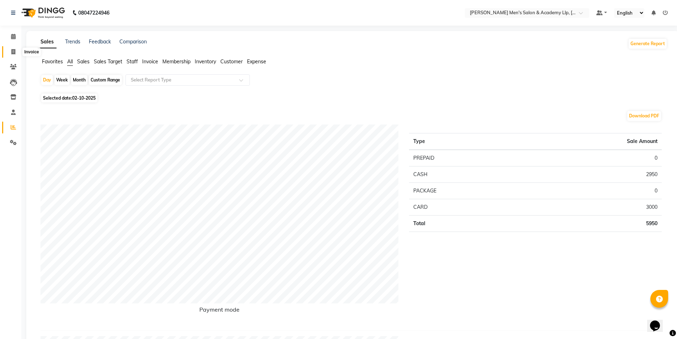
click at [16, 49] on span at bounding box center [13, 52] width 12 height 8
select select "service"
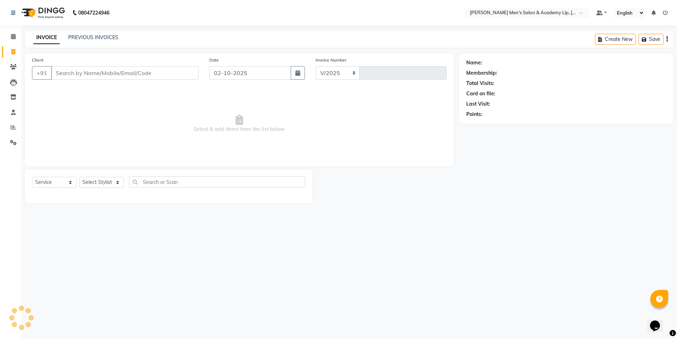
select select "8248"
type input "6840"
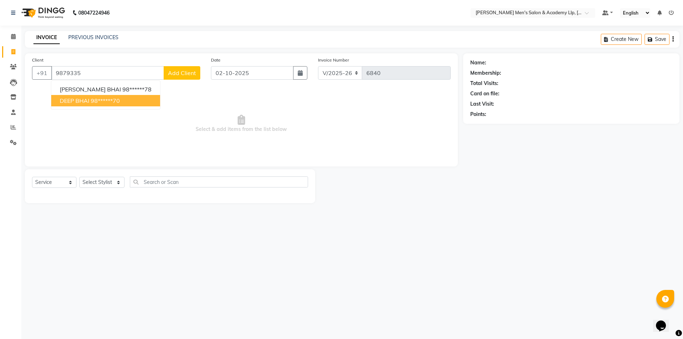
click at [89, 99] on span "DEEP BHAI" at bounding box center [75, 100] width 30 height 7
type input "98******70"
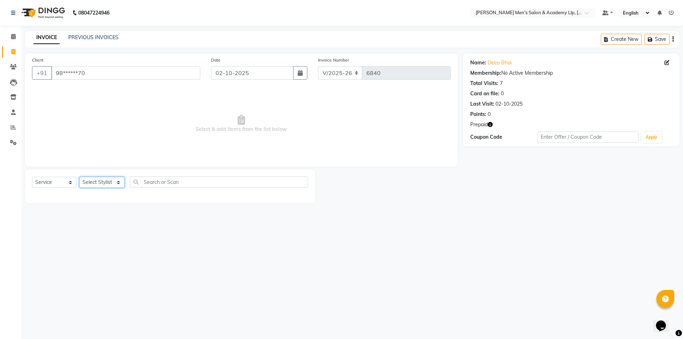
click at [96, 182] on select "Select Stylist ABHISHEK SEN AKKI SEN [PERSON_NAME] [PERSON_NAME] [PERSON_NAME] …" at bounding box center [101, 182] width 45 height 11
select select "78793"
click at [79, 177] on select "Select Stylist ABHISHEK SEN AKKI SEN [PERSON_NAME] [PERSON_NAME] [PERSON_NAME] …" at bounding box center [101, 182] width 45 height 11
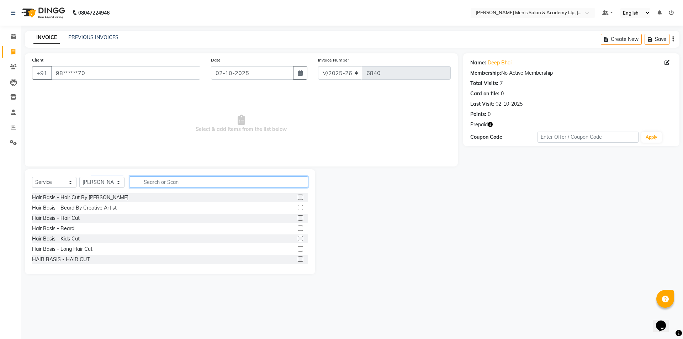
click at [155, 186] on input "text" at bounding box center [219, 181] width 178 height 11
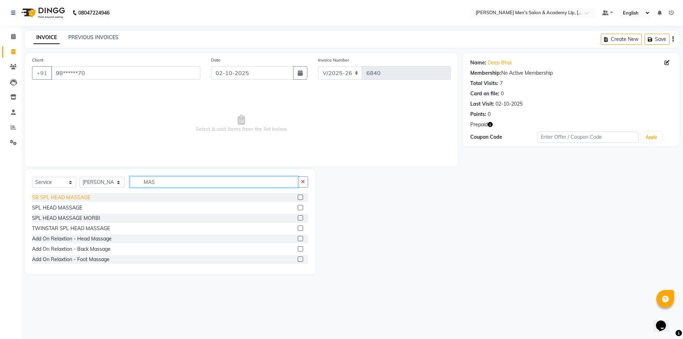
type input "MAS"
click at [71, 194] on div "SB SPL HEAD MASSAGE" at bounding box center [61, 197] width 58 height 7
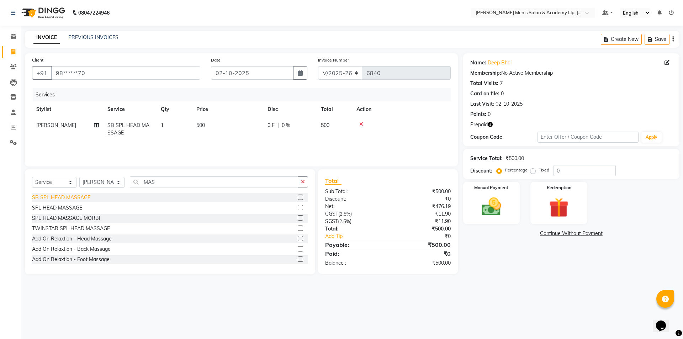
click at [72, 195] on div "SB SPL HEAD MASSAGE" at bounding box center [61, 197] width 58 height 7
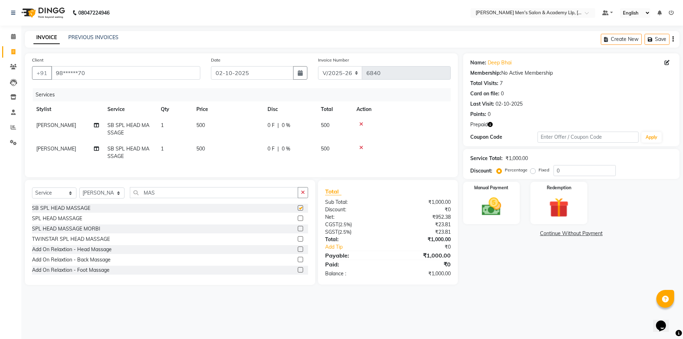
checkbox input "false"
drag, startPoint x: 555, startPoint y: 199, endPoint x: 553, endPoint y: 205, distance: 5.8
click at [555, 199] on img at bounding box center [558, 207] width 33 height 25
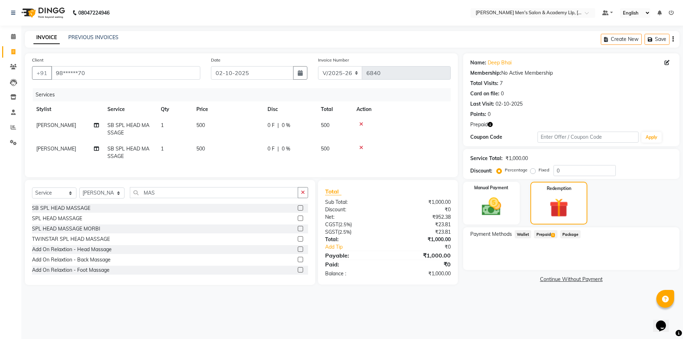
click at [551, 234] on span "1" at bounding box center [553, 235] width 4 height 4
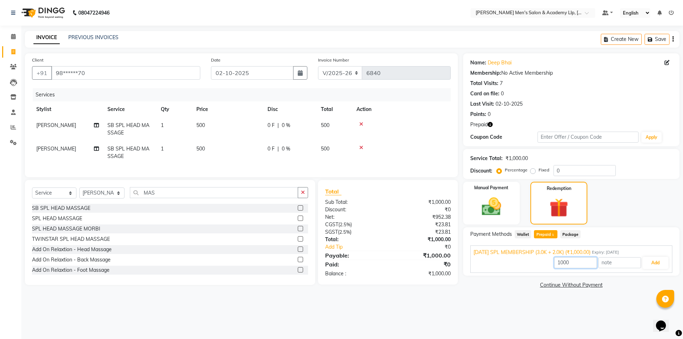
click at [585, 264] on input "1000" at bounding box center [575, 262] width 43 height 11
type input "1"
type input "500"
click at [660, 262] on button "Add" at bounding box center [655, 263] width 26 height 12
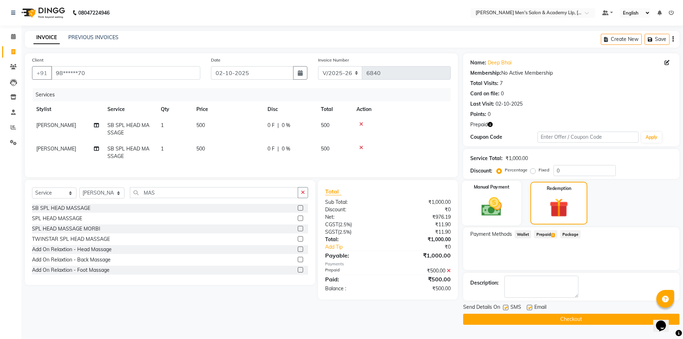
drag, startPoint x: 497, startPoint y: 208, endPoint x: 504, endPoint y: 212, distance: 8.3
click at [497, 209] on img at bounding box center [491, 206] width 33 height 23
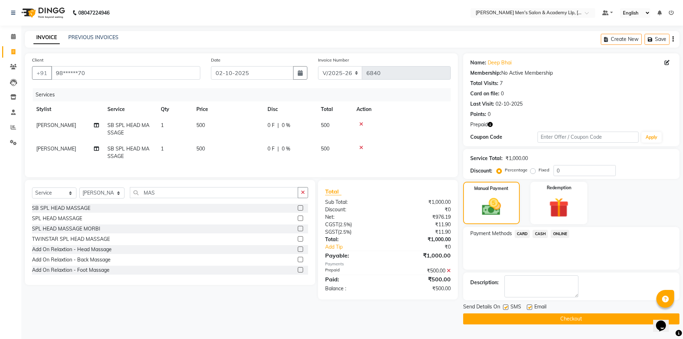
click at [519, 236] on span "CARD" at bounding box center [521, 234] width 15 height 8
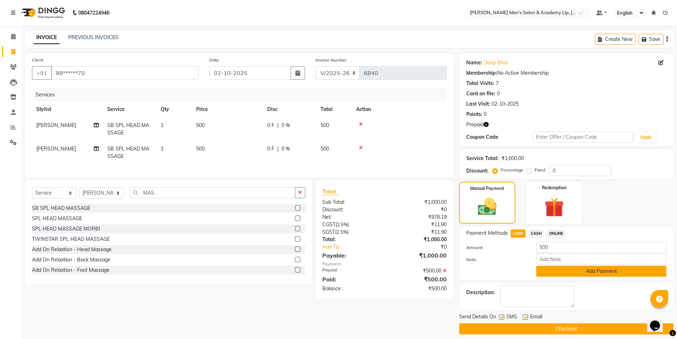
click at [554, 272] on button "Add Payment" at bounding box center [601, 271] width 130 height 11
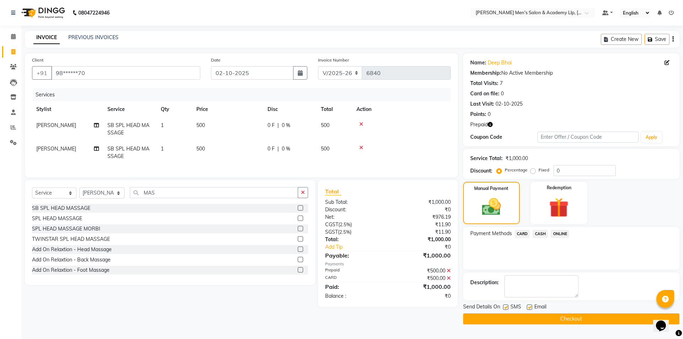
click at [530, 306] on label at bounding box center [528, 306] width 5 height 5
click at [530, 306] on input "checkbox" at bounding box center [528, 307] width 5 height 5
checkbox input "false"
click at [505, 309] on label at bounding box center [505, 306] width 5 height 5
click at [505, 309] on input "checkbox" at bounding box center [505, 307] width 5 height 5
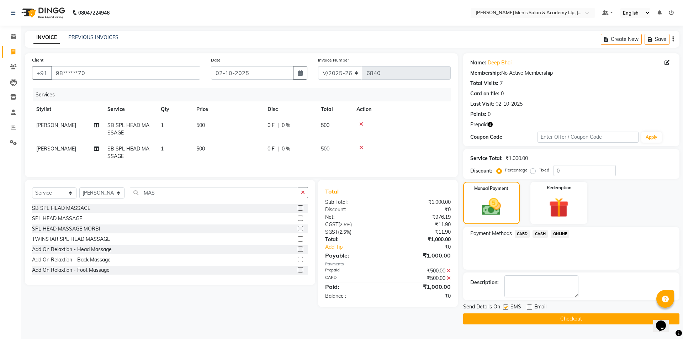
checkbox input "false"
click at [504, 320] on button "Checkout" at bounding box center [571, 318] width 216 height 11
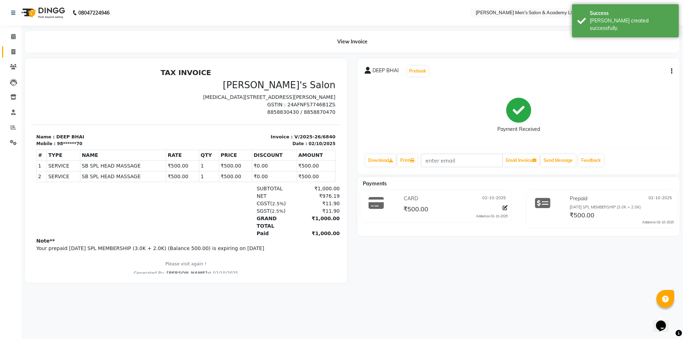
click at [11, 57] on link "Invoice" at bounding box center [10, 52] width 17 height 12
select select "service"
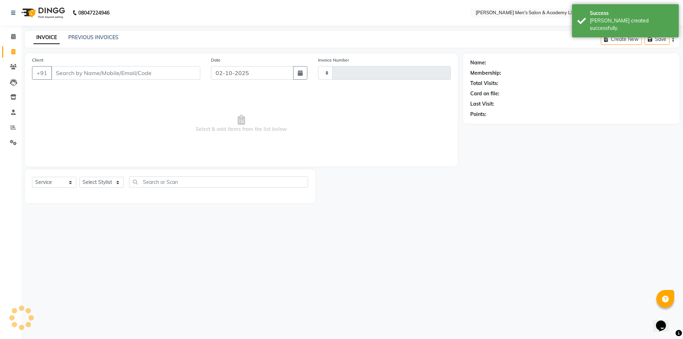
type input "6841"
select select "8248"
click at [96, 36] on link "PREVIOUS INVOICES" at bounding box center [93, 37] width 50 height 6
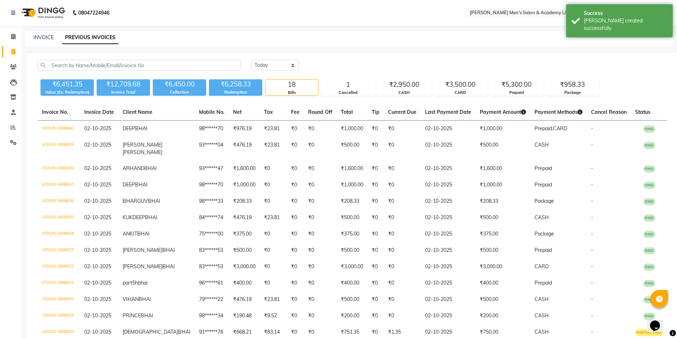
click at [35, 41] on div "INVOICE PREVIOUS INVOICES" at bounding box center [349, 39] width 649 height 16
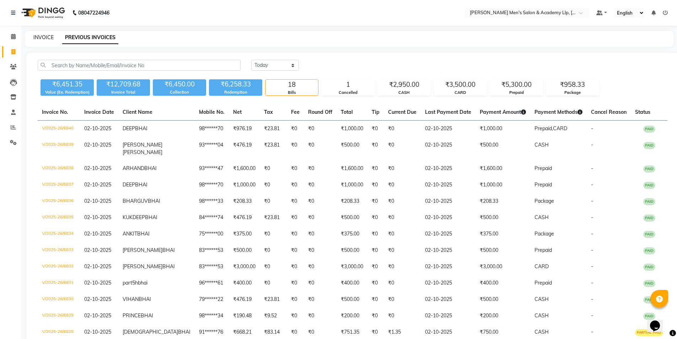
click at [50, 37] on link "INVOICE" at bounding box center [43, 37] width 20 height 6
select select "service"
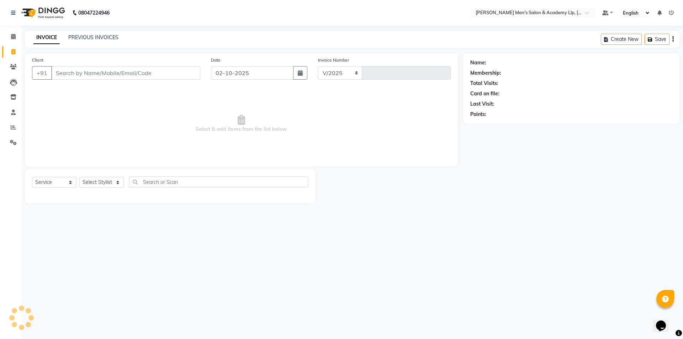
select select "8248"
type input "6841"
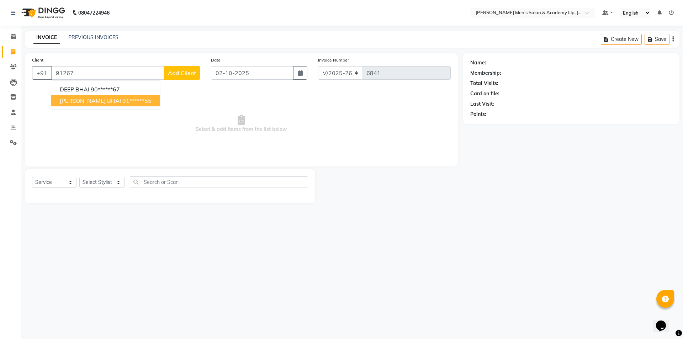
click at [74, 98] on span "[PERSON_NAME] BHAI" at bounding box center [90, 100] width 61 height 7
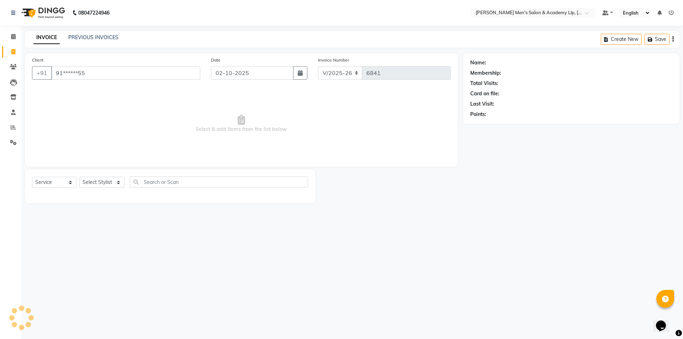
type input "91******55"
click at [490, 124] on icon "button" at bounding box center [489, 124] width 5 height 5
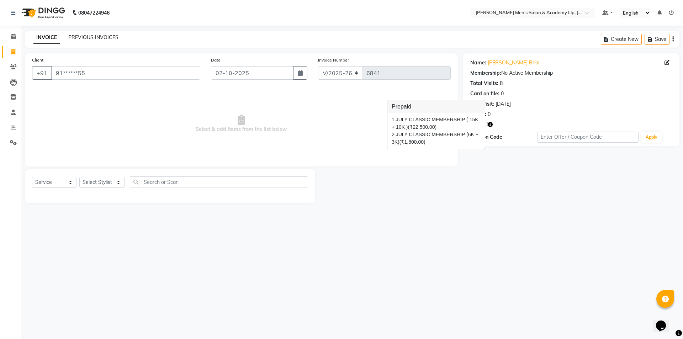
click at [98, 34] on link "PREVIOUS INVOICES" at bounding box center [93, 37] width 50 height 6
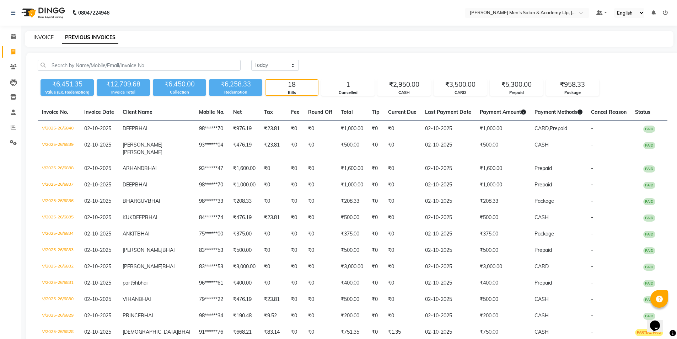
click at [44, 37] on link "INVOICE" at bounding box center [43, 37] width 20 height 6
select select "service"
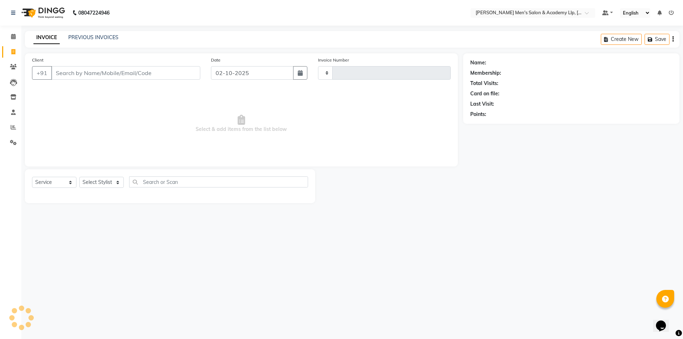
type input "6841"
select select "8248"
click at [12, 145] on icon at bounding box center [13, 142] width 7 height 5
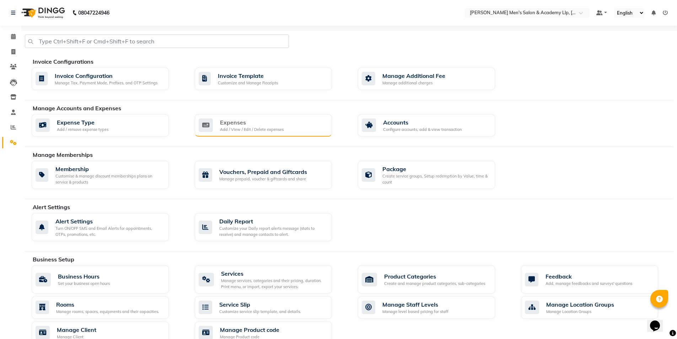
click at [271, 130] on div "Add / View / Edit / Delete expenses" at bounding box center [252, 130] width 64 height 6
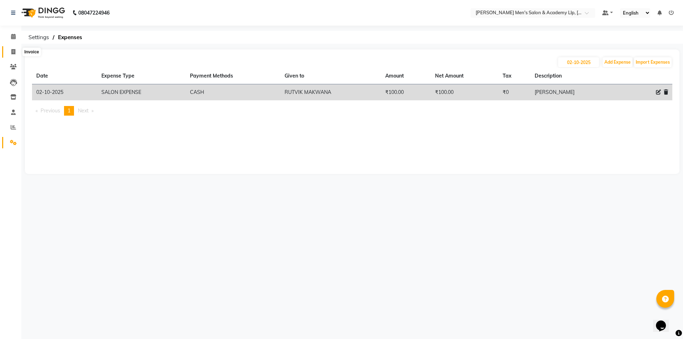
click at [15, 54] on icon at bounding box center [13, 51] width 4 height 5
select select "service"
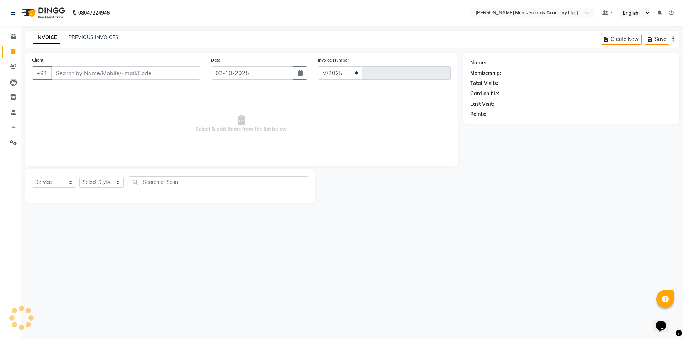
select select "8248"
type input "6841"
click at [11, 144] on icon at bounding box center [13, 142] width 7 height 5
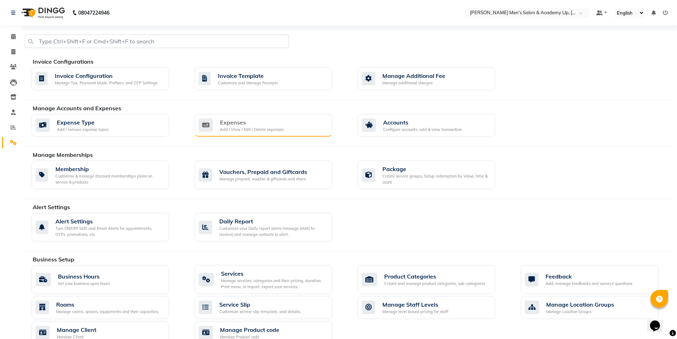
click at [267, 125] on div "Expenses" at bounding box center [252, 122] width 64 height 9
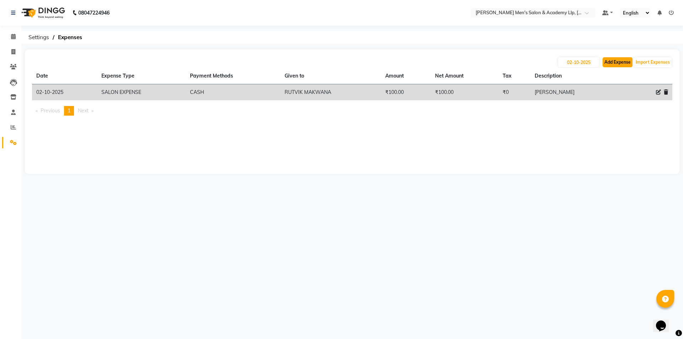
click at [617, 61] on button "Add Expense" at bounding box center [617, 62] width 30 height 10
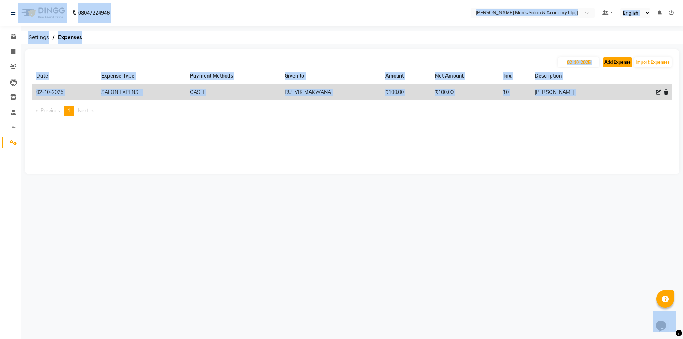
click at [617, 66] on button "Add Expense" at bounding box center [617, 62] width 30 height 10
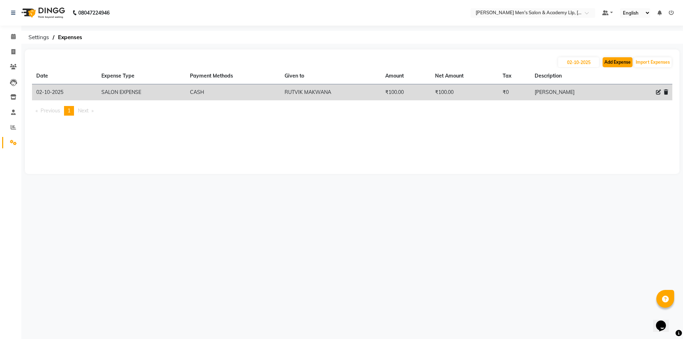
select select "1"
select select "7378"
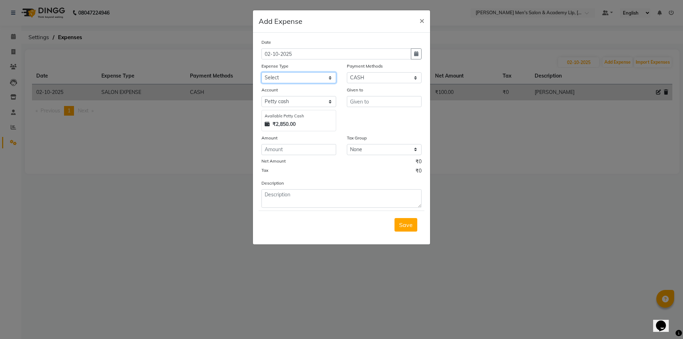
click at [298, 74] on select "Select ADVANCE RUPEES FOR STAFF CLEANING GROSSERY CLENING ITEM HOUSEKEEPIN clie…" at bounding box center [298, 77] width 75 height 11
click at [285, 76] on select "Select ADVANCE RUPEES FOR STAFF CLEANING GROSSERY CLENING ITEM HOUSEKEEPIN clie…" at bounding box center [298, 77] width 75 height 11
select select "19507"
click at [261, 72] on select "Select ADVANCE RUPEES FOR STAFF CLEANING GROSSERY CLENING ITEM HOUSEKEEPIN clie…" at bounding box center [298, 77] width 75 height 11
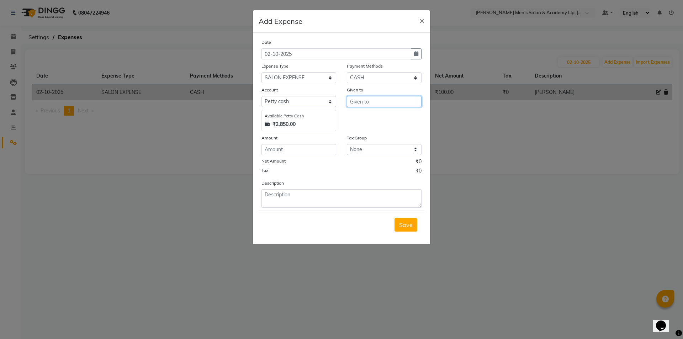
click at [358, 102] on input "text" at bounding box center [384, 101] width 75 height 11
type input "RUTVIK MAKWANA"
click at [290, 153] on input "number" at bounding box center [298, 149] width 75 height 11
type input "100"
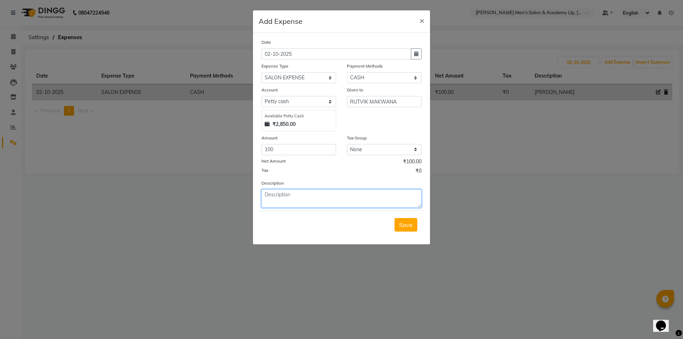
click at [304, 207] on textarea at bounding box center [341, 198] width 160 height 18
type textarea "G"
type textarea "WASHROOM NADI"
click at [407, 228] on span "Save" at bounding box center [406, 224] width 14 height 7
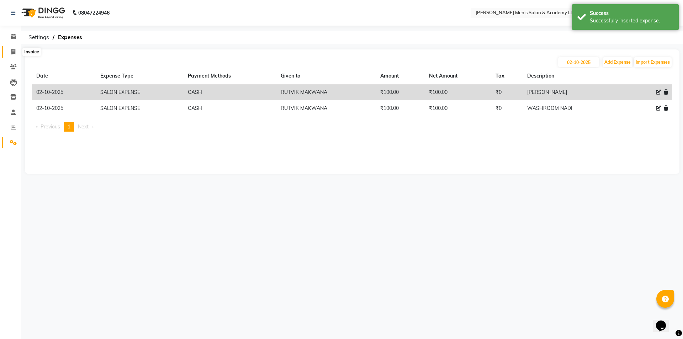
click at [14, 51] on icon at bounding box center [13, 51] width 4 height 5
select select "service"
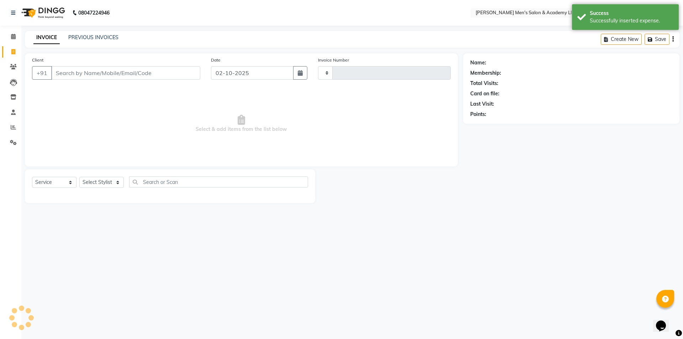
type input "6841"
select select "8248"
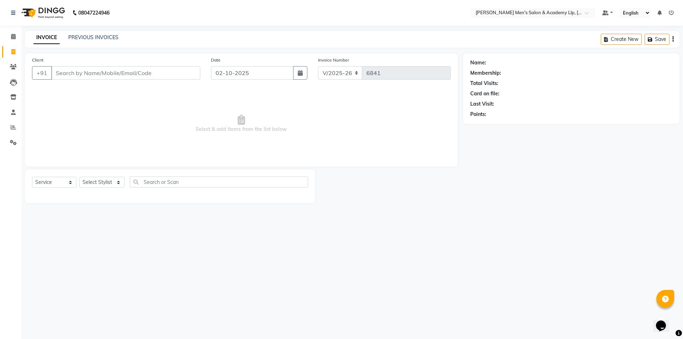
click at [110, 41] on div "PREVIOUS INVOICES" at bounding box center [93, 37] width 50 height 7
click at [103, 40] on link "PREVIOUS INVOICES" at bounding box center [93, 37] width 50 height 6
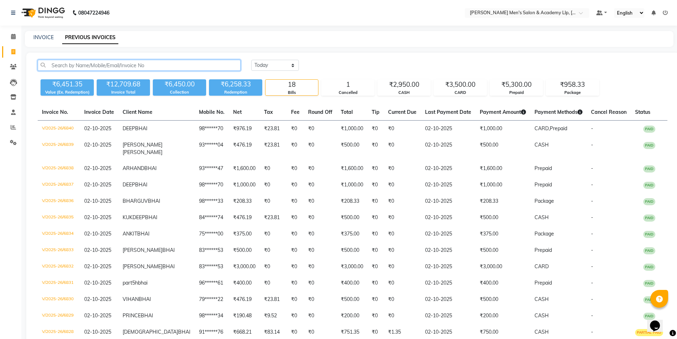
click at [99, 61] on input "text" at bounding box center [139, 65] width 203 height 11
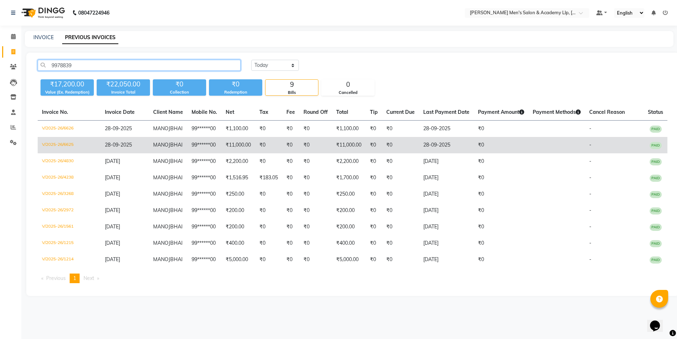
type input "9978839"
click at [263, 153] on td "₹0" at bounding box center [268, 145] width 27 height 16
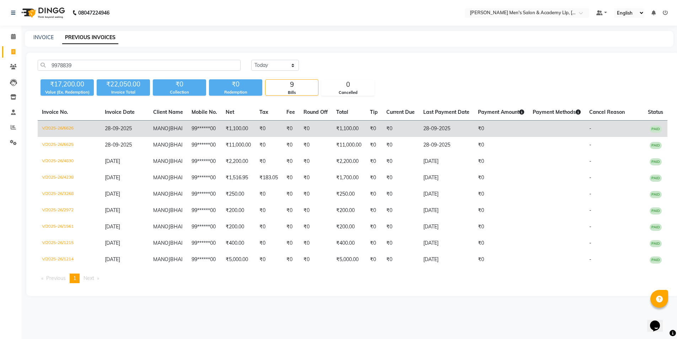
click at [292, 134] on td "₹0" at bounding box center [290, 129] width 17 height 17
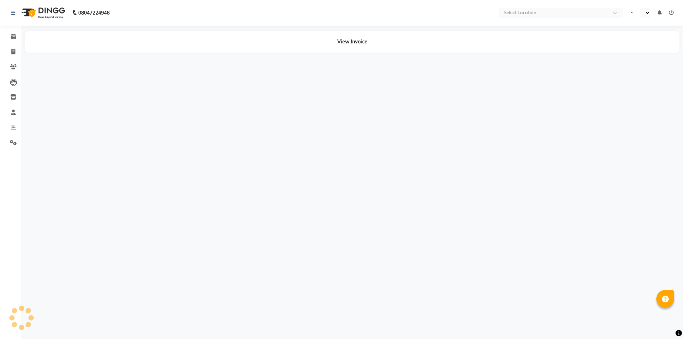
select select "en"
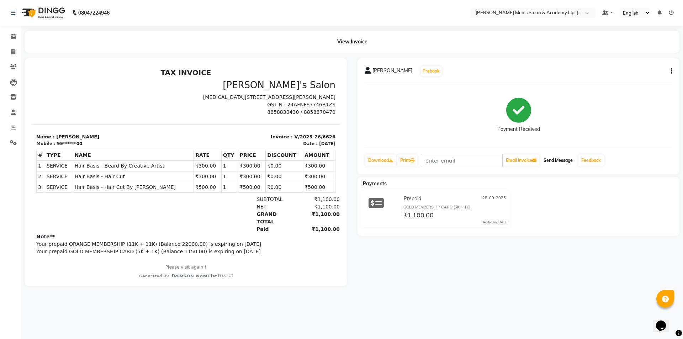
click at [561, 164] on button "Send Message" at bounding box center [557, 160] width 35 height 12
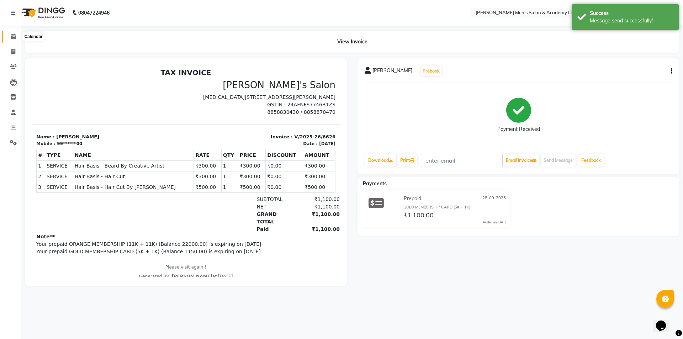
click at [9, 35] on span at bounding box center [13, 37] width 12 height 8
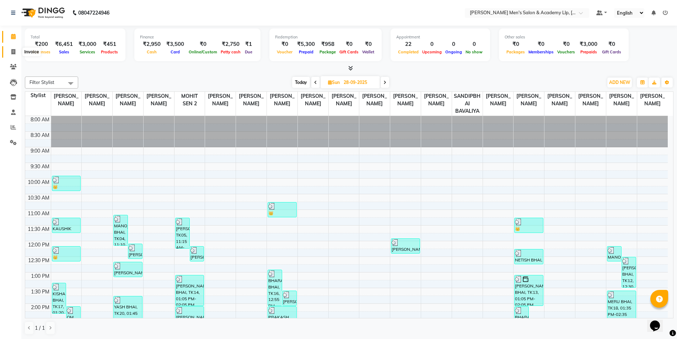
click at [13, 55] on span at bounding box center [13, 52] width 12 height 8
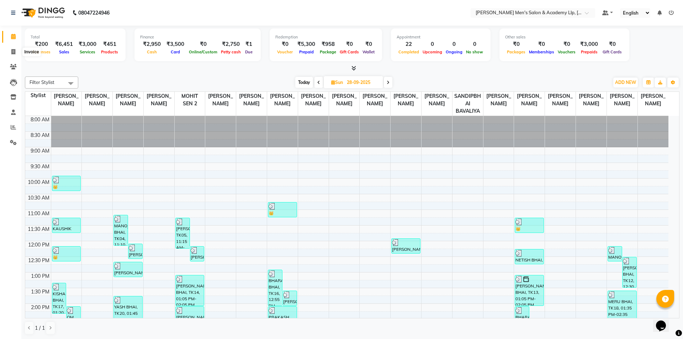
select select "service"
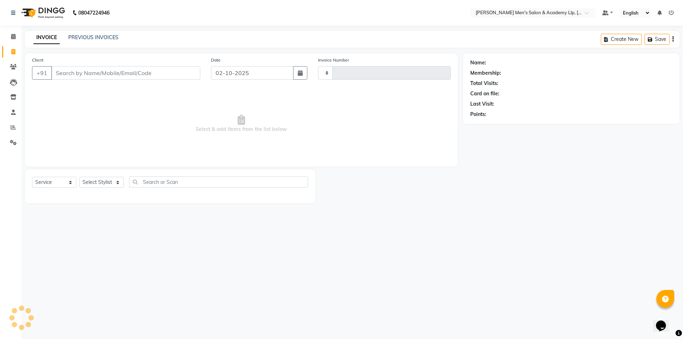
type input "6841"
select select "8248"
click at [101, 38] on link "PREVIOUS INVOICES" at bounding box center [93, 37] width 50 height 6
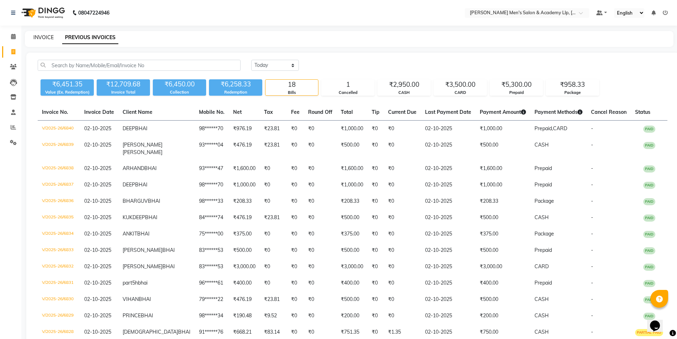
click at [50, 38] on link "INVOICE" at bounding box center [43, 37] width 20 height 6
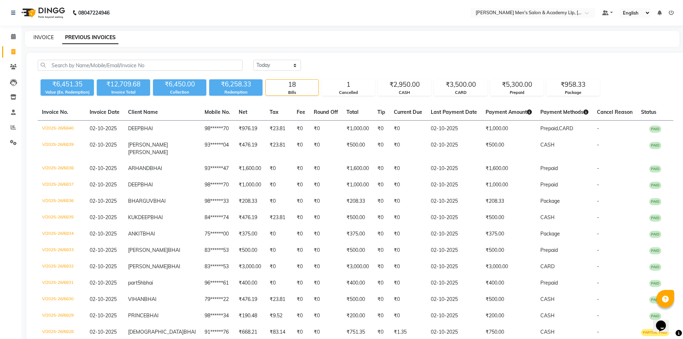
select select "8248"
select select "service"
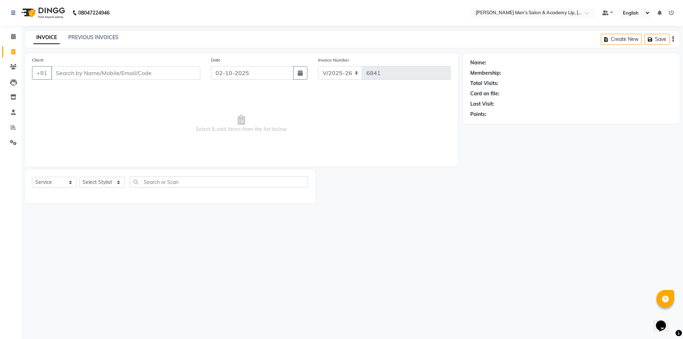
click at [49, 16] on img at bounding box center [42, 13] width 49 height 20
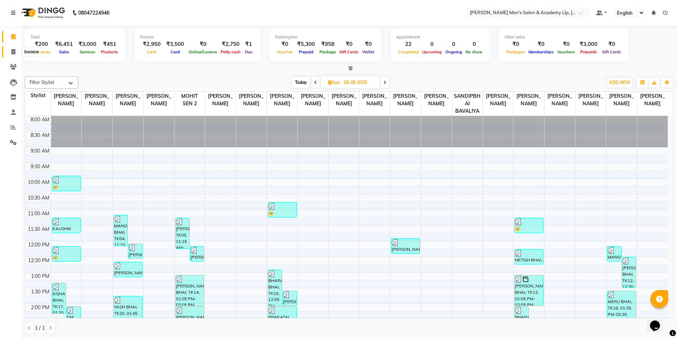
click at [13, 54] on span at bounding box center [13, 52] width 12 height 8
select select "service"
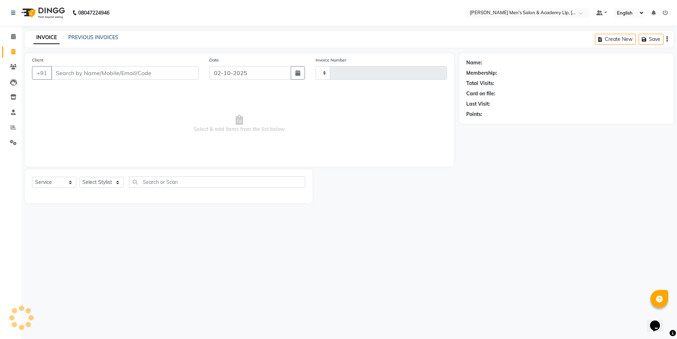
type input "6841"
select select "8248"
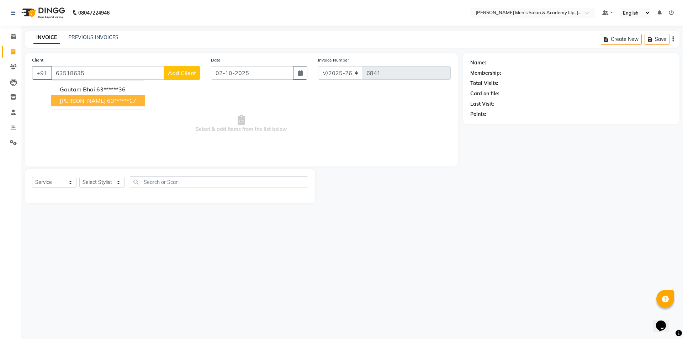
click at [121, 100] on ngb-highlight "63******17" at bounding box center [121, 100] width 29 height 7
type input "63******17"
click at [121, 100] on span "Select & add items from the list below" at bounding box center [241, 123] width 418 height 71
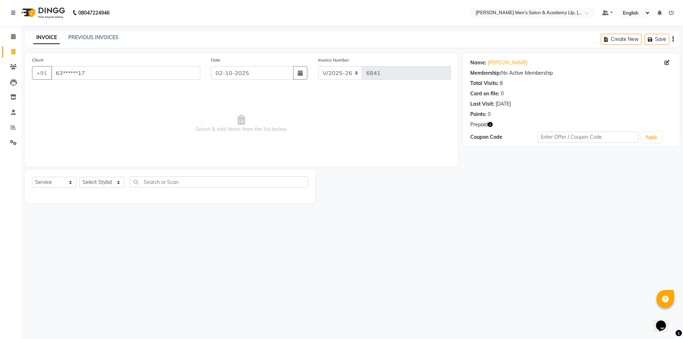
click at [489, 123] on icon "button" at bounding box center [489, 124] width 5 height 5
click at [104, 178] on select "Select Stylist ABHISHEK SEN AKKI SEN [PERSON_NAME] [PERSON_NAME] [PERSON_NAME] …" at bounding box center [101, 182] width 45 height 11
select select "78786"
click at [79, 177] on select "Select Stylist ABHISHEK SEN AKKI SEN [PERSON_NAME] [PERSON_NAME] [PERSON_NAME] …" at bounding box center [101, 182] width 45 height 11
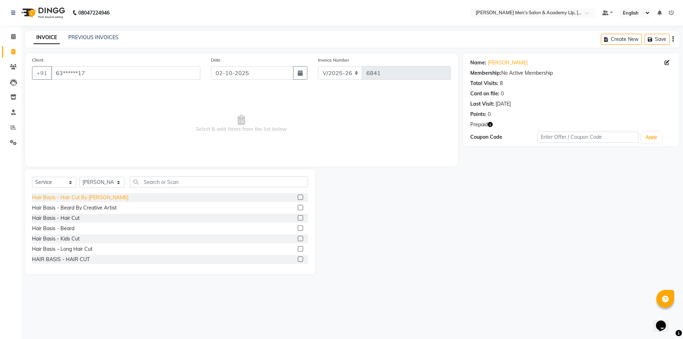
click at [93, 197] on div "Hair Basis - Hair Cut By [PERSON_NAME]" at bounding box center [80, 197] width 96 height 7
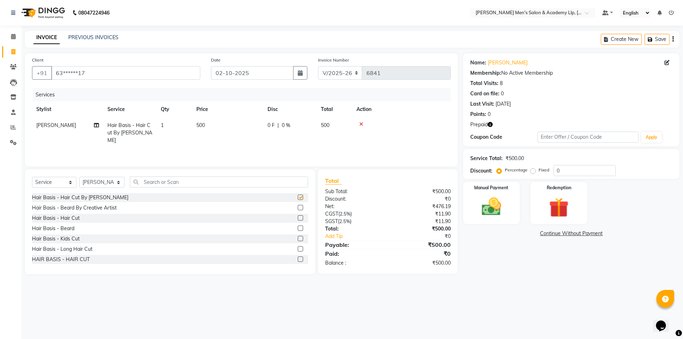
checkbox input "false"
click at [91, 210] on div "Hair Basis - Beard By Creative Artist" at bounding box center [74, 207] width 85 height 7
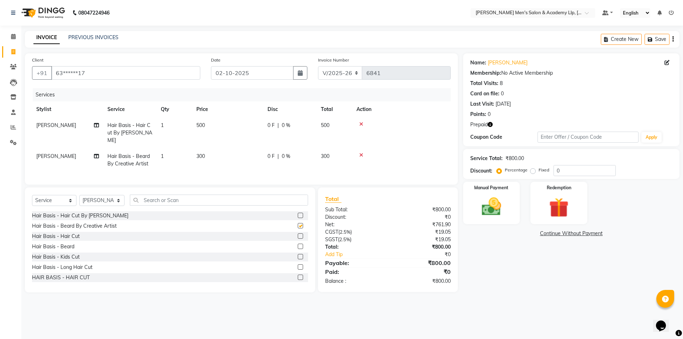
checkbox input "false"
click at [261, 130] on td "500" at bounding box center [227, 132] width 71 height 31
select select "78786"
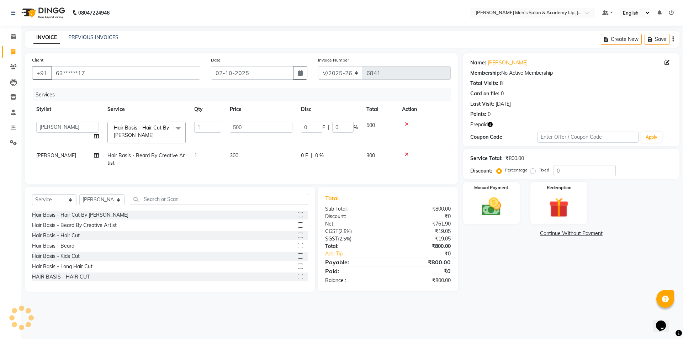
click at [261, 130] on input "500" at bounding box center [261, 127] width 63 height 11
click at [261, 129] on input "500" at bounding box center [261, 127] width 63 height 11
type input "5"
type input "350"
click at [255, 157] on td "300" at bounding box center [260, 159] width 71 height 23
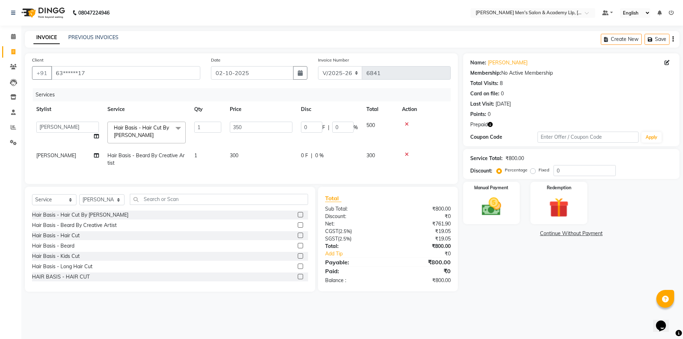
select select "78786"
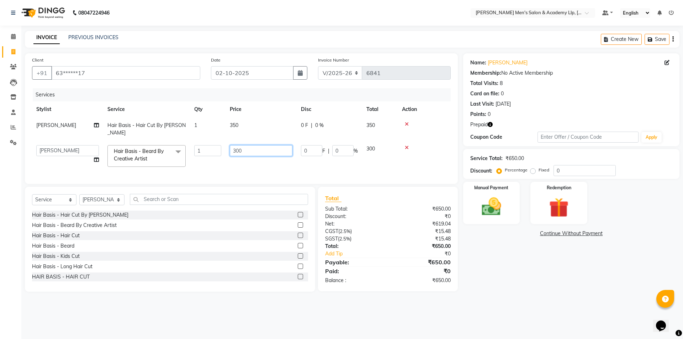
click at [257, 151] on input "300" at bounding box center [261, 150] width 63 height 11
type input "3"
type input "250"
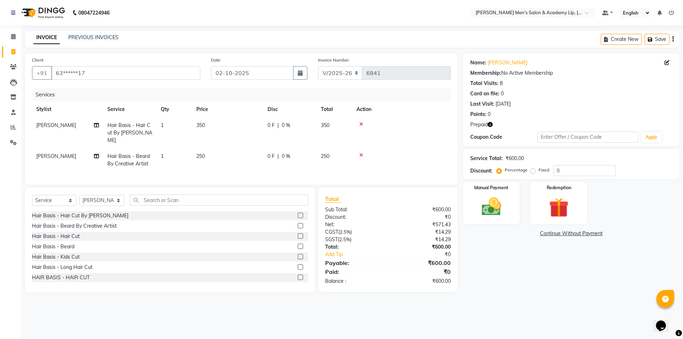
drag, startPoint x: 581, startPoint y: 310, endPoint x: 577, endPoint y: 307, distance: 4.1
click at [580, 309] on div "08047224946 Select Location × [PERSON_NAME] Men's Salon & Academy Llp, Ravapar …" at bounding box center [341, 169] width 683 height 339
click at [262, 135] on td "350" at bounding box center [227, 132] width 71 height 31
select select "78786"
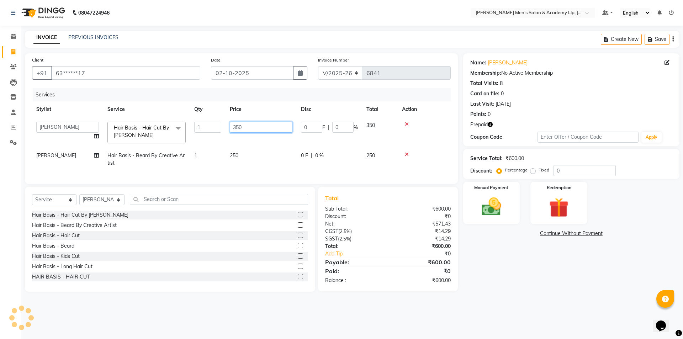
click at [262, 134] on td "350" at bounding box center [260, 132] width 71 height 30
type input "3"
type input "400"
click at [250, 151] on td "250" at bounding box center [260, 159] width 71 height 23
select select "78786"
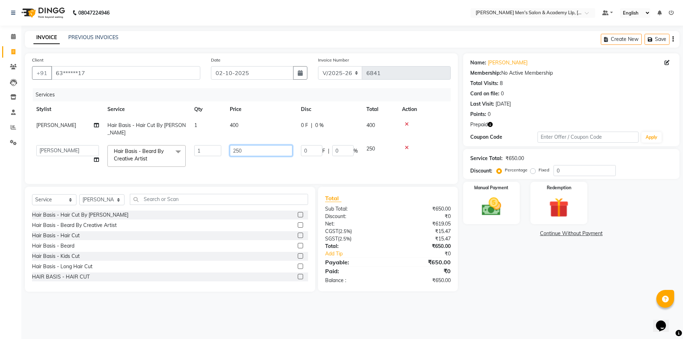
click at [250, 151] on input "250" at bounding box center [261, 150] width 63 height 11
type input "200"
click at [606, 302] on main "INVOICE PREVIOUS INVOICES Create New Save Client +91 63******17 Date [DATE] Inv…" at bounding box center [351, 166] width 661 height 271
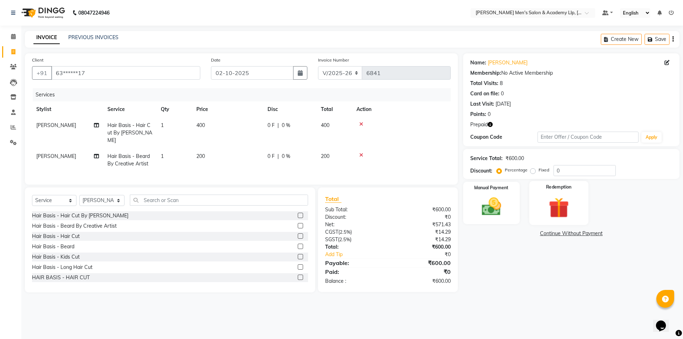
click at [549, 218] on img at bounding box center [558, 207] width 33 height 25
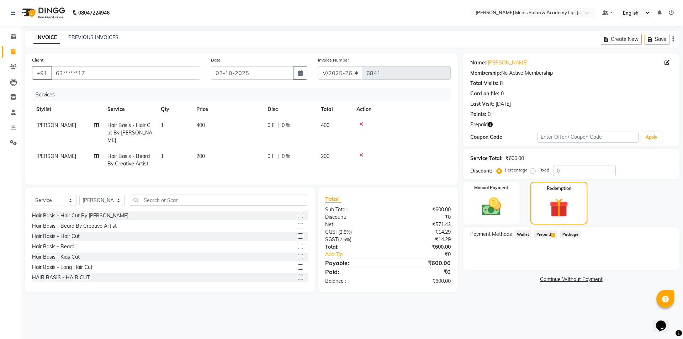
click at [552, 237] on span "Prepaid 1" at bounding box center [545, 234] width 23 height 8
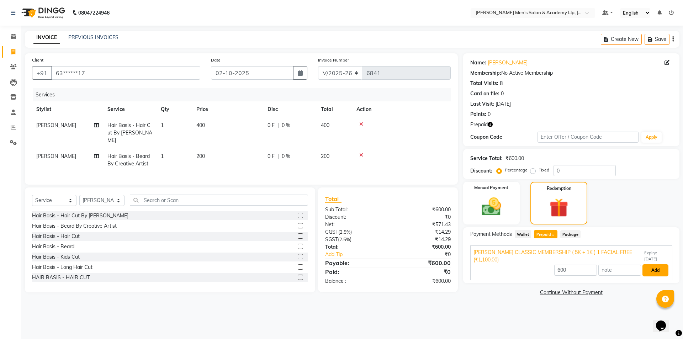
click at [656, 274] on button "Add" at bounding box center [655, 270] width 26 height 12
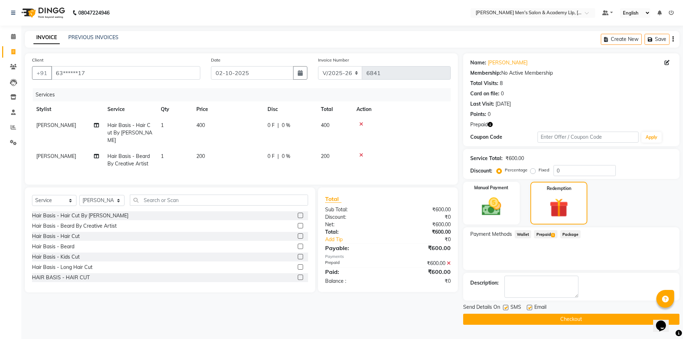
click at [530, 308] on label at bounding box center [528, 307] width 5 height 5
click at [530, 308] on input "checkbox" at bounding box center [528, 307] width 5 height 5
checkbox input "false"
click at [506, 307] on label at bounding box center [505, 307] width 5 height 5
click at [506, 307] on input "checkbox" at bounding box center [505, 307] width 5 height 5
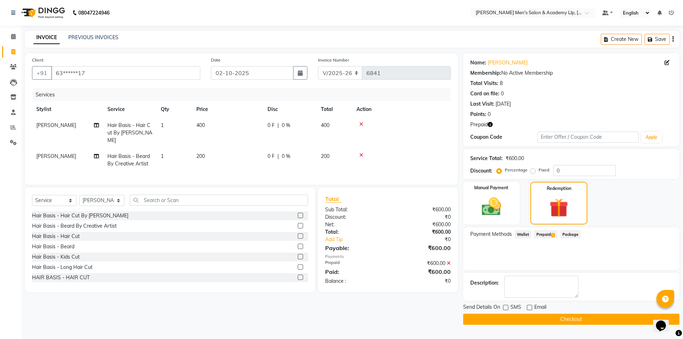
click at [507, 308] on label at bounding box center [505, 307] width 5 height 5
click at [507, 308] on input "checkbox" at bounding box center [505, 307] width 5 height 5
checkbox input "true"
click at [508, 319] on button "Checkout" at bounding box center [571, 319] width 216 height 11
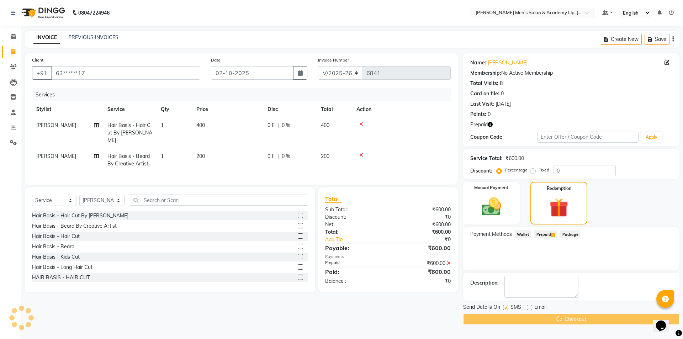
click at [508, 319] on div "Checkout" at bounding box center [571, 319] width 216 height 11
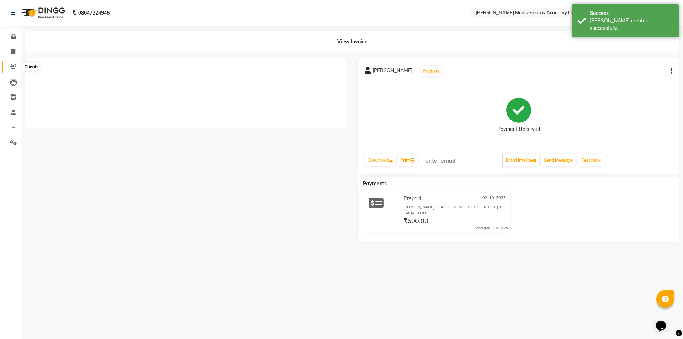
click at [15, 70] on span at bounding box center [13, 67] width 12 height 8
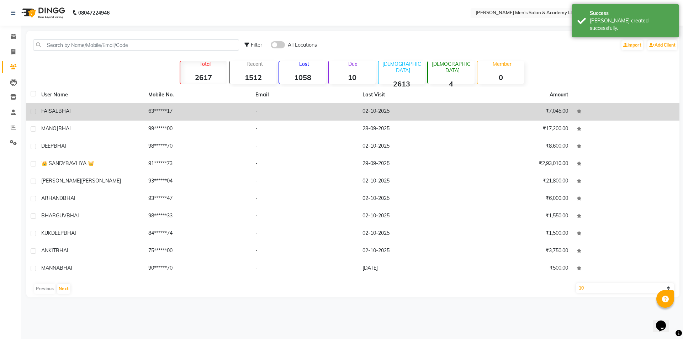
click at [155, 114] on td "63******17" at bounding box center [197, 111] width 107 height 17
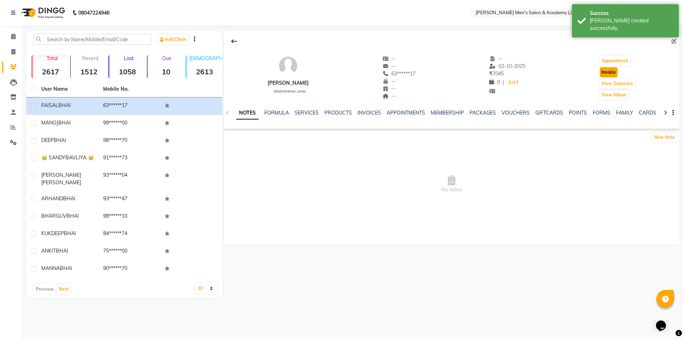
click at [607, 75] on button "Invoice" at bounding box center [608, 72] width 18 height 10
select select "service"
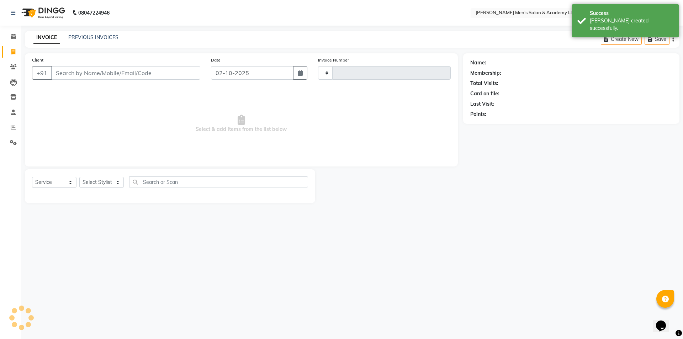
type input "6842"
select select "8248"
type input "63******17"
click at [106, 183] on select "Select Stylist ABHISHEK SEN AKKI SEN [PERSON_NAME] [PERSON_NAME] [PERSON_NAME] …" at bounding box center [101, 182] width 45 height 11
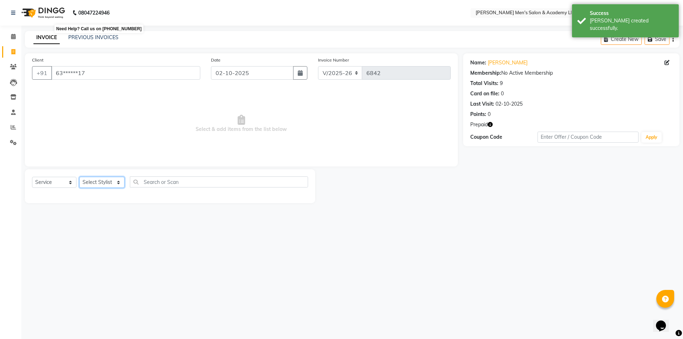
select select "78786"
click at [79, 177] on select "Select Stylist ABHISHEK SEN AKKI SEN [PERSON_NAME] [PERSON_NAME] [PERSON_NAME] …" at bounding box center [101, 182] width 45 height 11
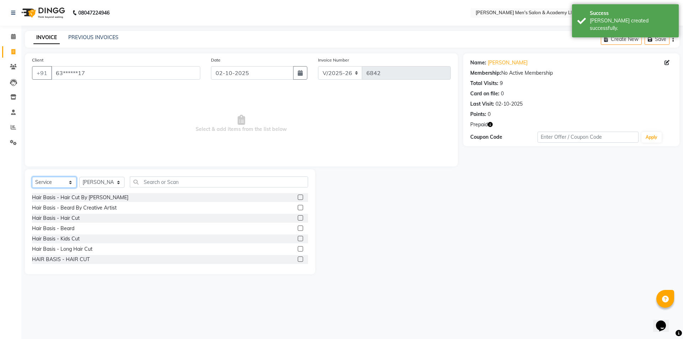
click at [53, 180] on select "Select Service Product Membership Package Voucher Prepaid Gift Card" at bounding box center [54, 182] width 44 height 11
select select "P"
click at [32, 177] on select "Select Service Product Membership Package Voucher Prepaid Gift Card" at bounding box center [54, 182] width 44 height 11
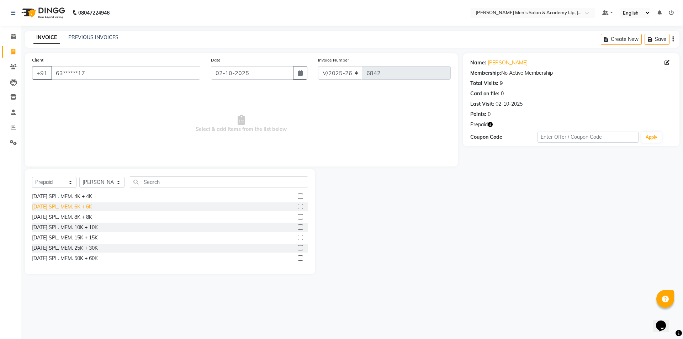
click at [87, 207] on div "[DATE] SPL. MEM. 6K + 6K" at bounding box center [62, 206] width 60 height 7
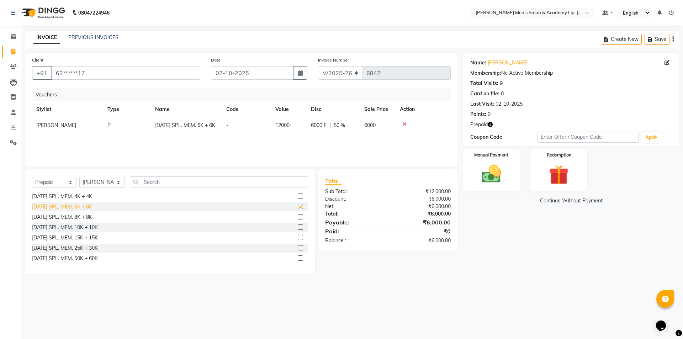
checkbox input "false"
drag, startPoint x: 482, startPoint y: 165, endPoint x: 486, endPoint y: 168, distance: 4.6
click at [482, 165] on img at bounding box center [491, 173] width 33 height 23
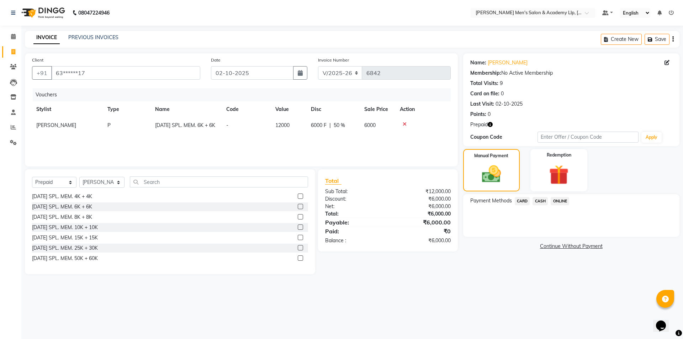
click at [518, 202] on span "CARD" at bounding box center [521, 201] width 15 height 8
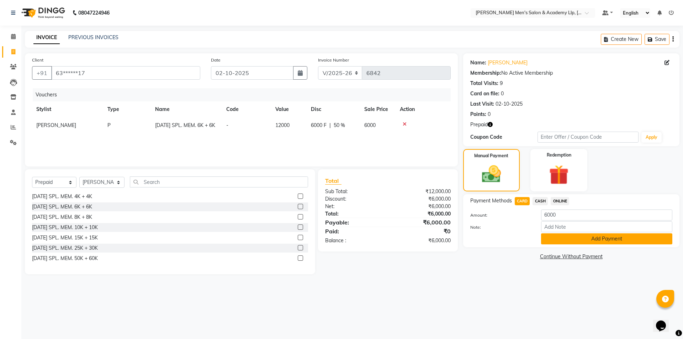
click at [551, 242] on button "Add Payment" at bounding box center [606, 238] width 131 height 11
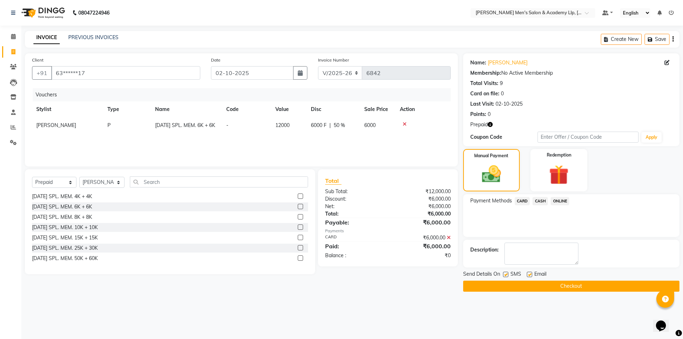
click at [552, 241] on div "Description:" at bounding box center [571, 254] width 216 height 28
click at [531, 274] on label at bounding box center [528, 274] width 5 height 5
click at [531, 274] on input "checkbox" at bounding box center [528, 274] width 5 height 5
click at [531, 274] on label at bounding box center [528, 274] width 5 height 5
click at [531, 274] on input "checkbox" at bounding box center [528, 274] width 5 height 5
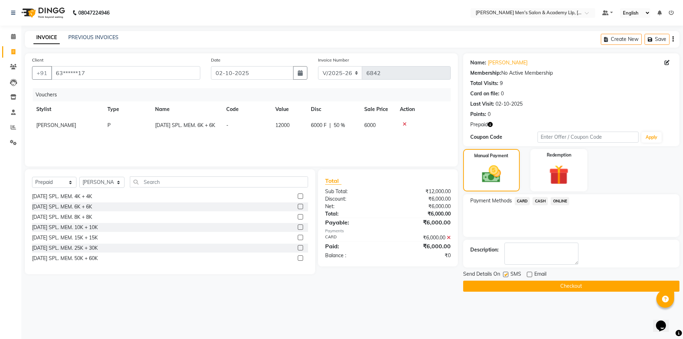
checkbox input "true"
click at [528, 283] on button "Checkout" at bounding box center [571, 285] width 216 height 11
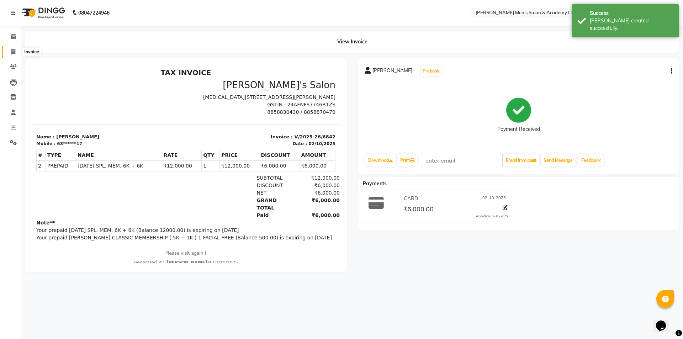
click at [14, 52] on icon at bounding box center [13, 51] width 4 height 5
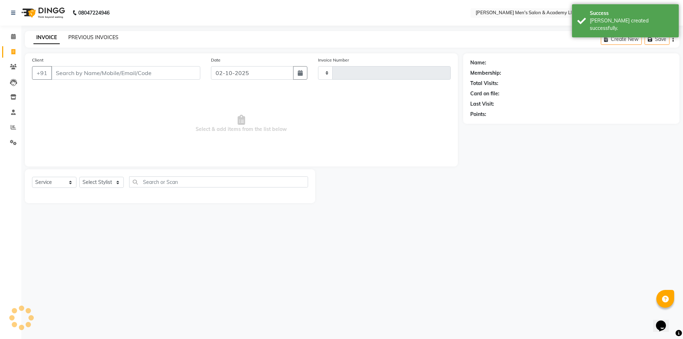
click at [96, 39] on link "PREVIOUS INVOICES" at bounding box center [93, 37] width 50 height 6
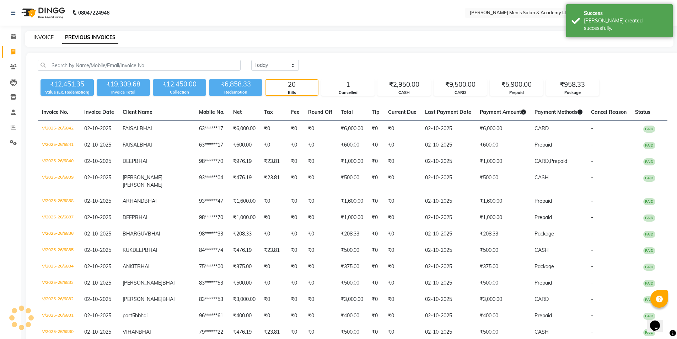
click at [48, 34] on link "INVOICE" at bounding box center [43, 37] width 20 height 6
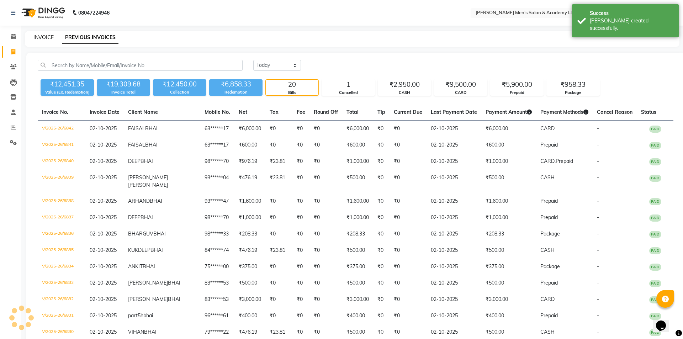
select select "8248"
select select "service"
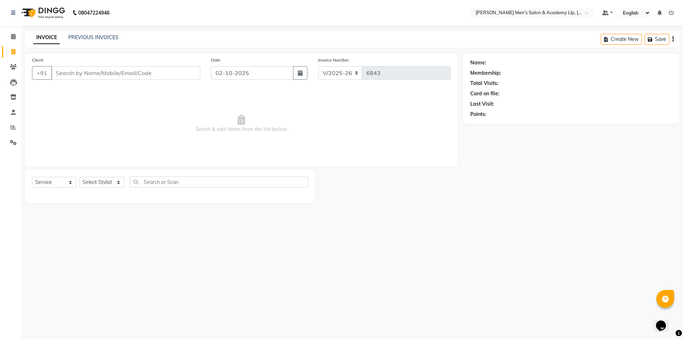
click at [85, 33] on div "INVOICE PREVIOUS INVOICES Create New Save" at bounding box center [352, 39] width 654 height 17
click at [14, 40] on span at bounding box center [13, 37] width 12 height 8
click at [14, 39] on span at bounding box center [13, 37] width 12 height 8
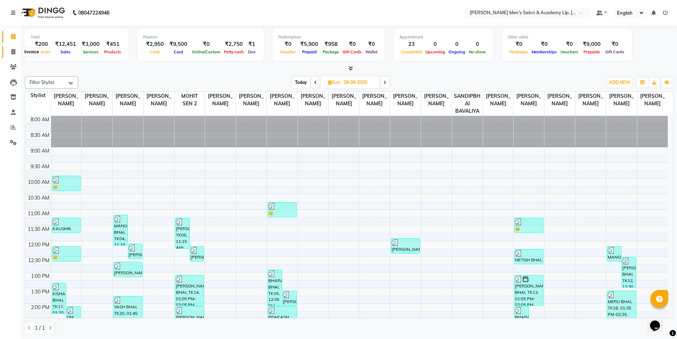
drag, startPoint x: 11, startPoint y: 53, endPoint x: 16, endPoint y: 52, distance: 5.1
click at [11, 53] on icon at bounding box center [13, 51] width 4 height 5
select select "service"
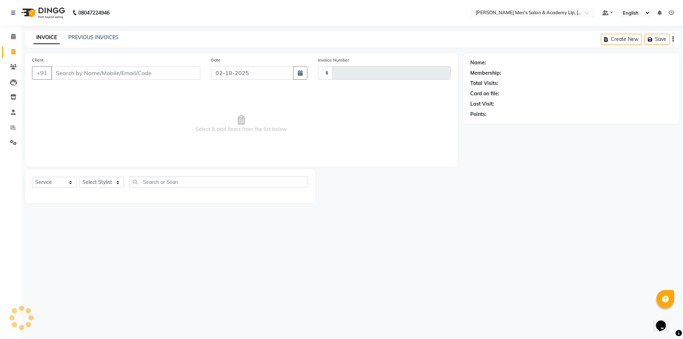
type input "6843"
select select "8248"
click at [78, 34] on link "PREVIOUS INVOICES" at bounding box center [93, 37] width 50 height 6
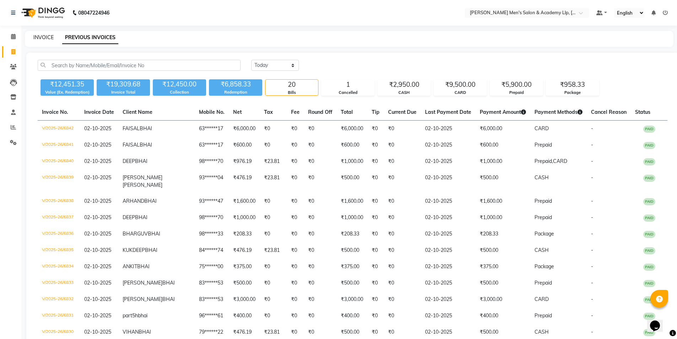
click at [53, 37] on link "INVOICE" at bounding box center [43, 37] width 20 height 6
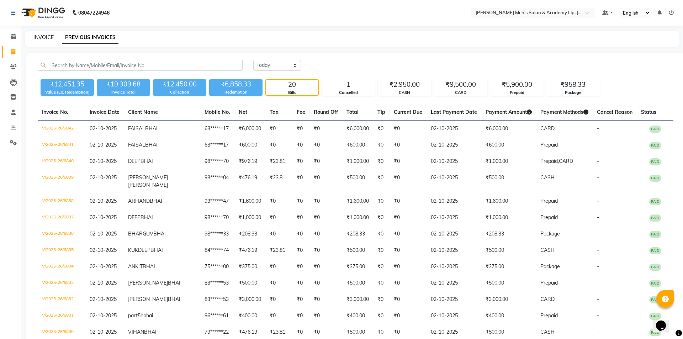
select select "8248"
select select "service"
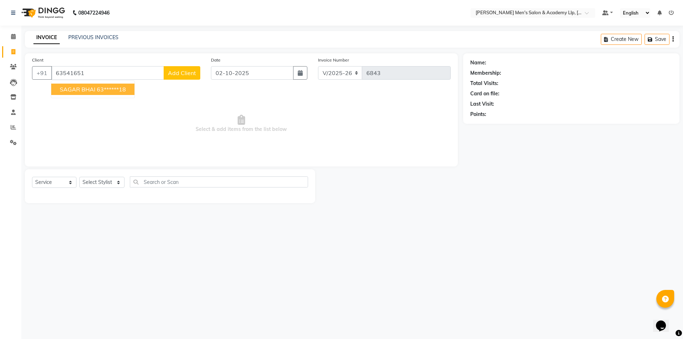
drag, startPoint x: 53, startPoint y: 37, endPoint x: 48, endPoint y: 31, distance: 7.3
click at [49, 35] on link "INVOICE" at bounding box center [46, 37] width 26 height 13
click at [98, 72] on input "63541651" at bounding box center [107, 73] width 113 height 14
click at [95, 89] on button "SAGAR BHAI 63******18" at bounding box center [92, 89] width 83 height 11
type input "63******18"
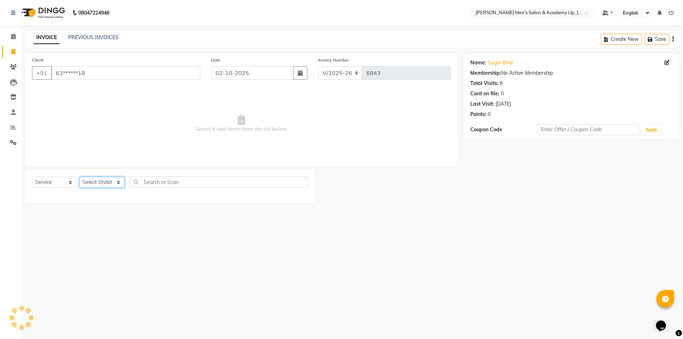
click at [101, 180] on select "Select Stylist ABHISHEK SEN AKKI SEN [PERSON_NAME] [PERSON_NAME] [PERSON_NAME] …" at bounding box center [101, 182] width 45 height 11
select select "84131"
click at [79, 177] on select "Select Stylist ABHISHEK SEN AKKI SEN [PERSON_NAME] [PERSON_NAME] [PERSON_NAME] …" at bounding box center [101, 182] width 45 height 11
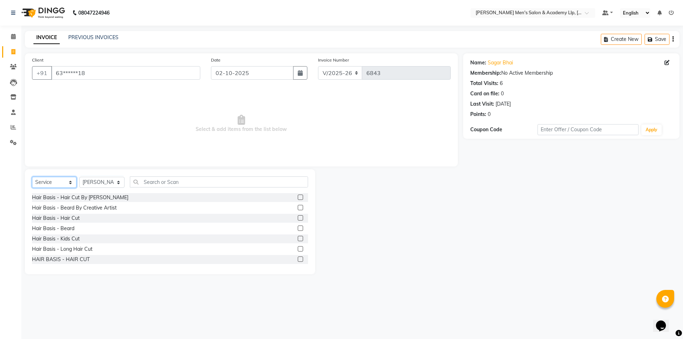
drag, startPoint x: 56, startPoint y: 181, endPoint x: 54, endPoint y: 186, distance: 5.5
click at [56, 181] on select "Select Service Product Membership Package Voucher Prepaid Gift Card" at bounding box center [54, 182] width 44 height 11
select select "P"
click at [32, 177] on select "Select Service Product Membership Package Voucher Prepaid Gift Card" at bounding box center [54, 182] width 44 height 11
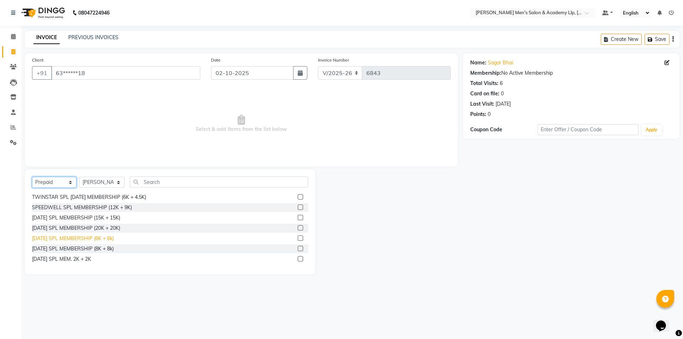
scroll to position [403, 0]
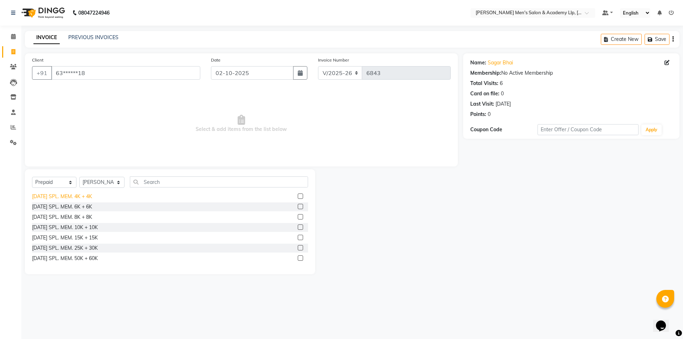
click at [87, 198] on div "[DATE] SPL. MEM. 4K + 4K" at bounding box center [62, 196] width 60 height 7
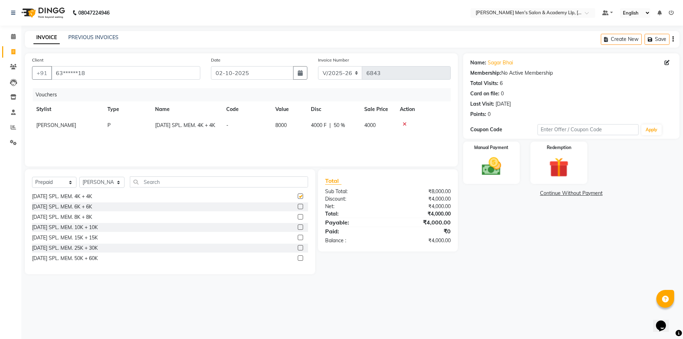
checkbox input "false"
click at [499, 174] on img at bounding box center [491, 166] width 33 height 23
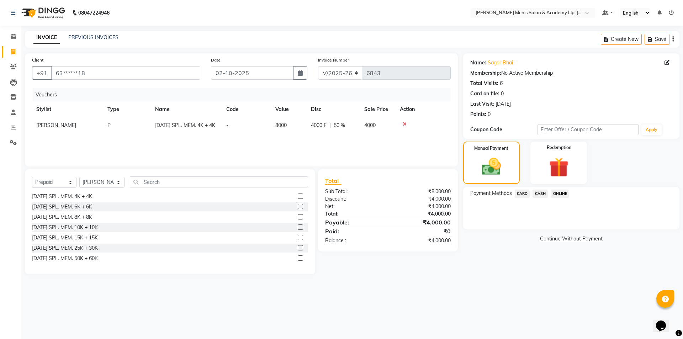
click at [525, 192] on span "CARD" at bounding box center [521, 193] width 15 height 8
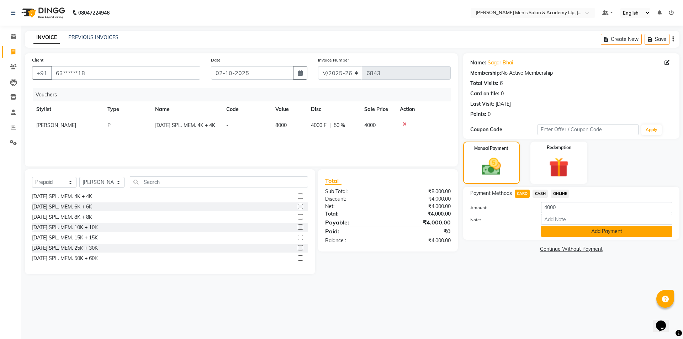
click at [553, 230] on button "Add Payment" at bounding box center [606, 231] width 131 height 11
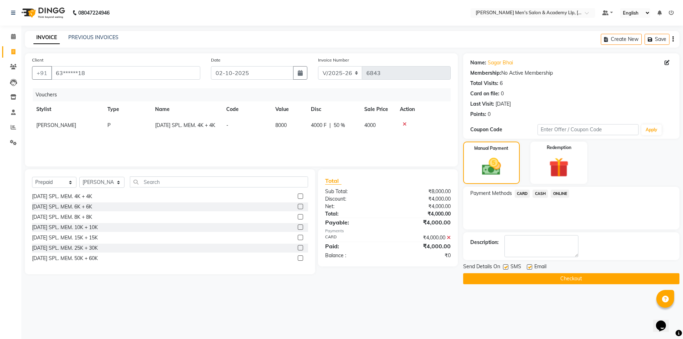
click at [528, 267] on label at bounding box center [528, 266] width 5 height 5
click at [528, 267] on input "checkbox" at bounding box center [528, 267] width 5 height 5
checkbox input "false"
click at [529, 279] on button "Checkout" at bounding box center [571, 278] width 216 height 11
click at [529, 279] on div "Checkout" at bounding box center [571, 278] width 216 height 11
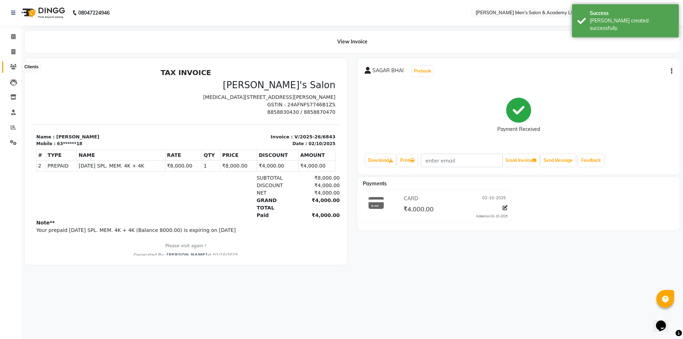
click at [13, 70] on span at bounding box center [13, 67] width 12 height 8
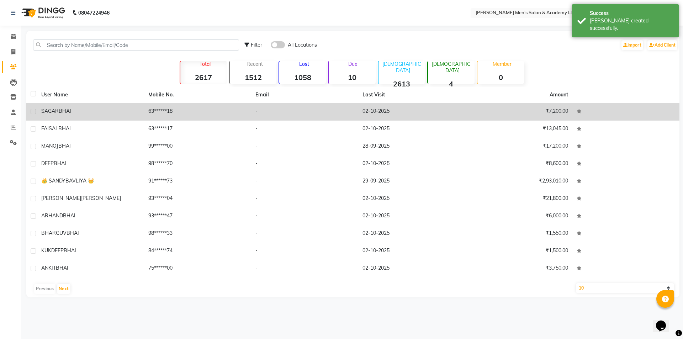
click at [178, 108] on td "63******18" at bounding box center [197, 111] width 107 height 17
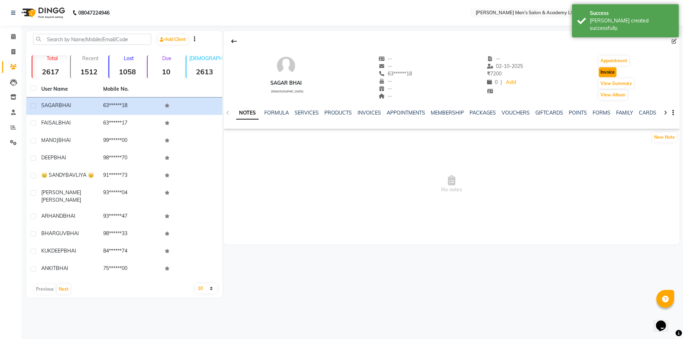
click at [607, 72] on button "Invoice" at bounding box center [607, 72] width 18 height 10
select select "service"
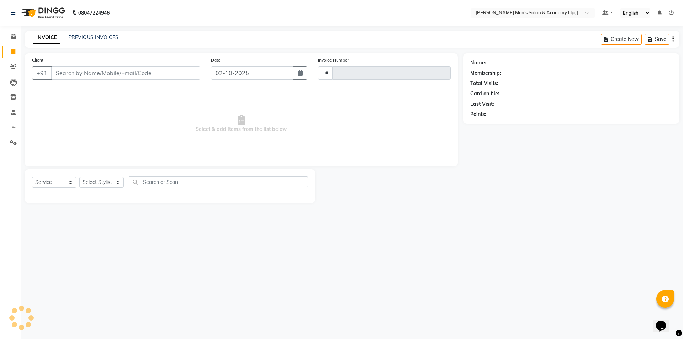
type input "6844"
select select "8248"
type input "63******18"
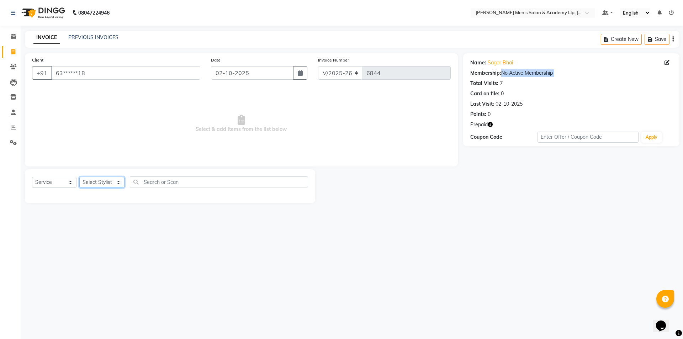
click at [107, 184] on select "Select Stylist ABHISHEK SEN AKKI SEN [PERSON_NAME] [PERSON_NAME] [PERSON_NAME] …" at bounding box center [101, 182] width 45 height 11
select select "84131"
click at [79, 177] on select "Select Stylist ABHISHEK SEN AKKI SEN [PERSON_NAME] [PERSON_NAME] [PERSON_NAME] …" at bounding box center [101, 182] width 45 height 11
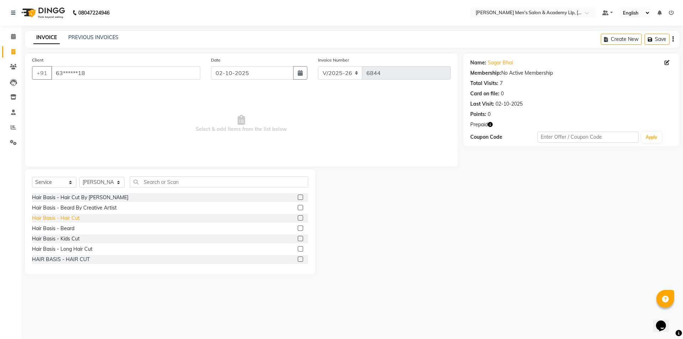
click at [68, 218] on div "Hair Basis - Hair Cut" at bounding box center [56, 217] width 48 height 7
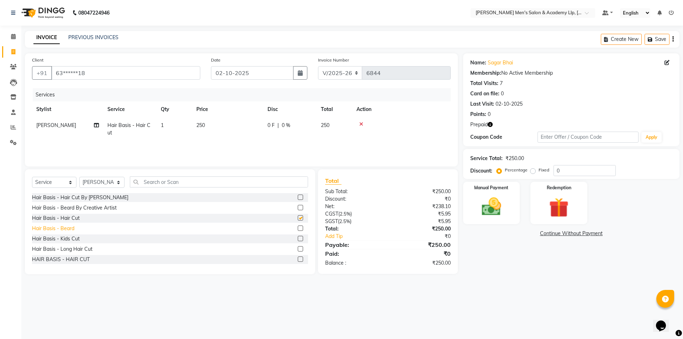
checkbox input "false"
click at [68, 227] on div "Hair Basis - Beard" at bounding box center [53, 228] width 42 height 7
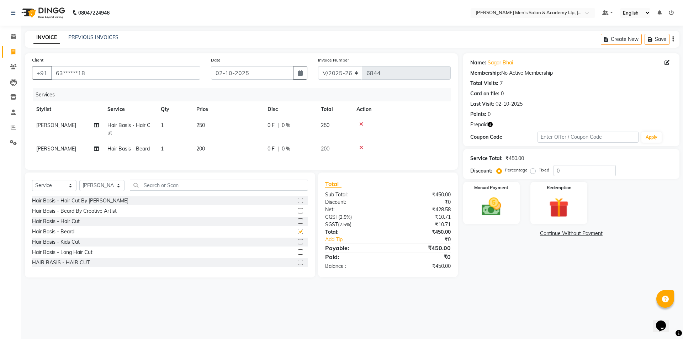
checkbox input "false"
click at [240, 133] on td "250" at bounding box center [227, 128] width 71 height 23
select select "84131"
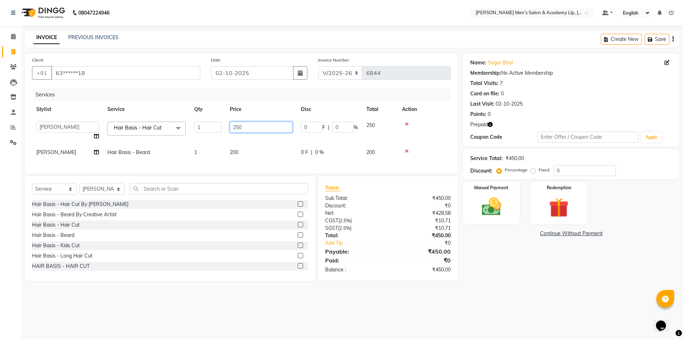
click at [256, 128] on input "250" at bounding box center [261, 127] width 63 height 11
type input "2"
type input "300"
click at [247, 46] on div "INVOICE PREVIOUS INVOICES Create New Save" at bounding box center [352, 39] width 654 height 17
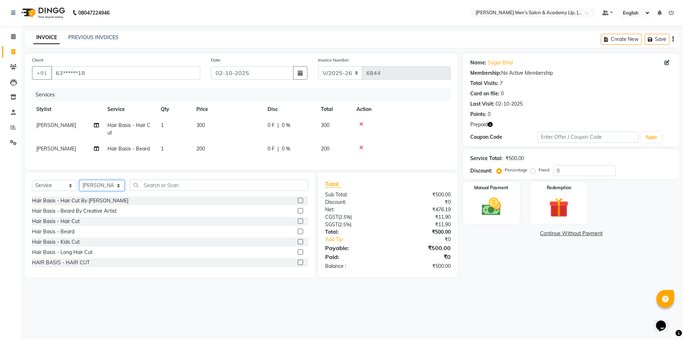
click at [92, 188] on select "Select Stylist ABHISHEK SEN AKKI SEN [PERSON_NAME] [PERSON_NAME] [PERSON_NAME] …" at bounding box center [101, 185] width 45 height 11
select select "91758"
click at [79, 185] on select "Select Stylist ABHISHEK SEN AKKI SEN [PERSON_NAME] [PERSON_NAME] [PERSON_NAME] …" at bounding box center [101, 185] width 45 height 11
click at [154, 191] on input "text" at bounding box center [219, 185] width 178 height 11
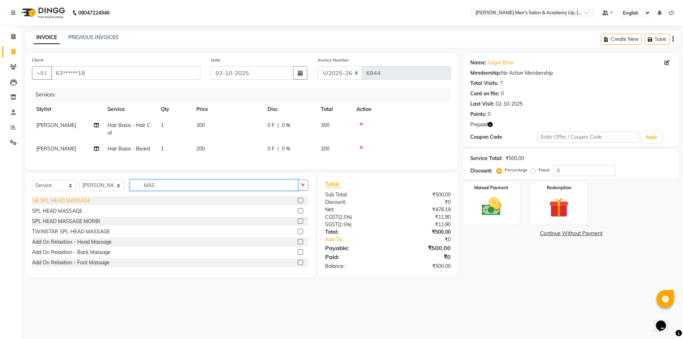
type input "MAS"
click at [73, 204] on div "SB SPL HEAD MASSAGE" at bounding box center [61, 200] width 58 height 7
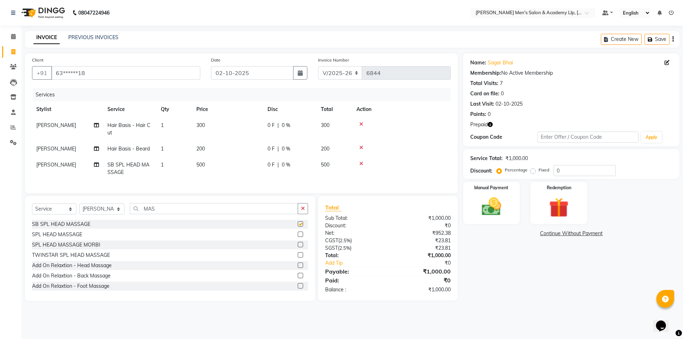
checkbox input "false"
click at [566, 204] on img at bounding box center [558, 207] width 33 height 25
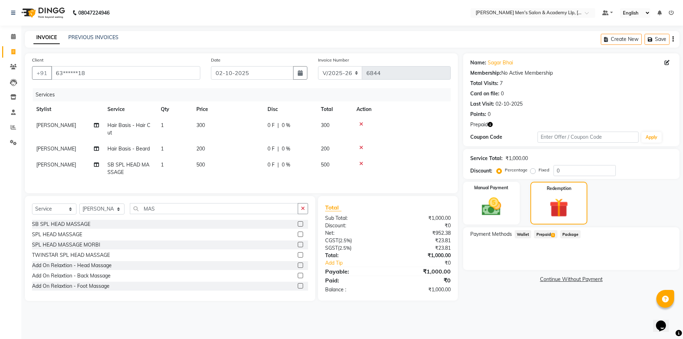
drag, startPoint x: 546, startPoint y: 234, endPoint x: 553, endPoint y: 240, distance: 8.6
click at [545, 235] on span "Prepaid 1" at bounding box center [545, 234] width 23 height 8
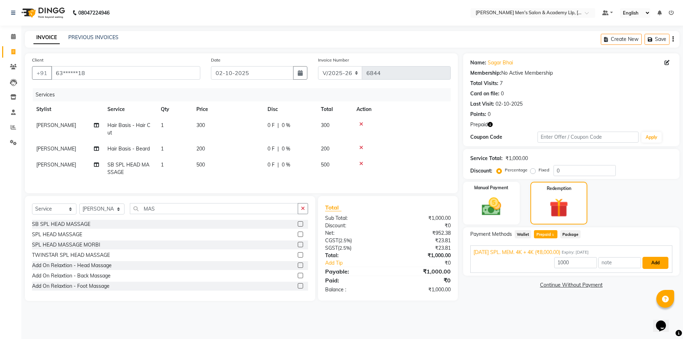
click at [660, 263] on button "Add" at bounding box center [655, 263] width 26 height 12
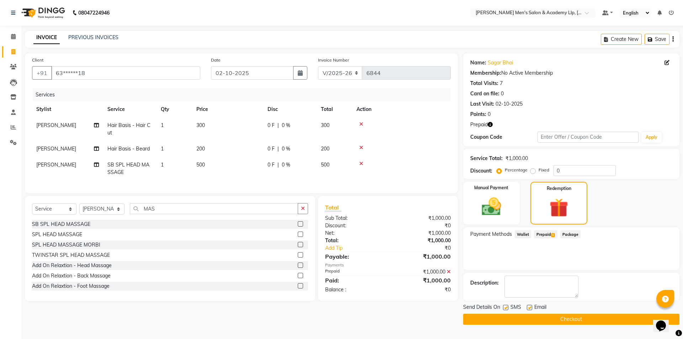
click at [528, 306] on label at bounding box center [528, 307] width 5 height 5
click at [528, 306] on input "checkbox" at bounding box center [528, 307] width 5 height 5
checkbox input "false"
click at [519, 318] on button "Checkout" at bounding box center [571, 319] width 216 height 11
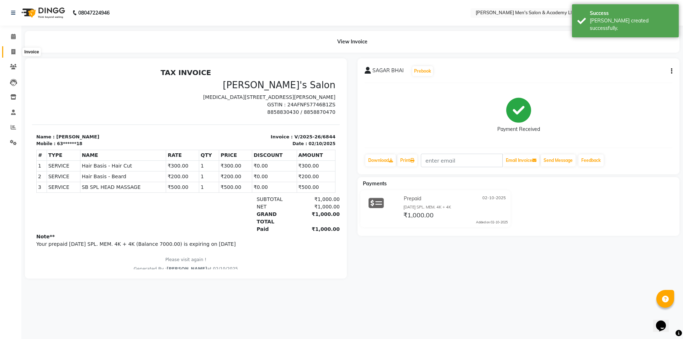
click at [17, 51] on span at bounding box center [13, 52] width 12 height 8
select select "service"
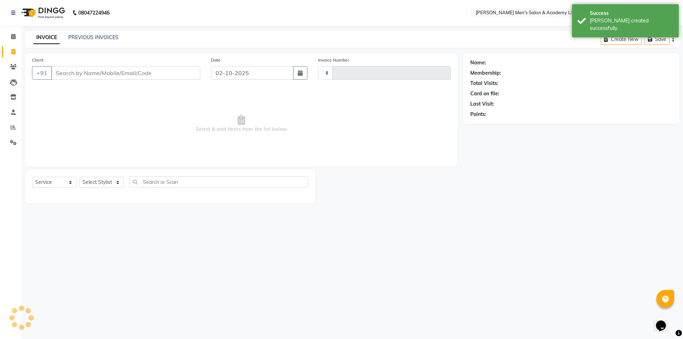
type input "6845"
select select "8248"
click at [91, 38] on link "PREVIOUS INVOICES" at bounding box center [93, 37] width 50 height 6
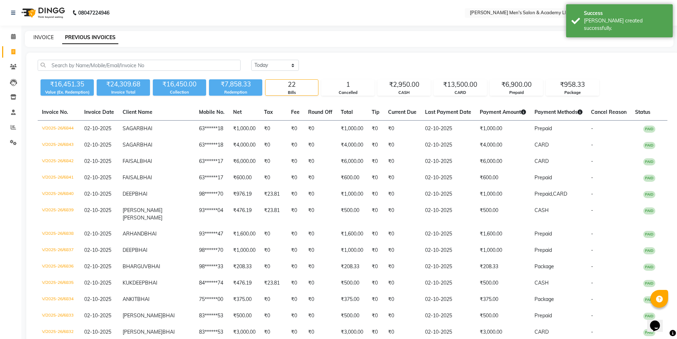
click at [42, 37] on link "INVOICE" at bounding box center [43, 37] width 20 height 6
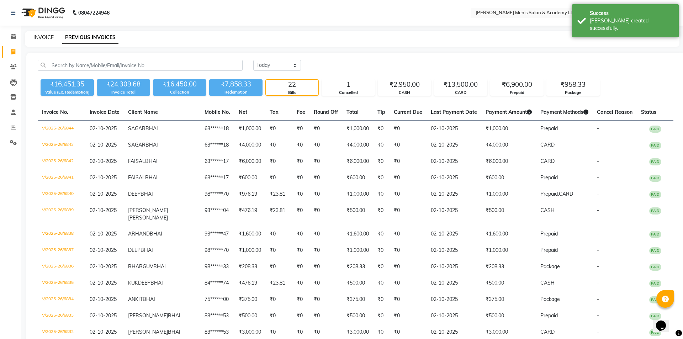
select select "8248"
select select "service"
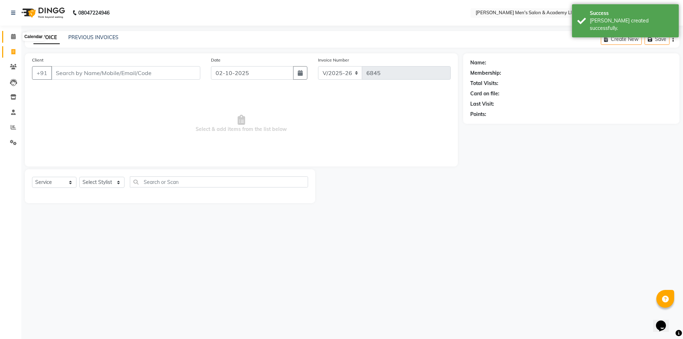
click at [15, 39] on icon at bounding box center [13, 36] width 5 height 5
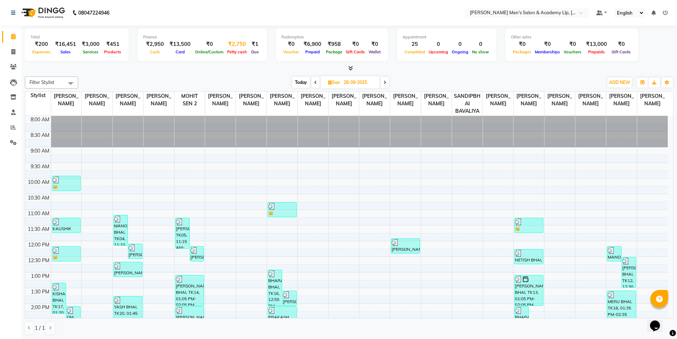
click at [242, 44] on div "₹2,750" at bounding box center [236, 44] width 23 height 8
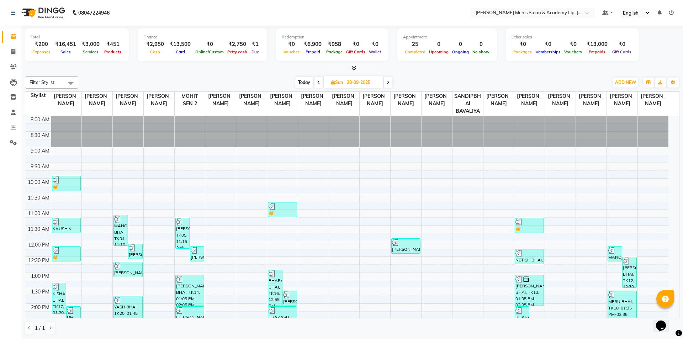
select select "7378"
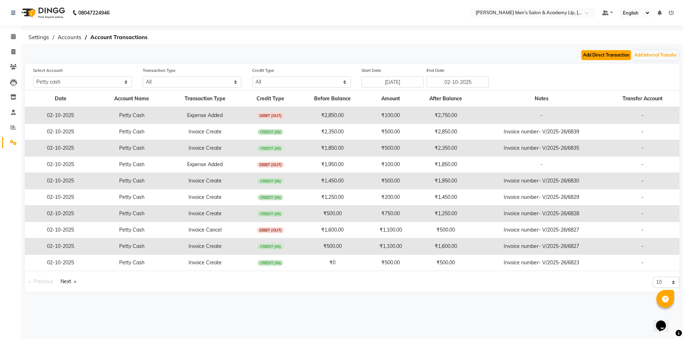
click at [616, 54] on button "Add Direct Transaction" at bounding box center [606, 55] width 50 height 10
select select "direct"
select select "7378"
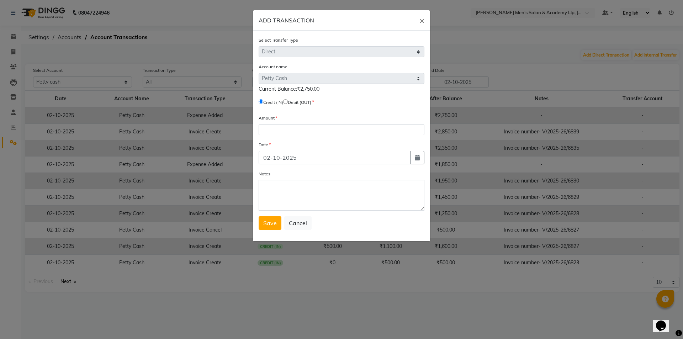
click at [288, 102] on input "radio" at bounding box center [285, 101] width 5 height 5
radio input "true"
click at [302, 133] on input "number" at bounding box center [341, 129] width 166 height 11
type input "2750"
click at [268, 221] on span "Save" at bounding box center [270, 222] width 14 height 7
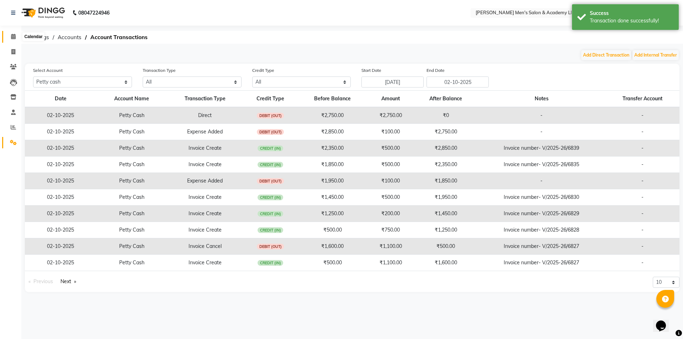
click at [11, 35] on icon at bounding box center [13, 36] width 5 height 5
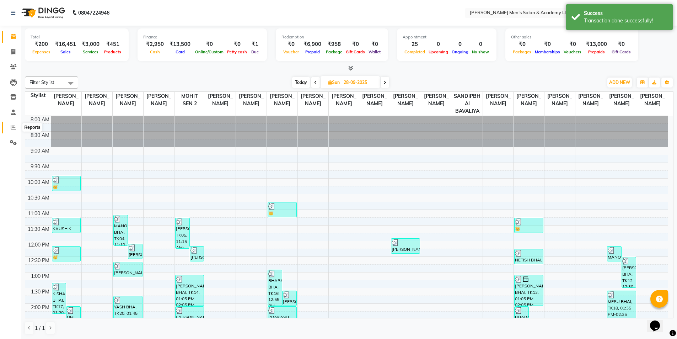
click at [14, 126] on icon at bounding box center [13, 126] width 5 height 5
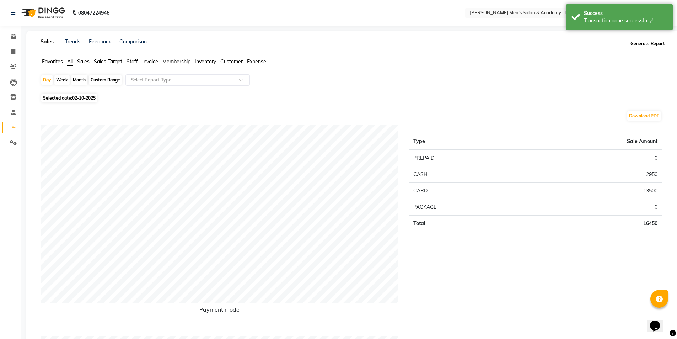
click at [640, 41] on button "Generate Report" at bounding box center [648, 44] width 38 height 10
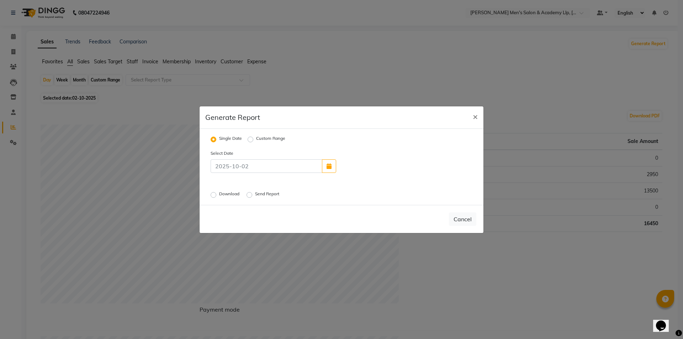
click at [219, 194] on label "Download" at bounding box center [230, 195] width 22 height 9
click at [213, 194] on input "Download" at bounding box center [214, 194] width 5 height 5
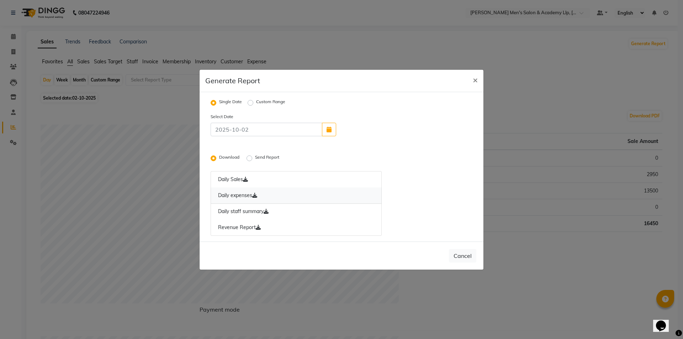
click at [256, 195] on icon at bounding box center [254, 195] width 5 height 5
click at [260, 229] on icon at bounding box center [258, 227] width 5 height 5
click at [477, 80] on span "×" at bounding box center [474, 79] width 5 height 11
radio input "false"
